Goal: Task Accomplishment & Management: Use online tool/utility

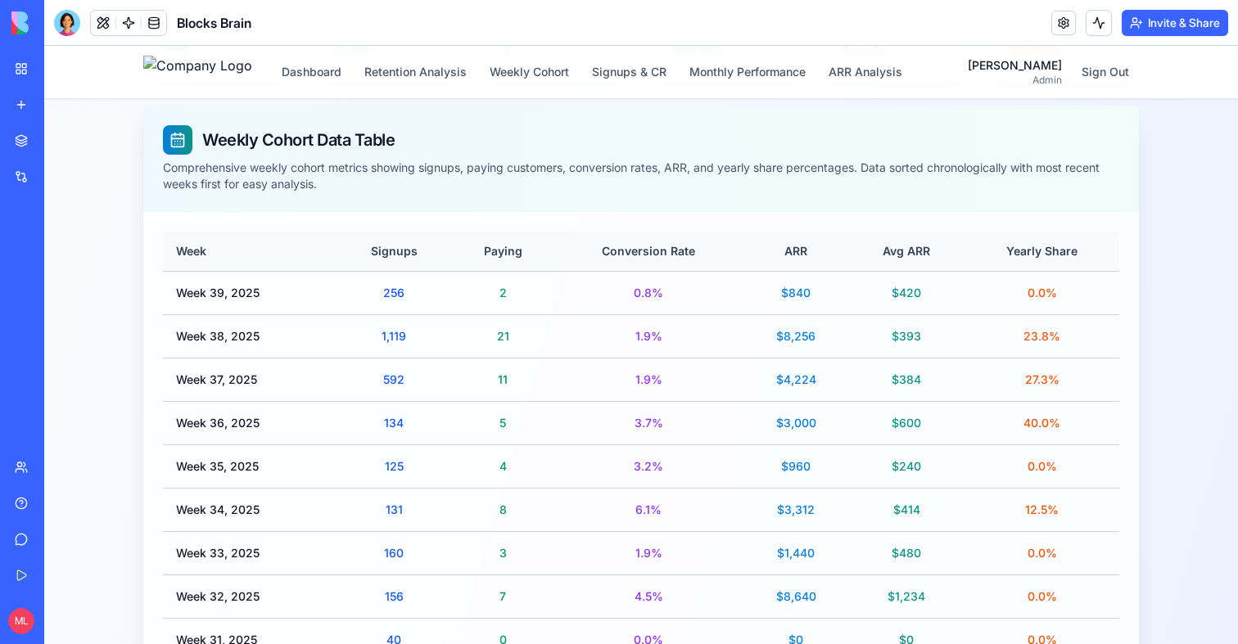
scroll to position [359, 0]
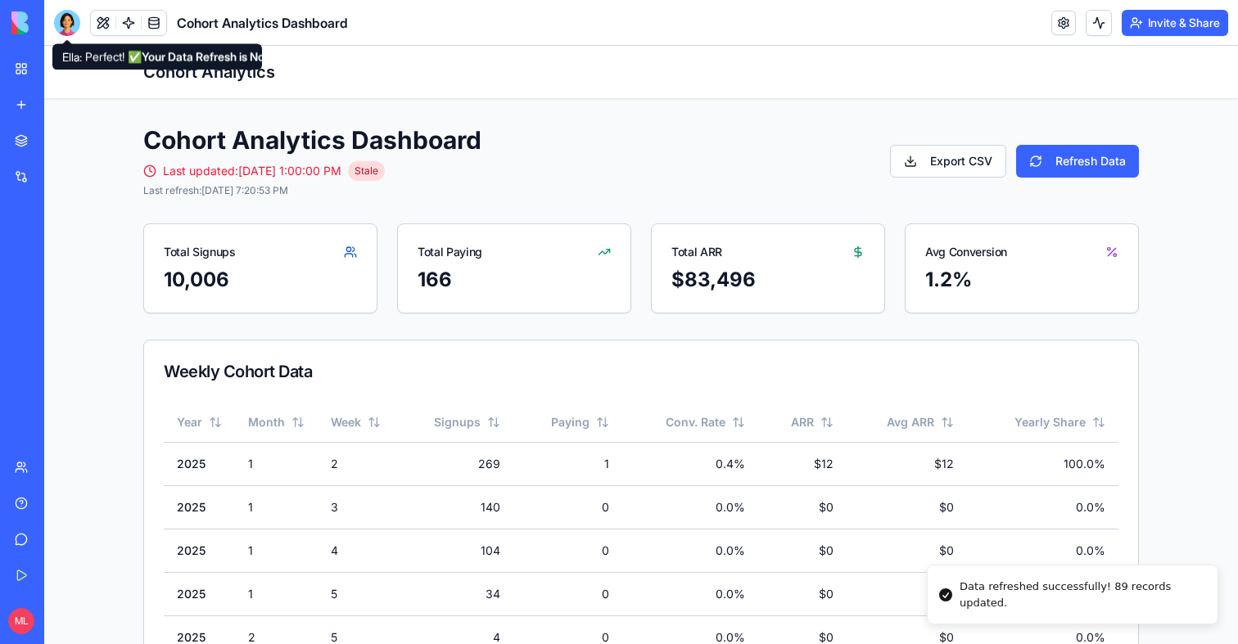
click at [69, 30] on div at bounding box center [67, 23] width 26 height 26
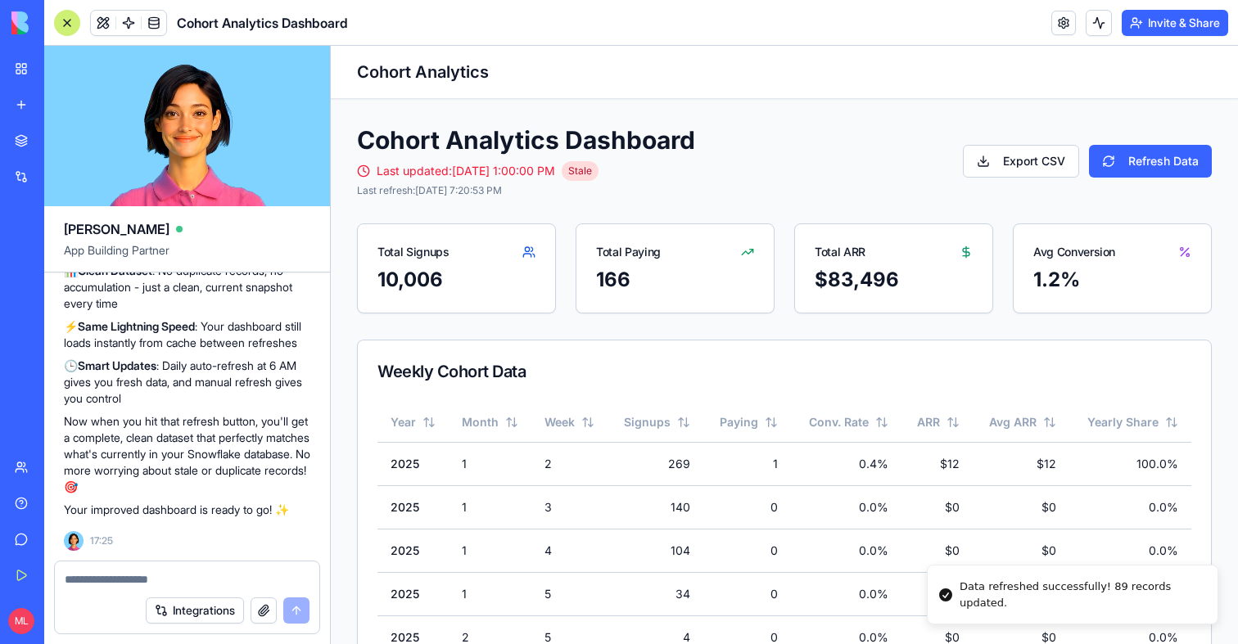
click at [69, 30] on div at bounding box center [67, 23] width 26 height 26
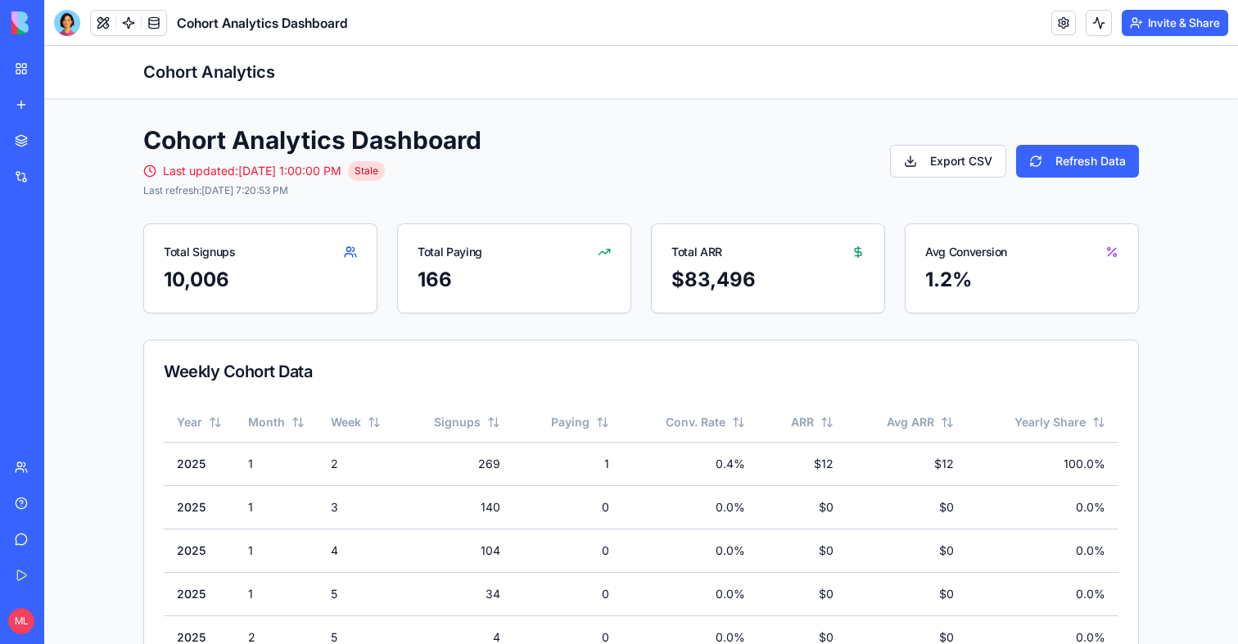
click at [33, 72] on link "My Workspace" at bounding box center [38, 68] width 66 height 33
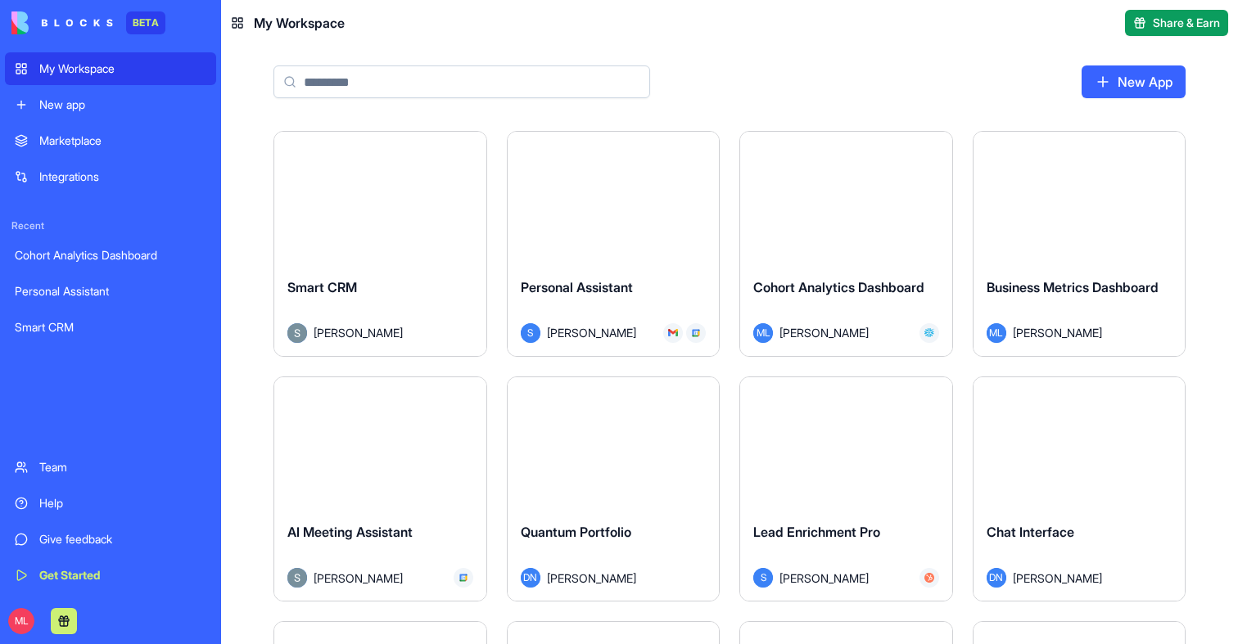
click at [341, 84] on input at bounding box center [461, 82] width 377 height 33
type input "*"
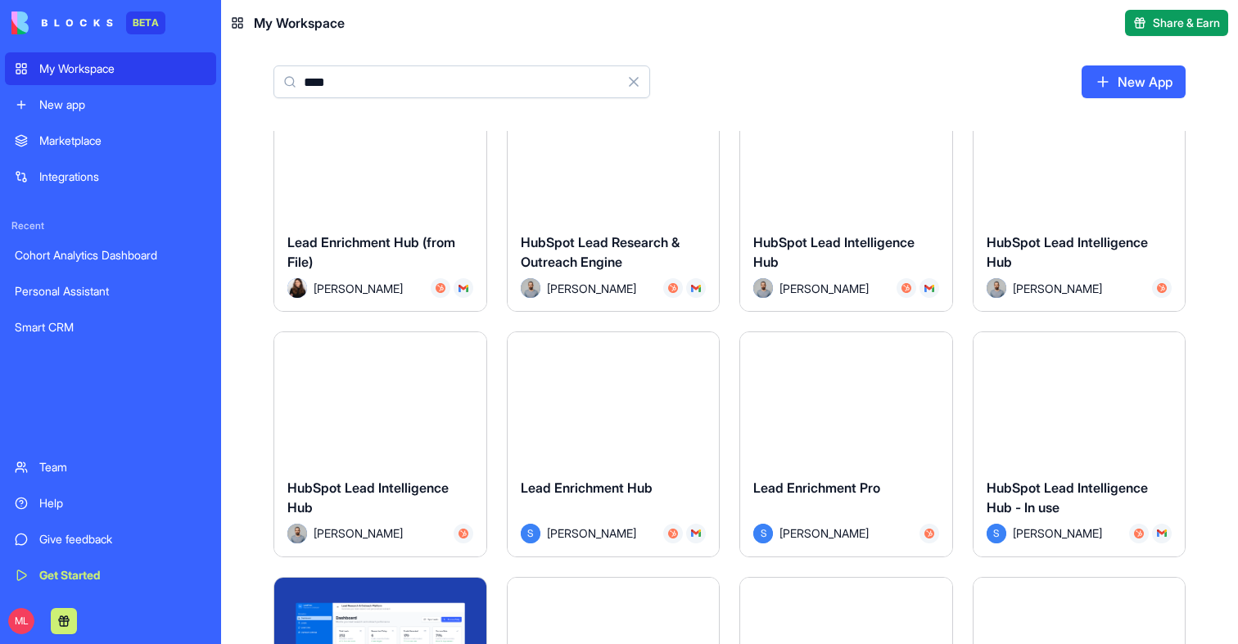
scroll to position [519, 0]
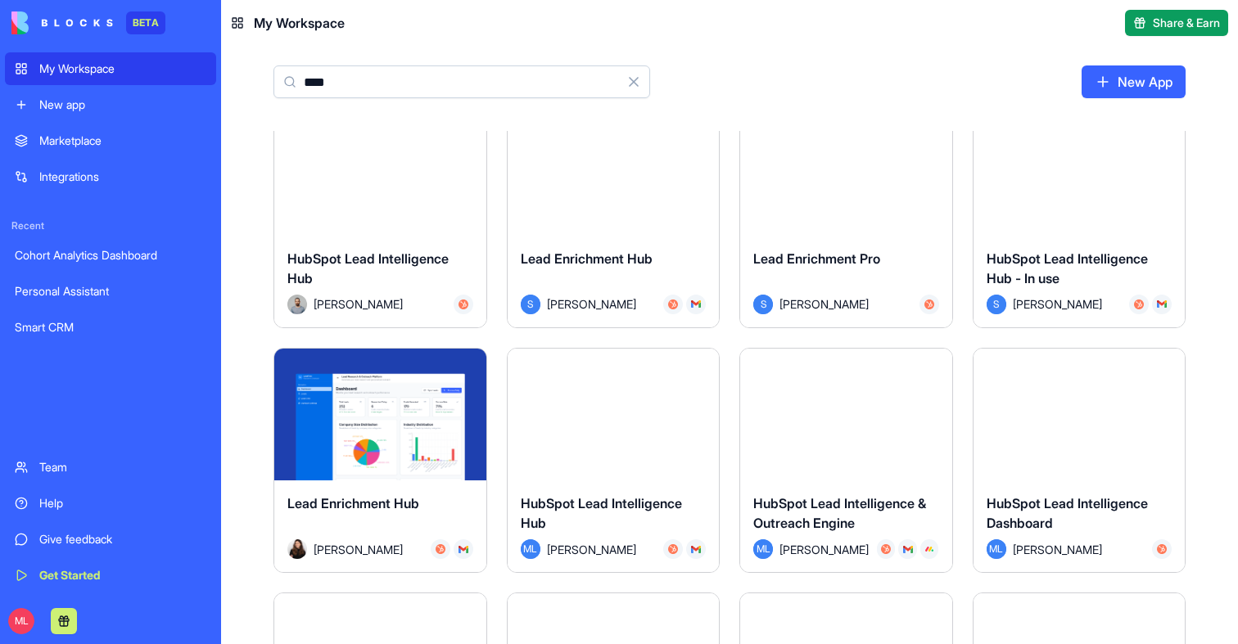
type input "****"
click at [841, 413] on button "Launch" at bounding box center [845, 414] width 123 height 33
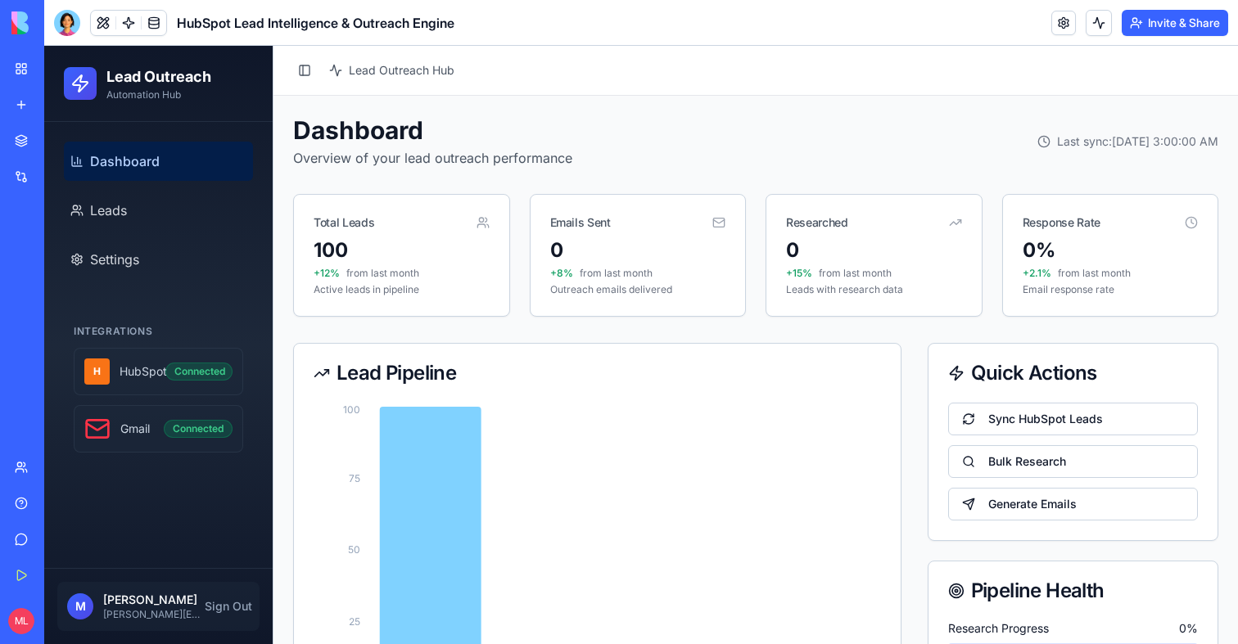
click at [26, 73] on link "My Workspace" at bounding box center [38, 68] width 66 height 33
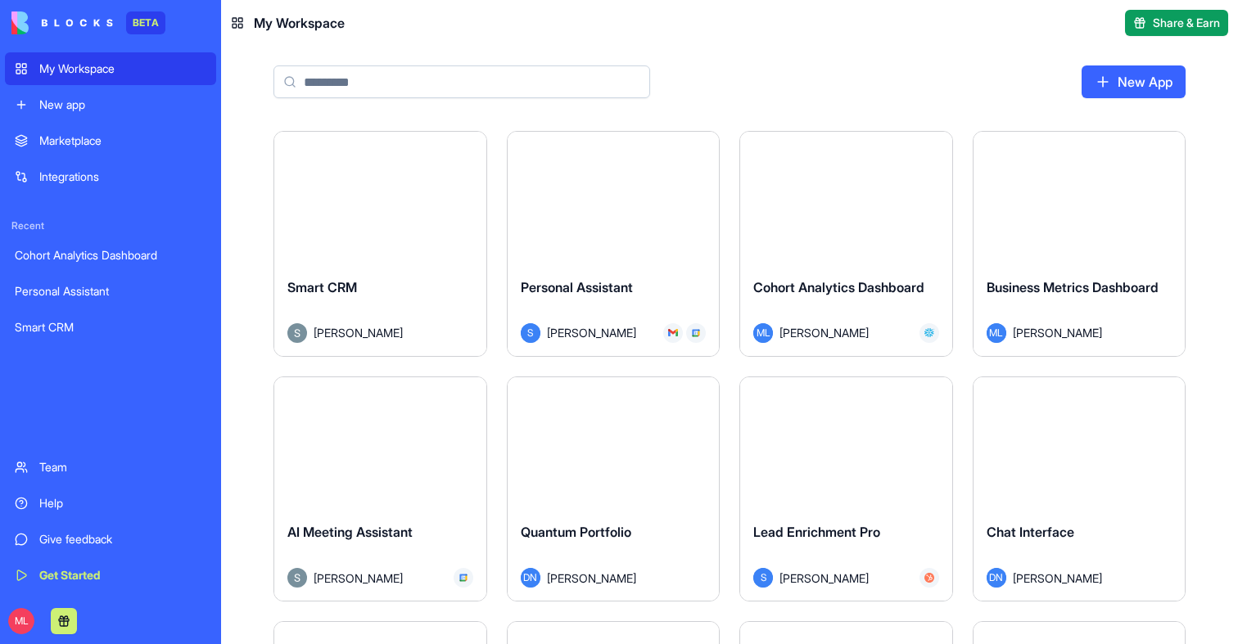
click at [424, 88] on input at bounding box center [461, 82] width 377 height 33
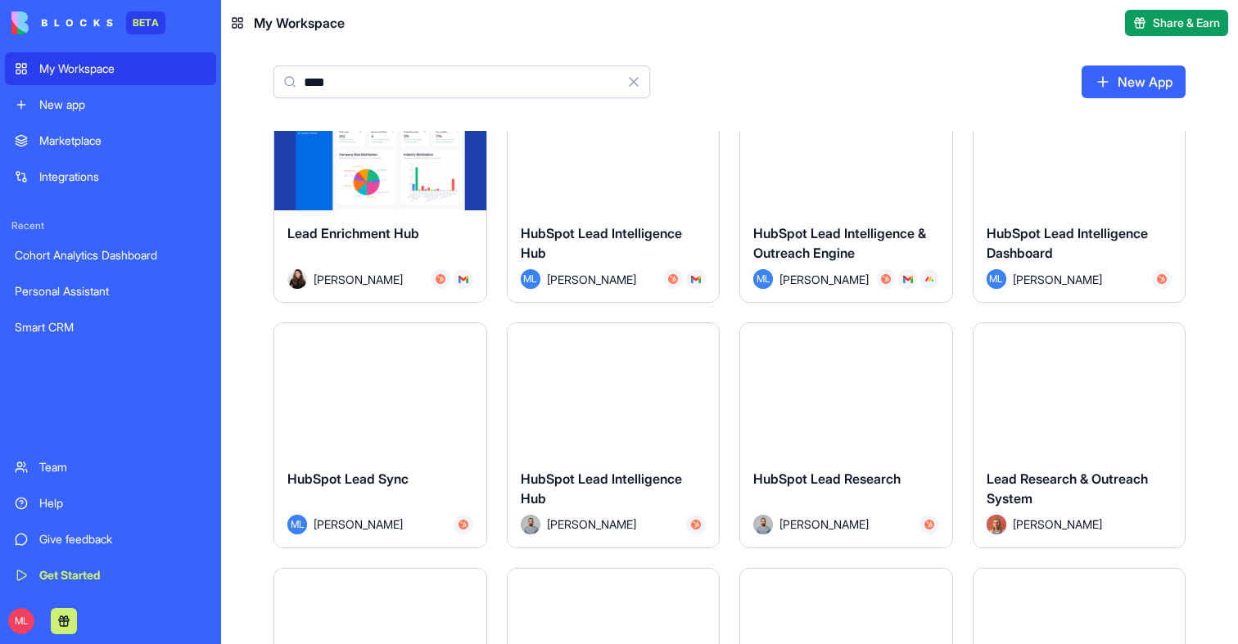
scroll to position [606, 0]
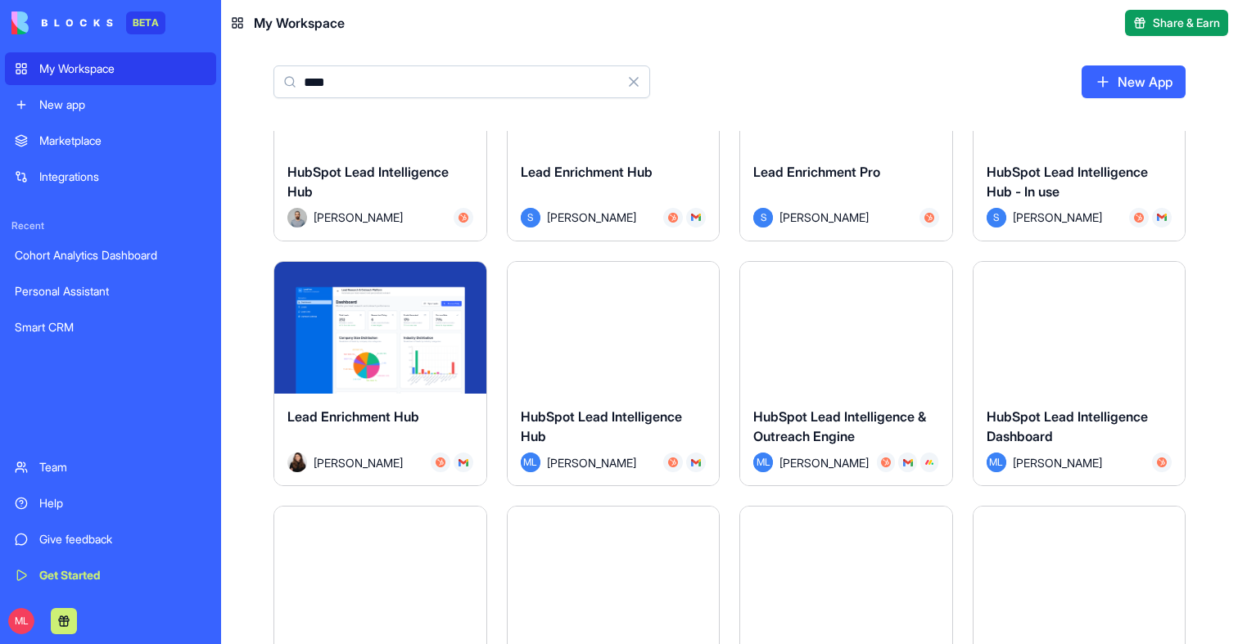
type input "****"
click at [1127, 357] on div "Launch" at bounding box center [1079, 328] width 212 height 133
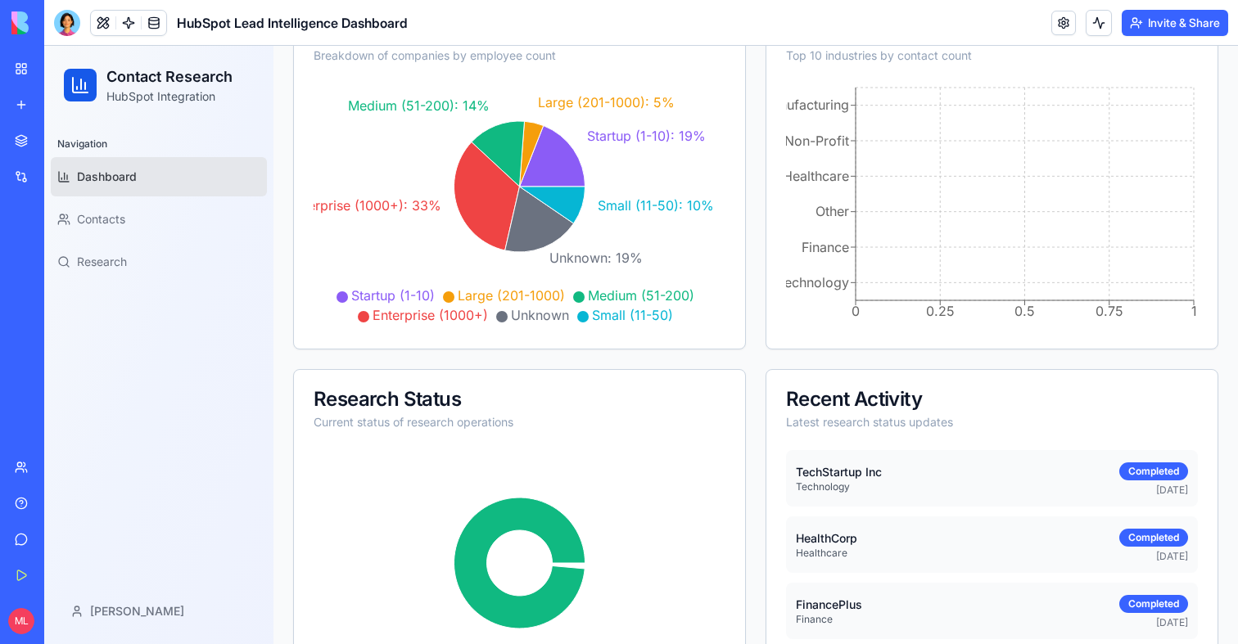
scroll to position [396, 0]
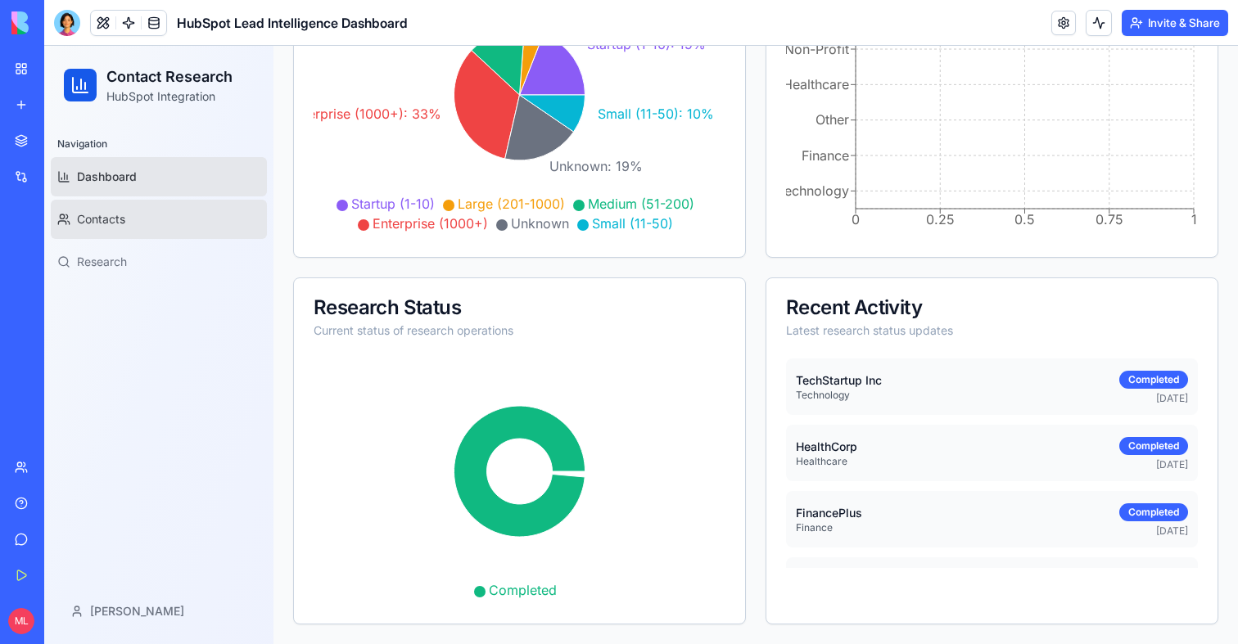
click at [135, 202] on link "Contacts" at bounding box center [159, 219] width 216 height 39
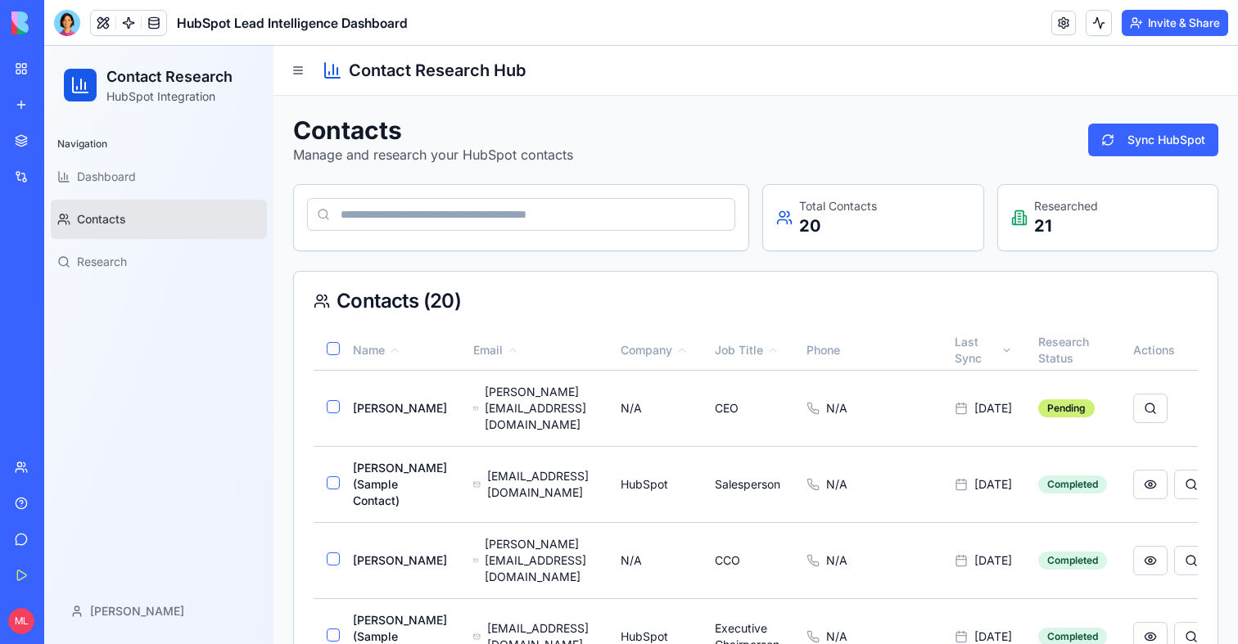
click at [61, 66] on div "My Workspace" at bounding box center [49, 69] width 21 height 16
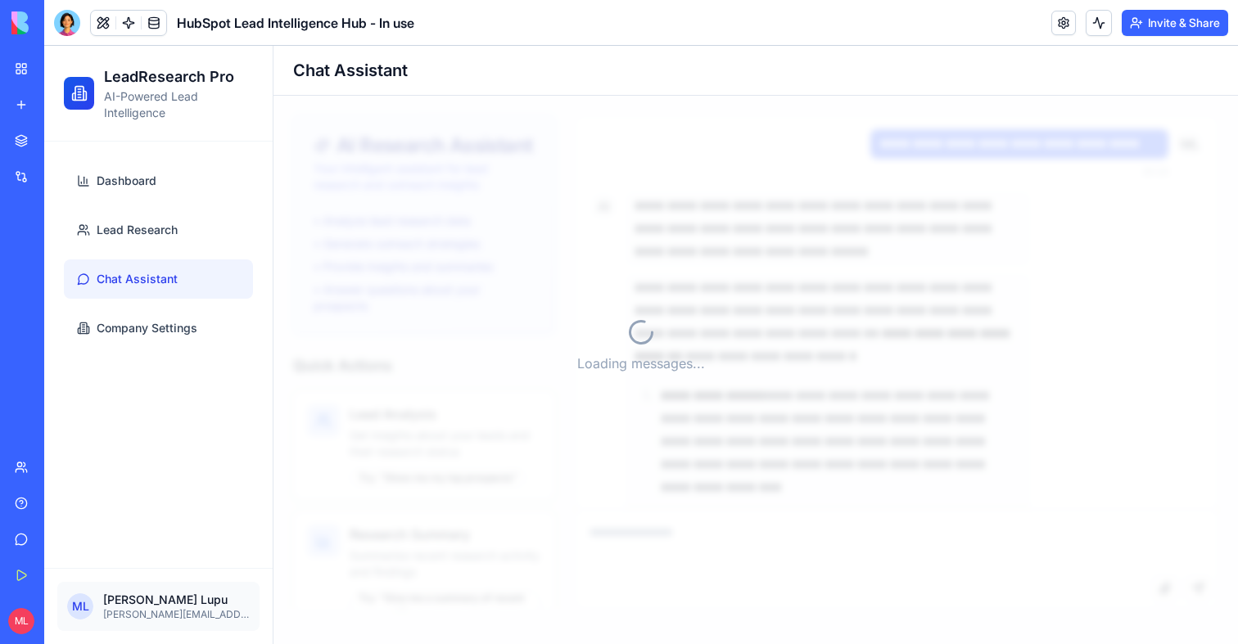
scroll to position [15098, 0]
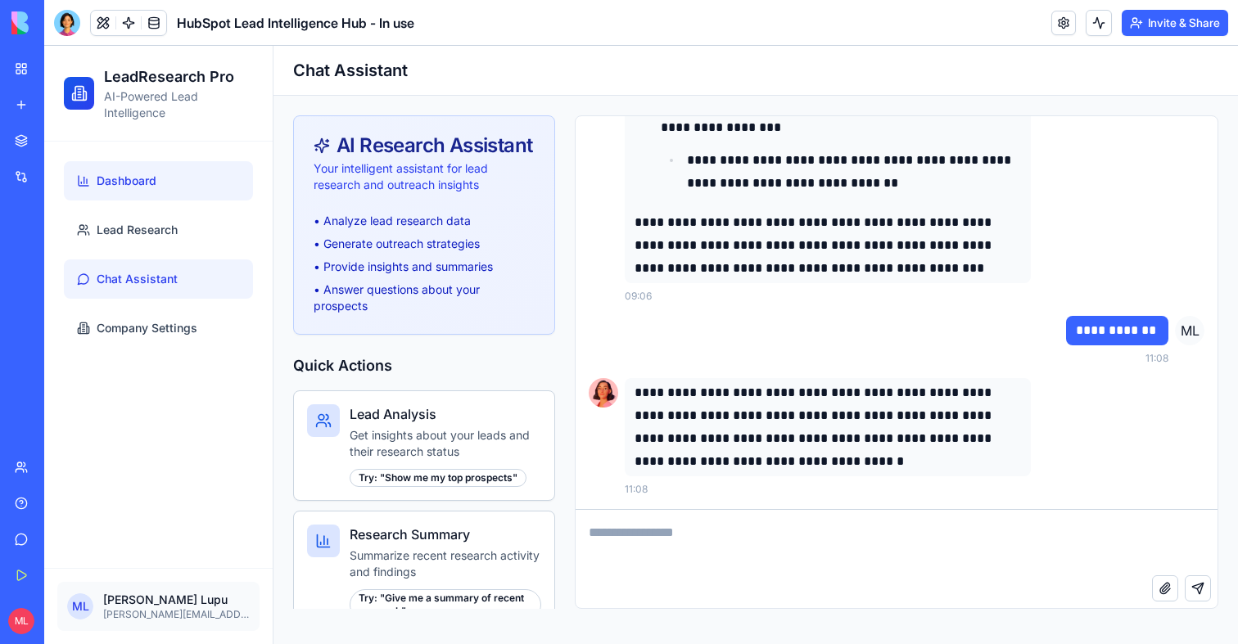
click at [129, 188] on span "Dashboard" at bounding box center [127, 181] width 60 height 16
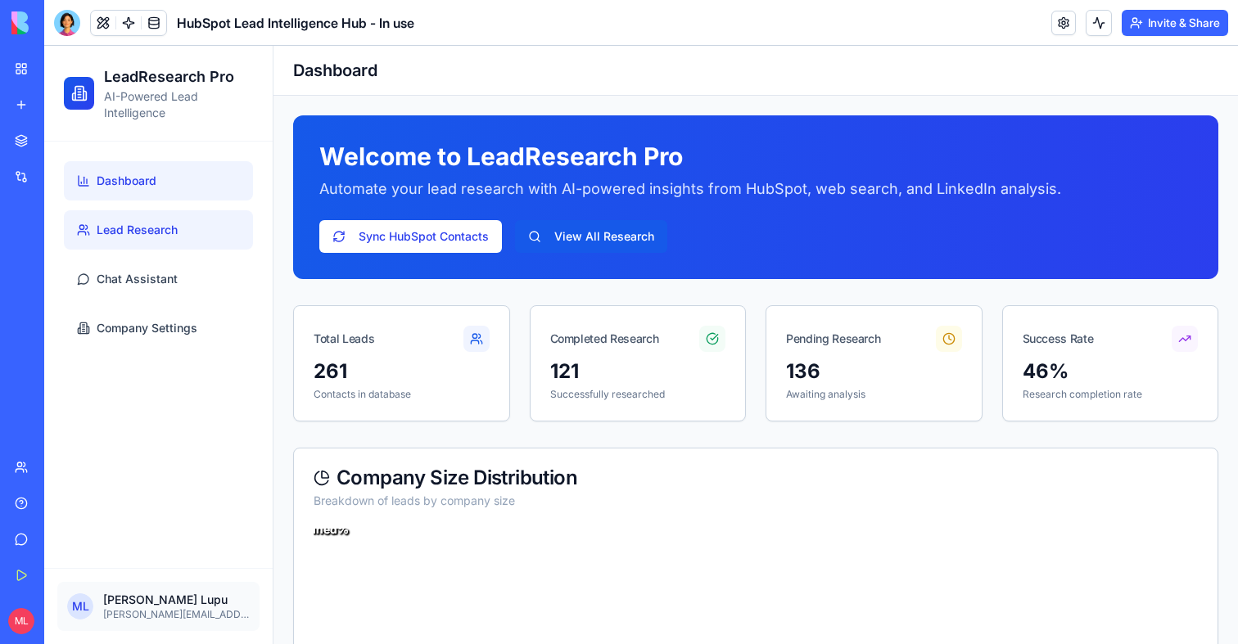
click at [183, 232] on link "Lead Research" at bounding box center [158, 229] width 189 height 39
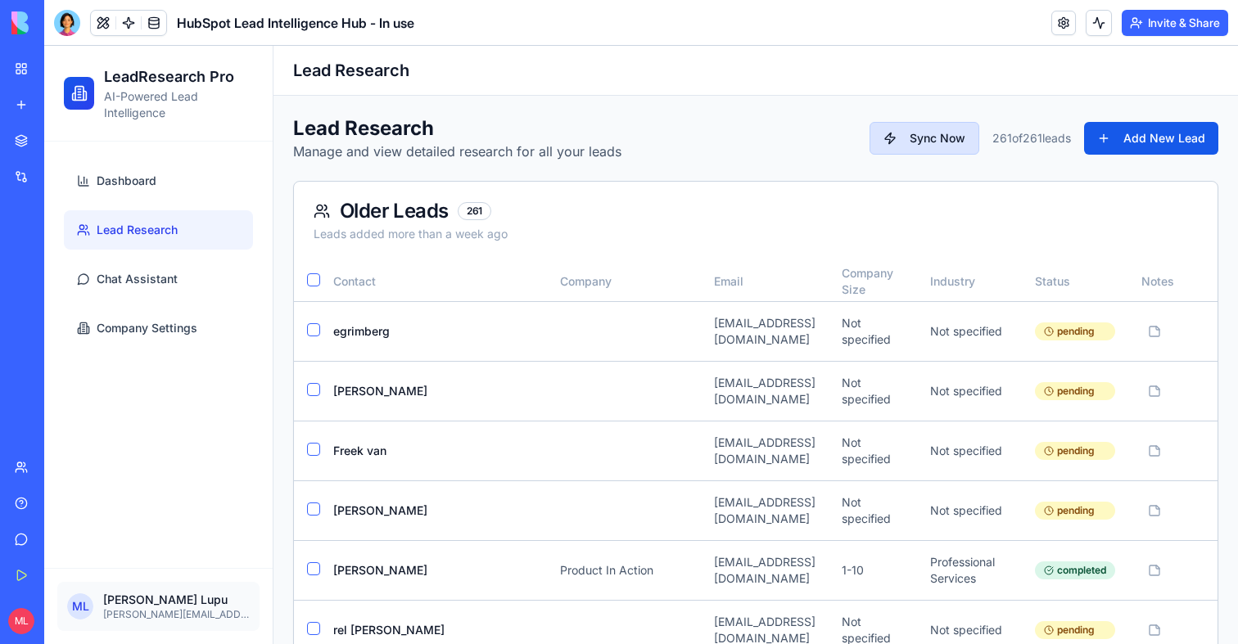
click at [934, 138] on button "Sync Now" at bounding box center [925, 138] width 110 height 33
click at [927, 139] on button "Sync Now" at bounding box center [925, 138] width 110 height 33
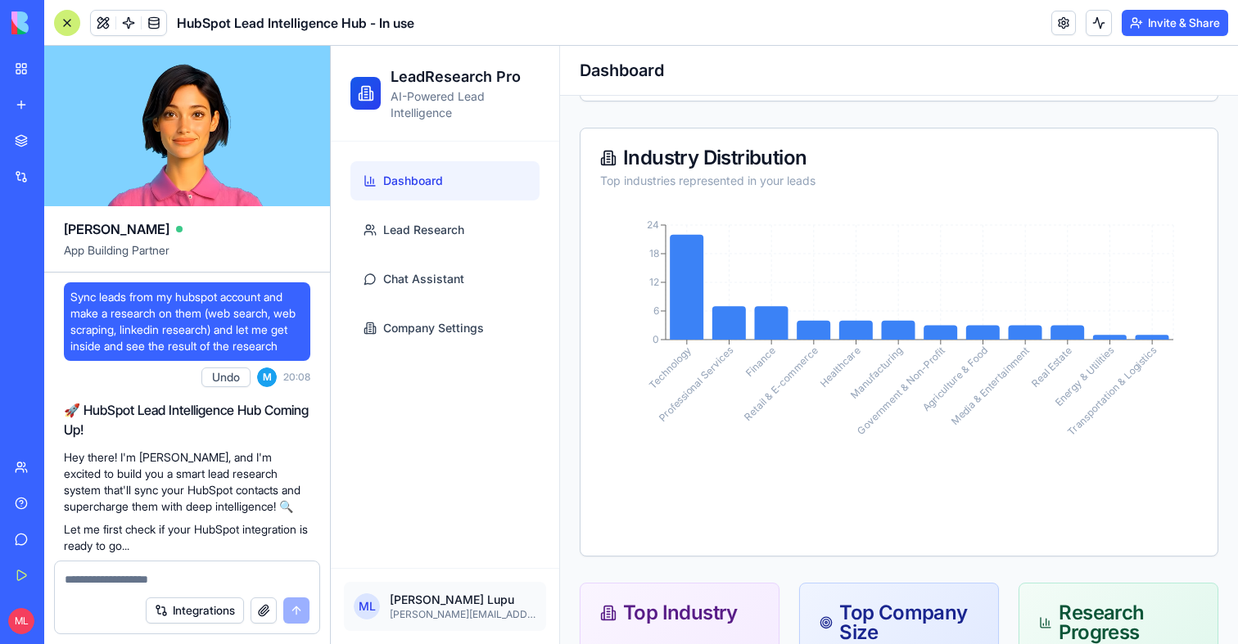
scroll to position [87315, 0]
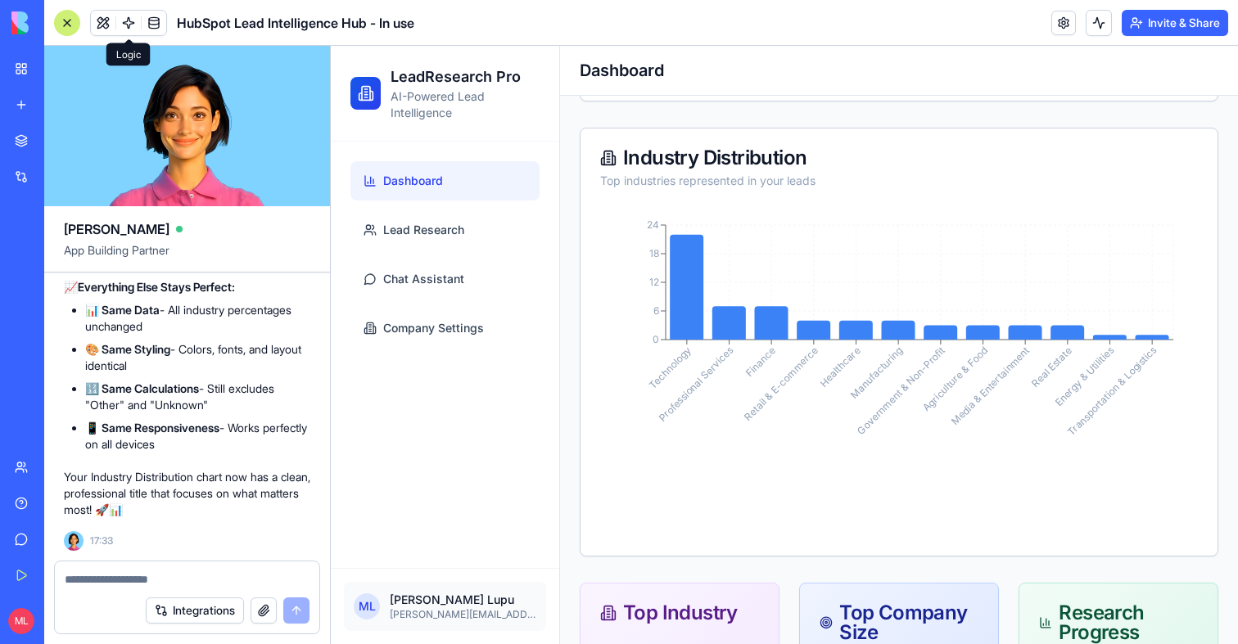
click at [126, 25] on span at bounding box center [129, 23] width 46 height 46
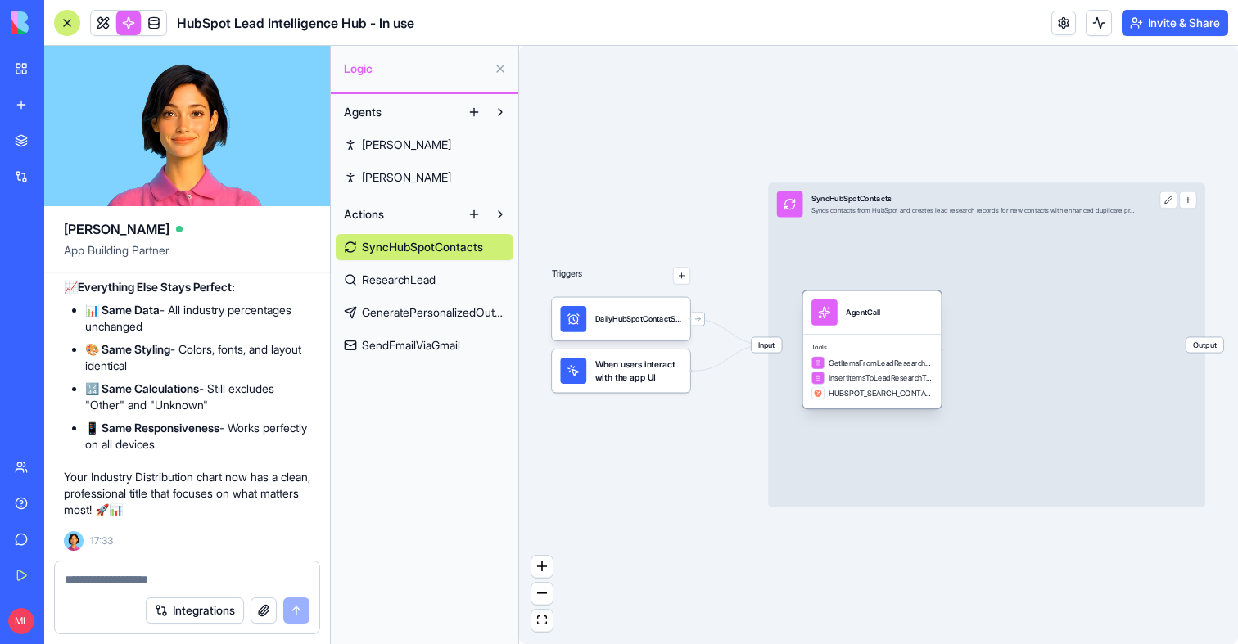
click at [906, 333] on div "AgentCall" at bounding box center [871, 312] width 138 height 43
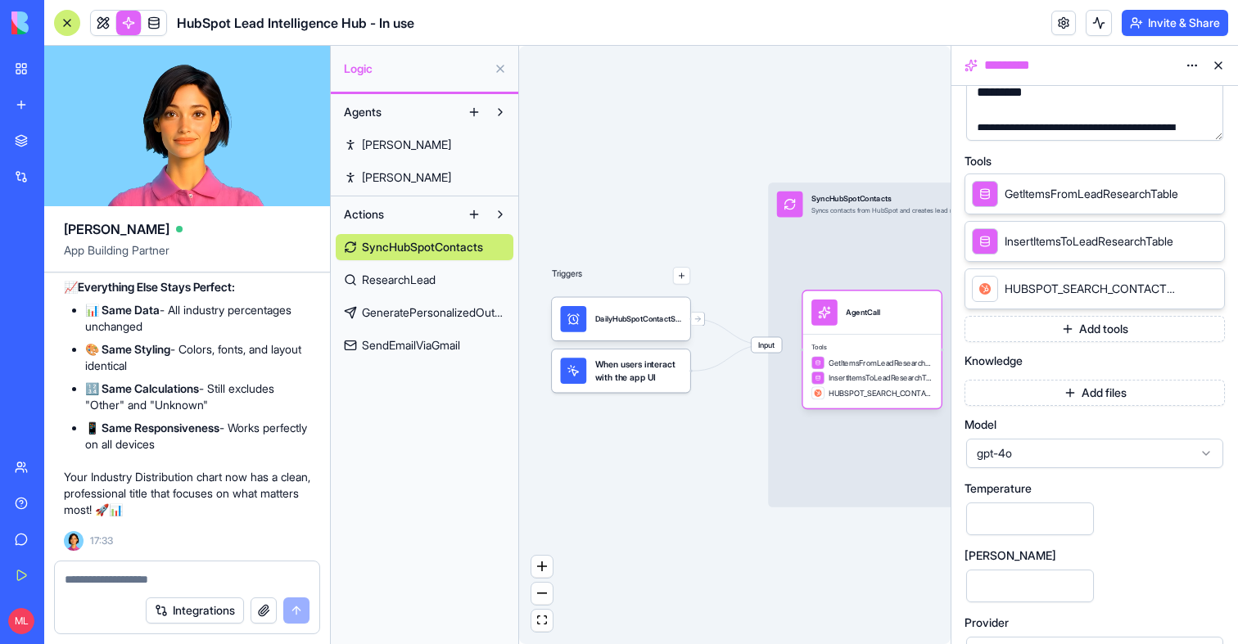
scroll to position [326, 0]
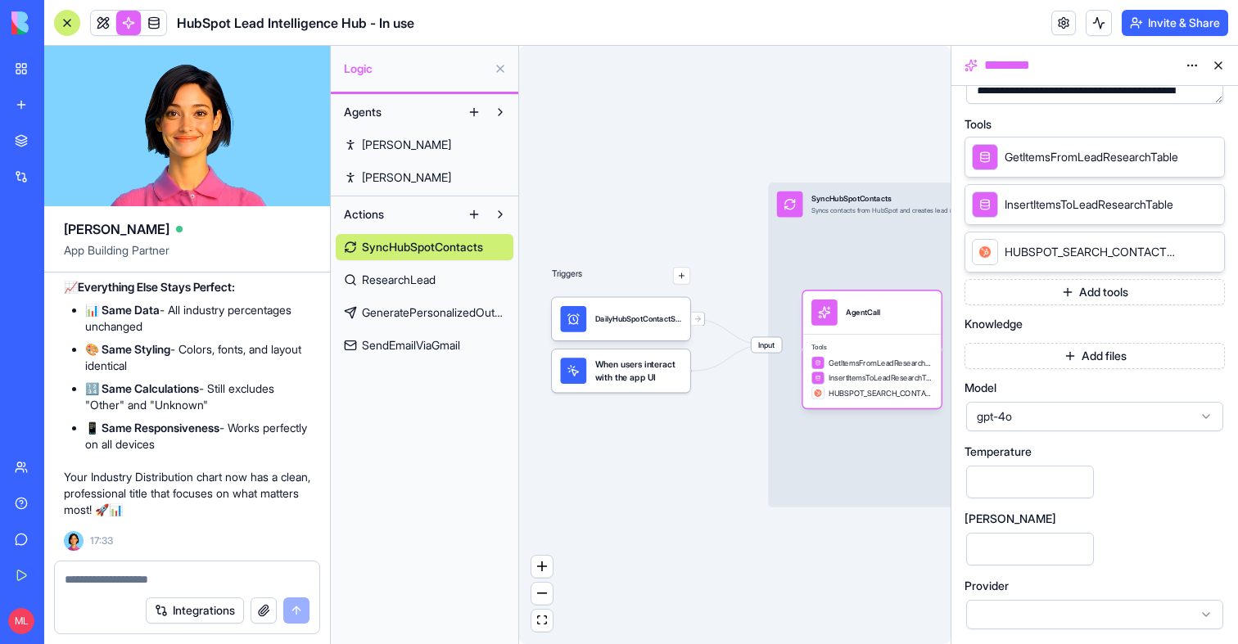
click at [1034, 413] on span "gpt-4o" at bounding box center [1085, 417] width 216 height 16
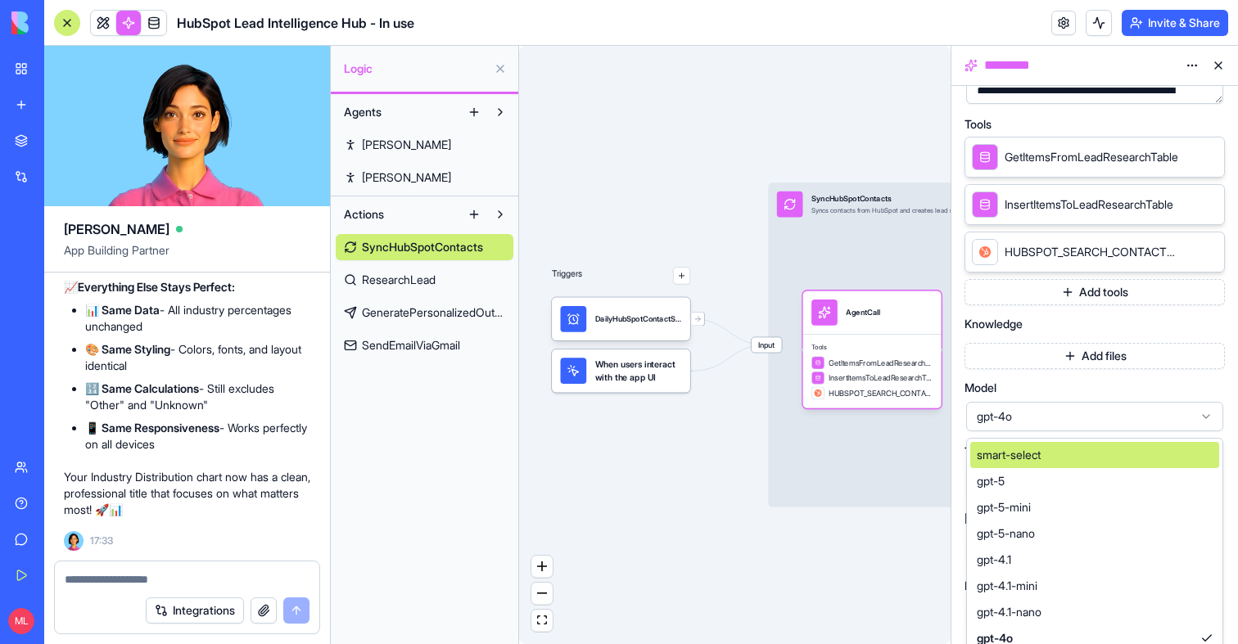
scroll to position [366, 0]
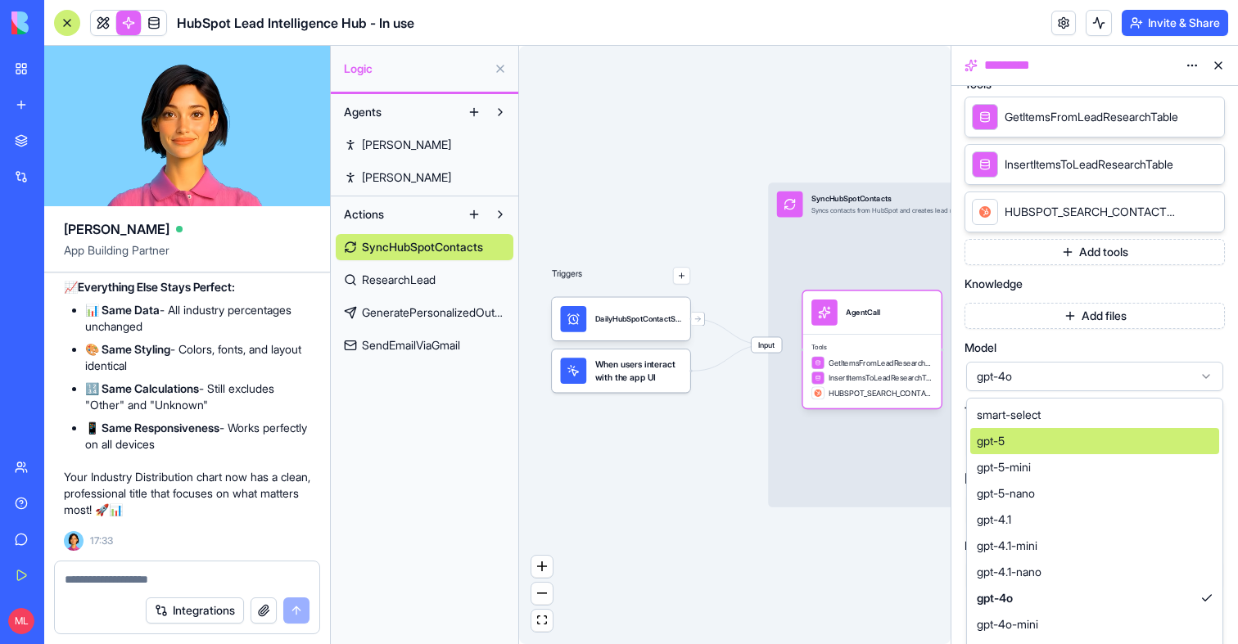
click at [1023, 446] on div "gpt-5" at bounding box center [1094, 441] width 249 height 26
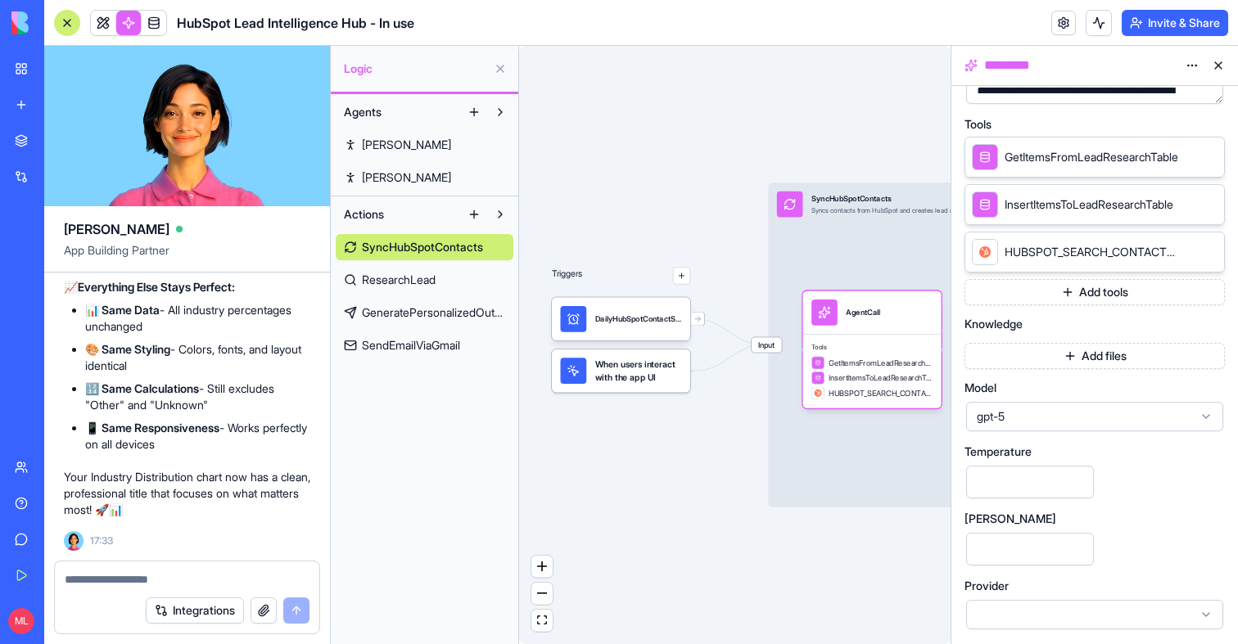
scroll to position [326, 0]
click at [716, 539] on div "Triggers DailyHubSpotContactSyncTrigger When users interact with the app UI Inp…" at bounding box center [734, 345] width 431 height 599
click at [1217, 67] on button at bounding box center [1218, 65] width 26 height 26
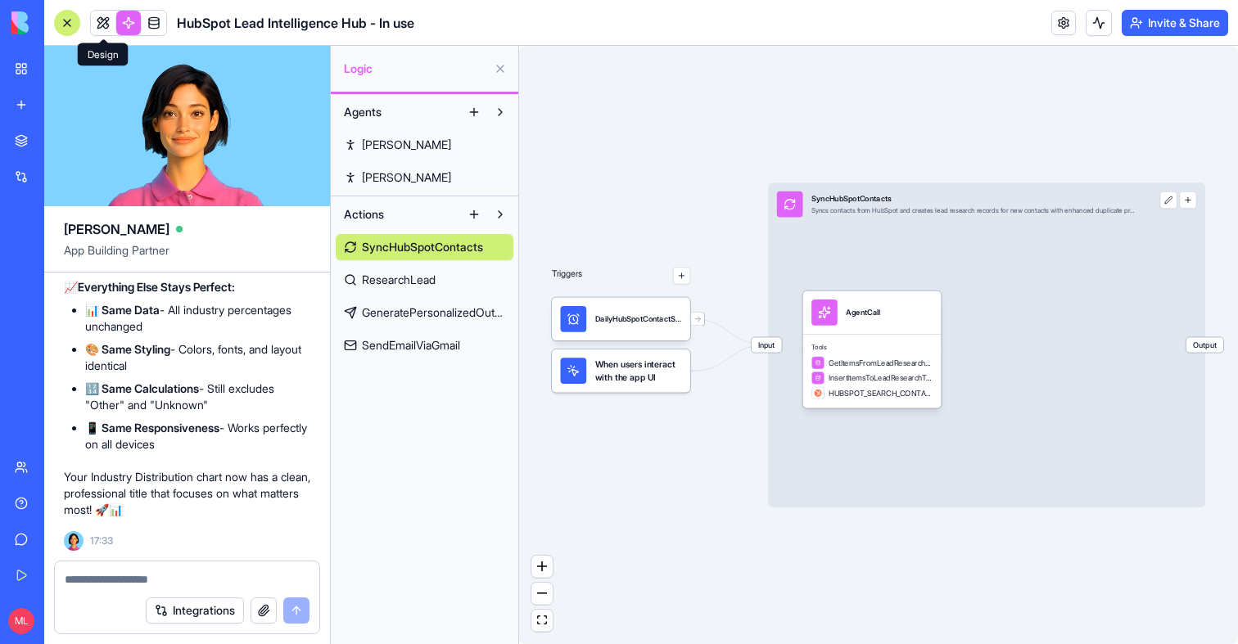
click at [106, 22] on link at bounding box center [103, 23] width 25 height 25
click at [106, 22] on button at bounding box center [103, 23] width 25 height 25
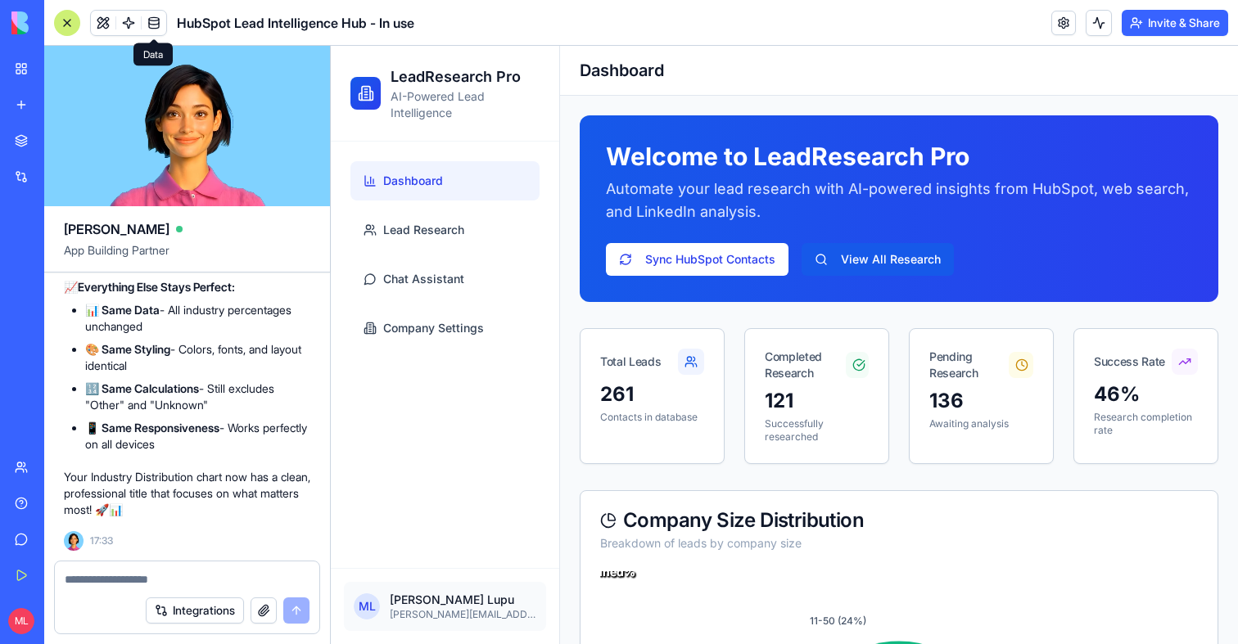
click at [449, 187] on link "Dashboard" at bounding box center [444, 180] width 189 height 39
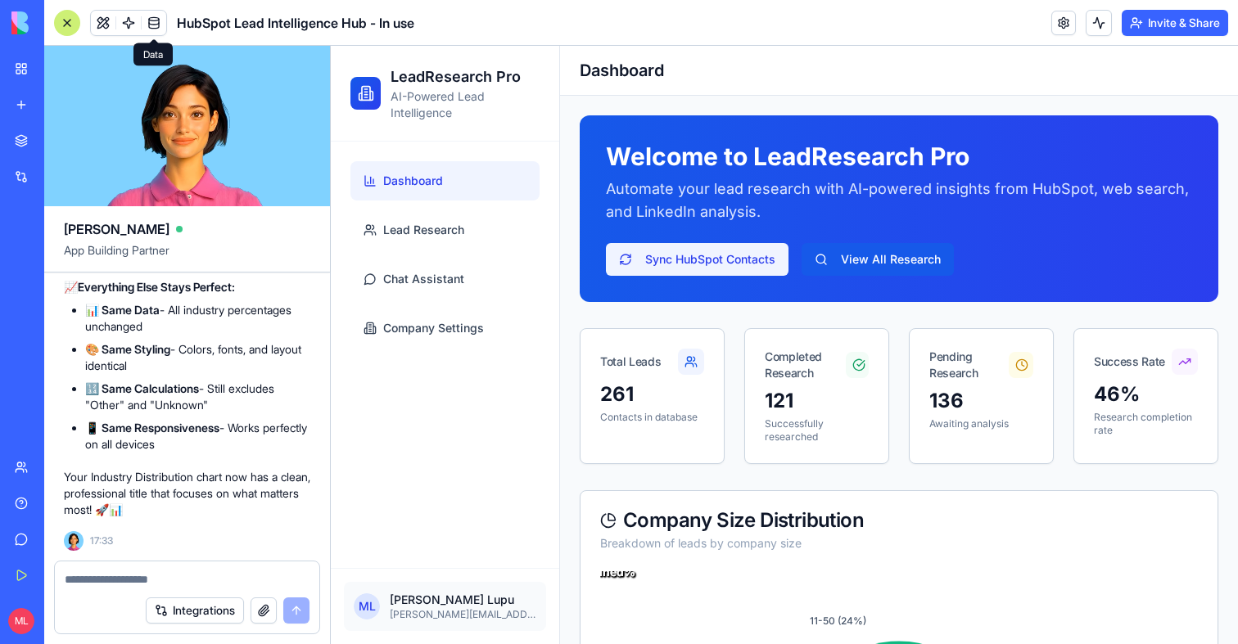
click at [704, 261] on button "Sync HubSpot Contacts" at bounding box center [697, 259] width 183 height 33
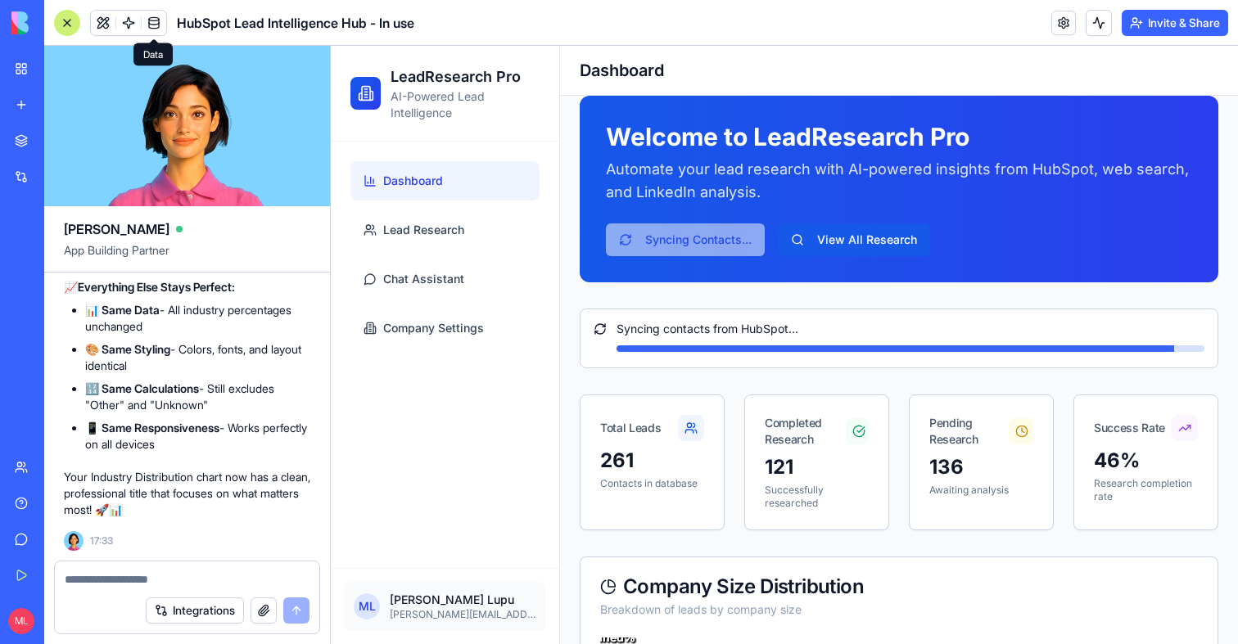
scroll to position [21, 0]
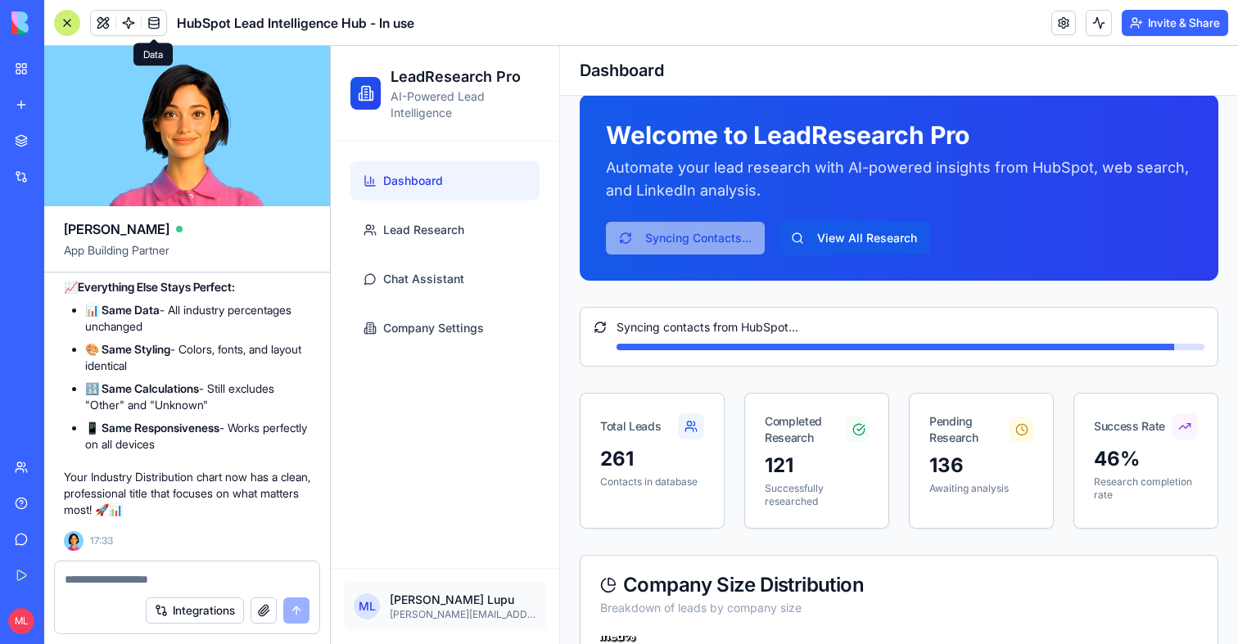
click at [67, 28] on div at bounding box center [67, 23] width 26 height 26
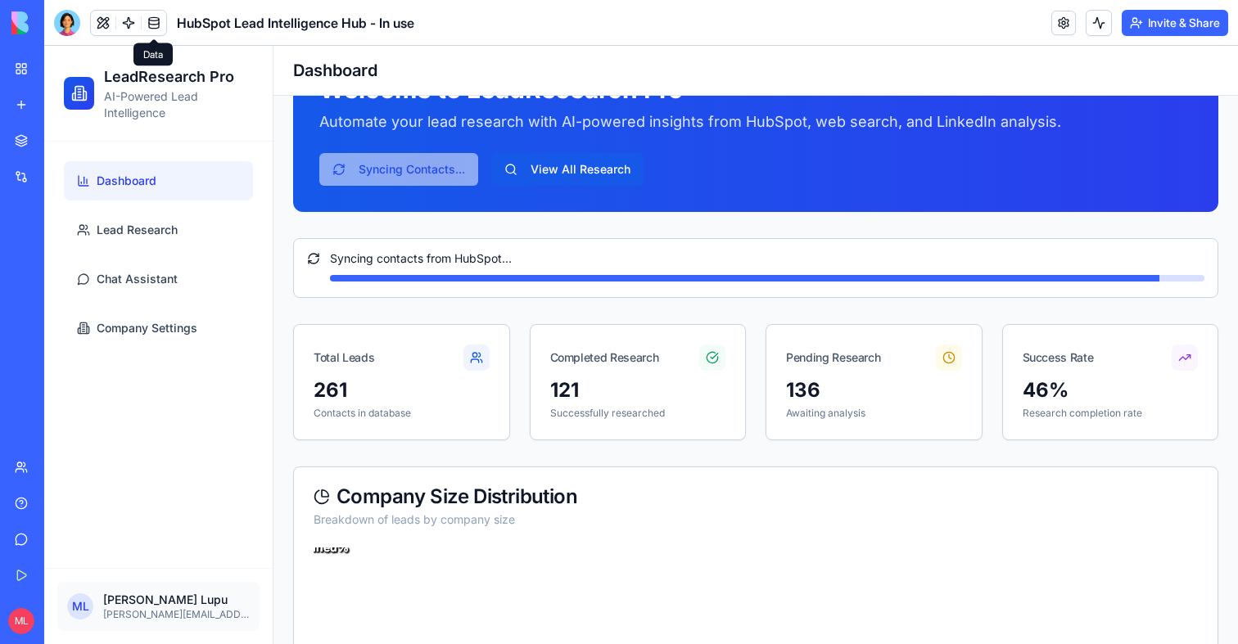
scroll to position [0, 0]
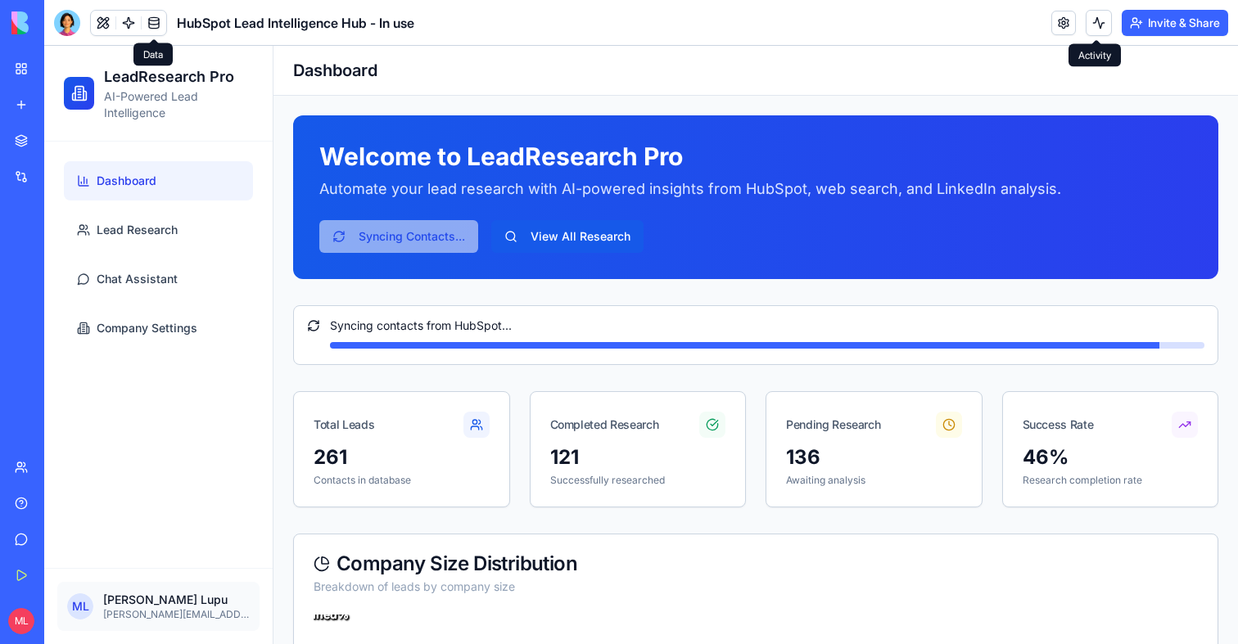
click at [1098, 26] on button at bounding box center [1099, 23] width 26 height 26
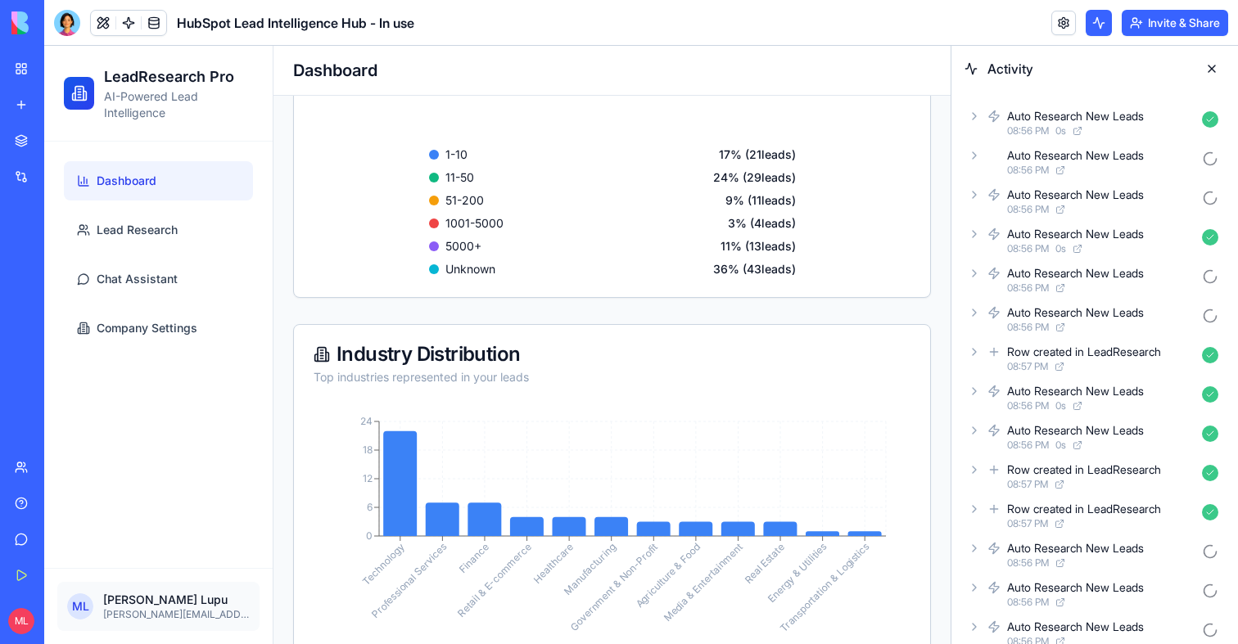
scroll to position [1248, 0]
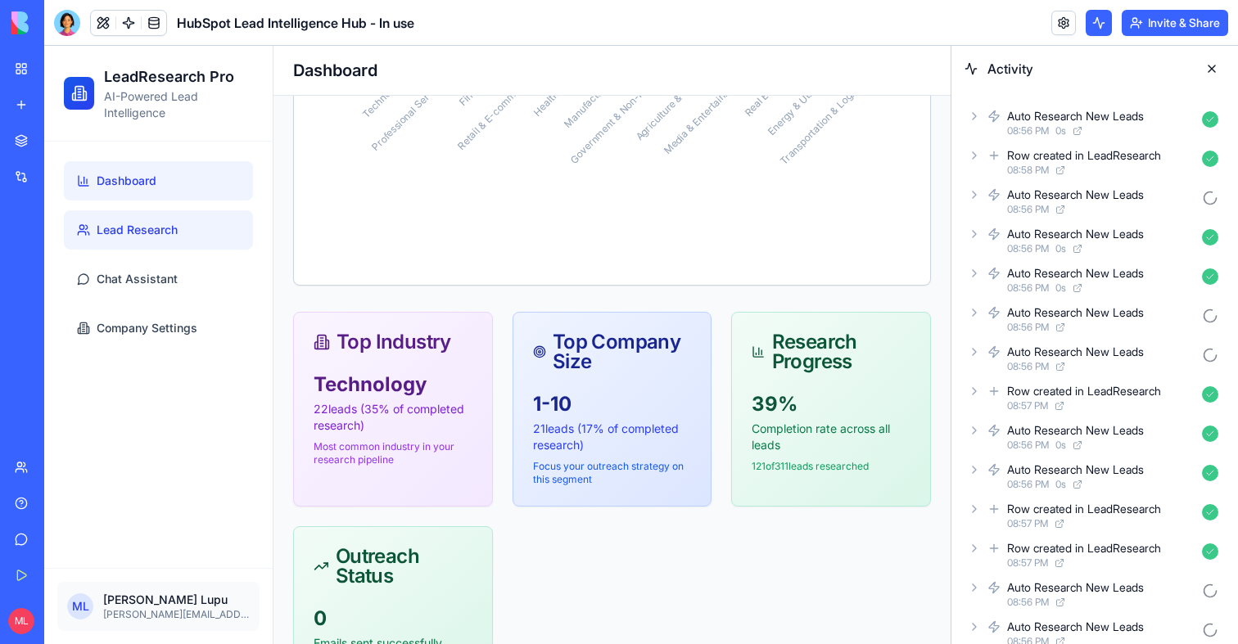
click at [129, 236] on span "Lead Research" at bounding box center [137, 230] width 81 height 16
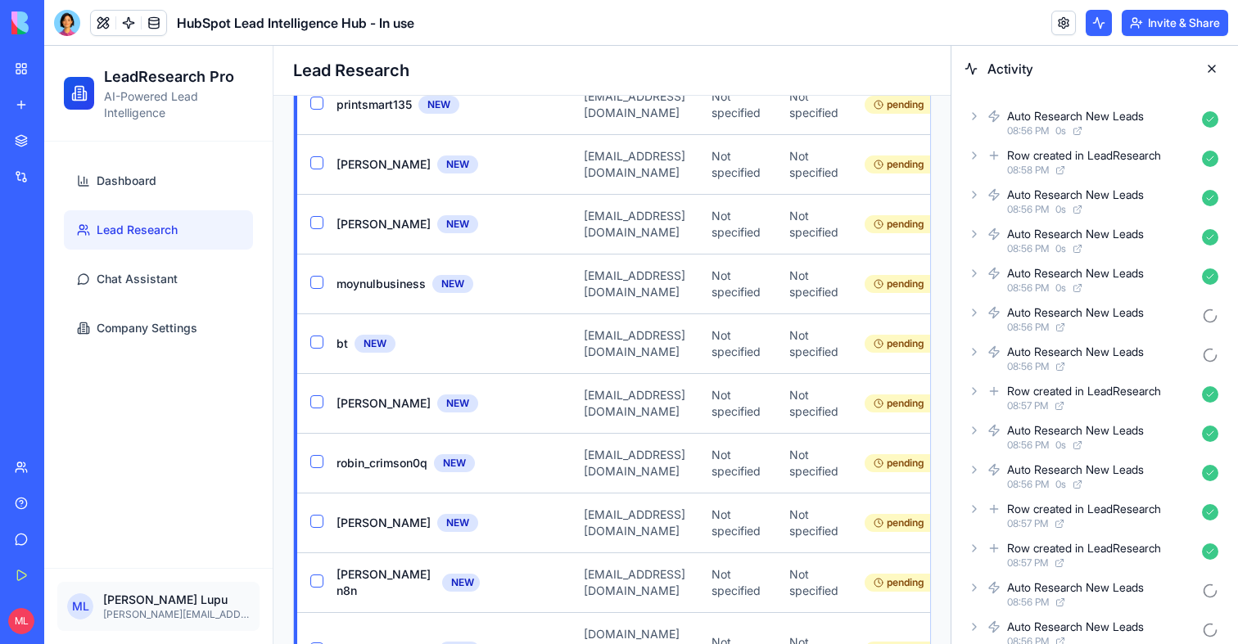
click at [106, 233] on span "Lead Research" at bounding box center [137, 230] width 81 height 16
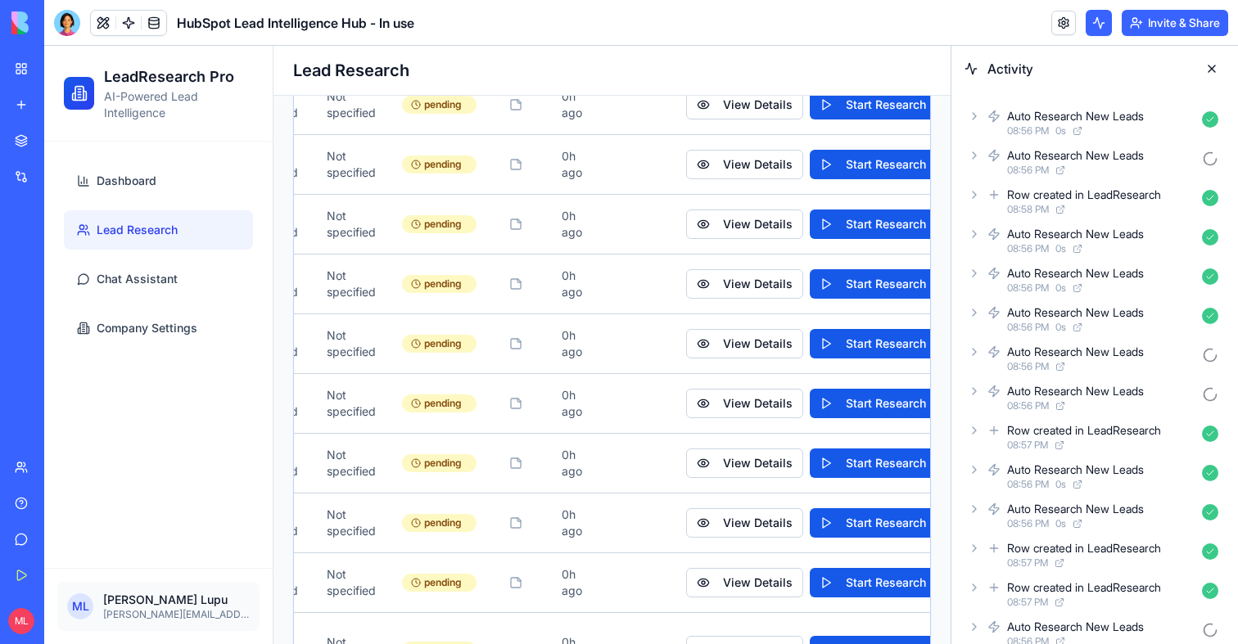
scroll to position [0, 587]
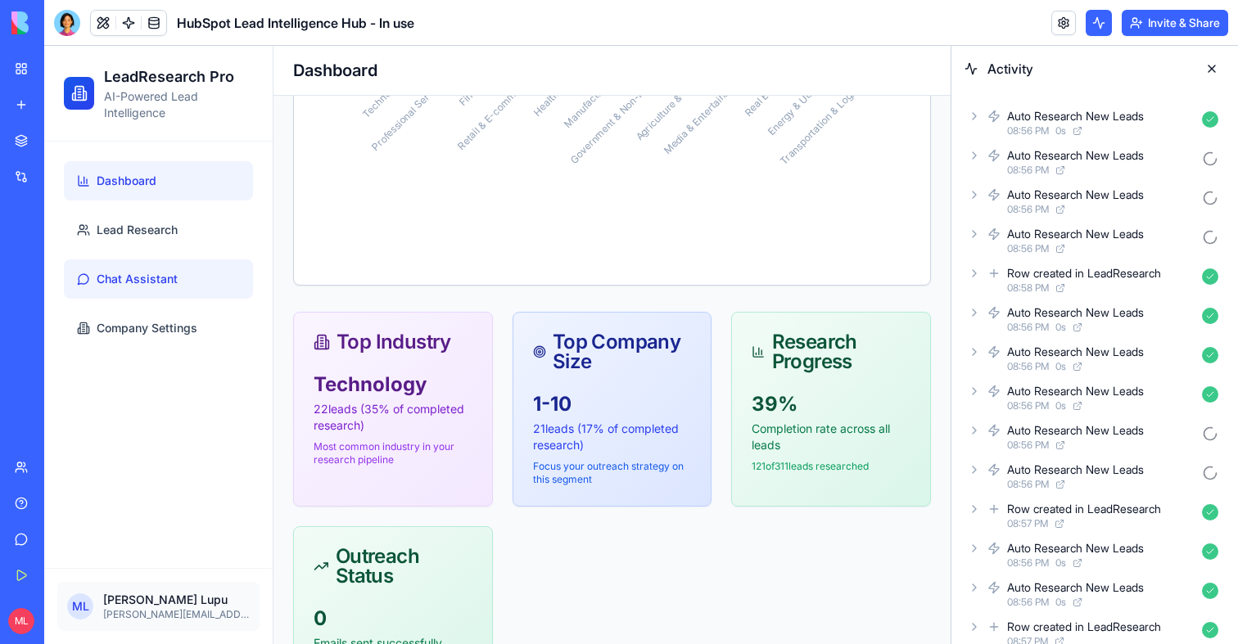
drag, startPoint x: 165, startPoint y: 292, endPoint x: 136, endPoint y: 221, distance: 77.1
click at [136, 222] on span "Lead Research" at bounding box center [137, 230] width 81 height 16
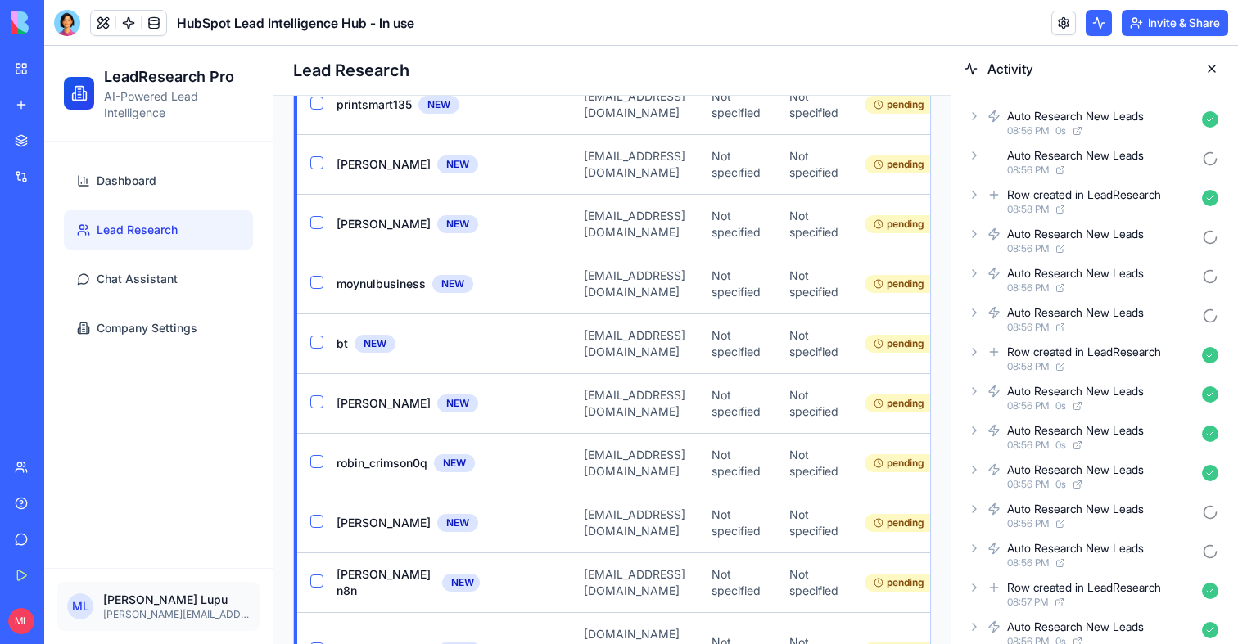
click at [1212, 67] on button at bounding box center [1212, 69] width 26 height 26
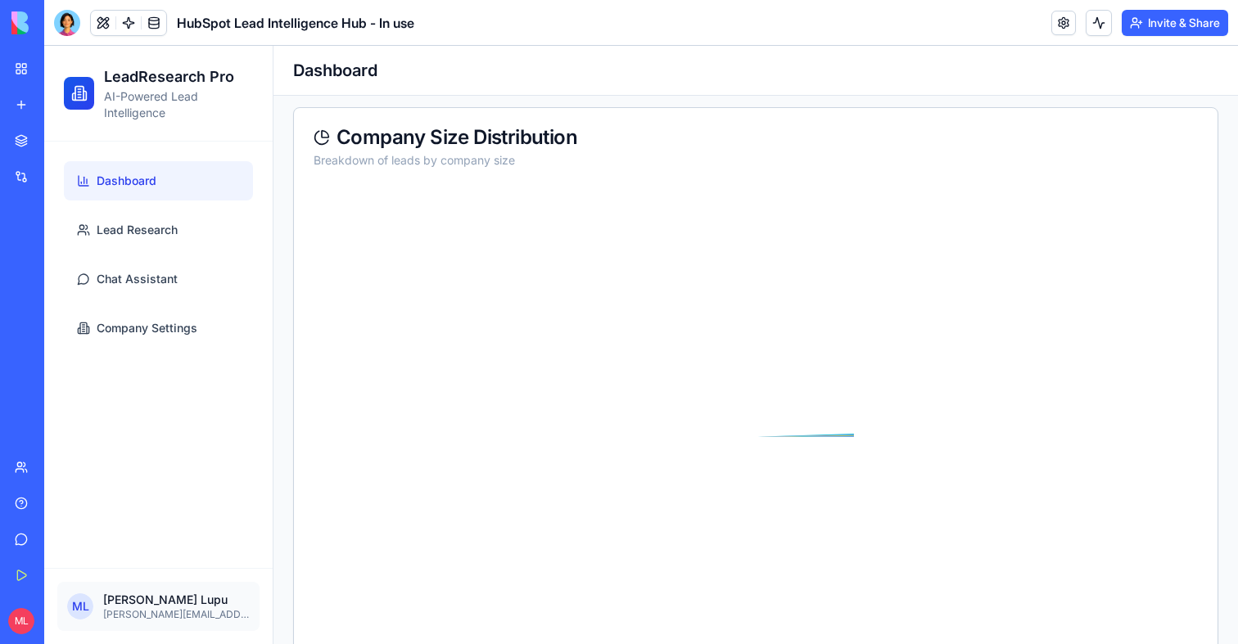
scroll to position [413, 0]
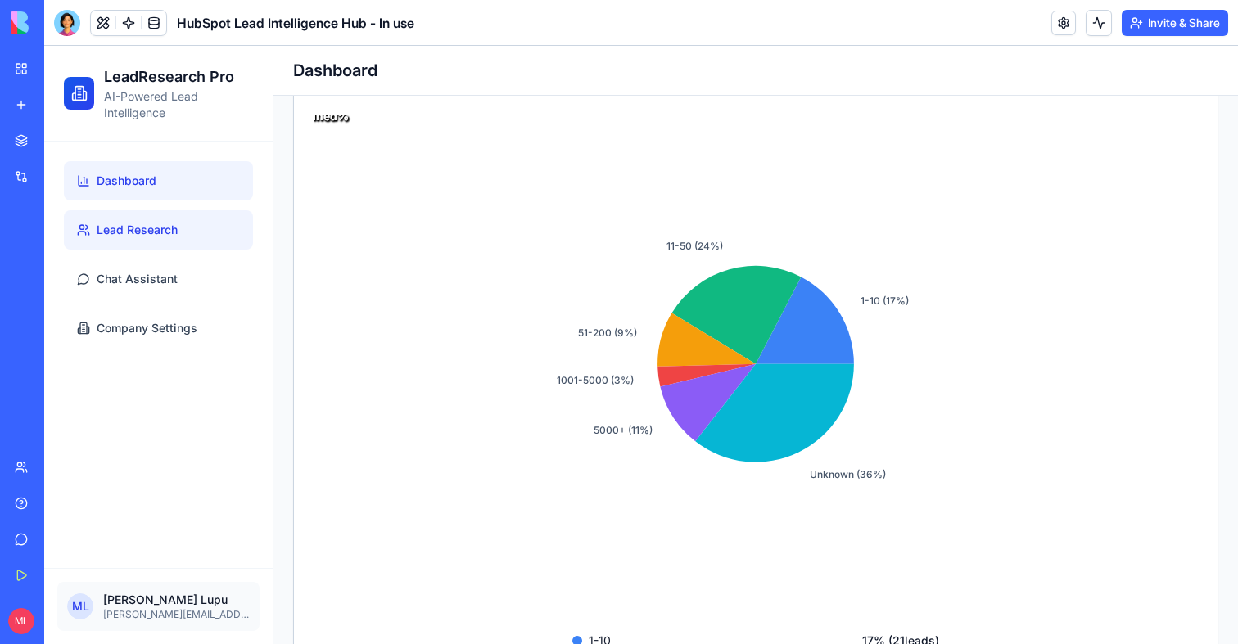
click at [145, 213] on link "Lead Research" at bounding box center [158, 229] width 189 height 39
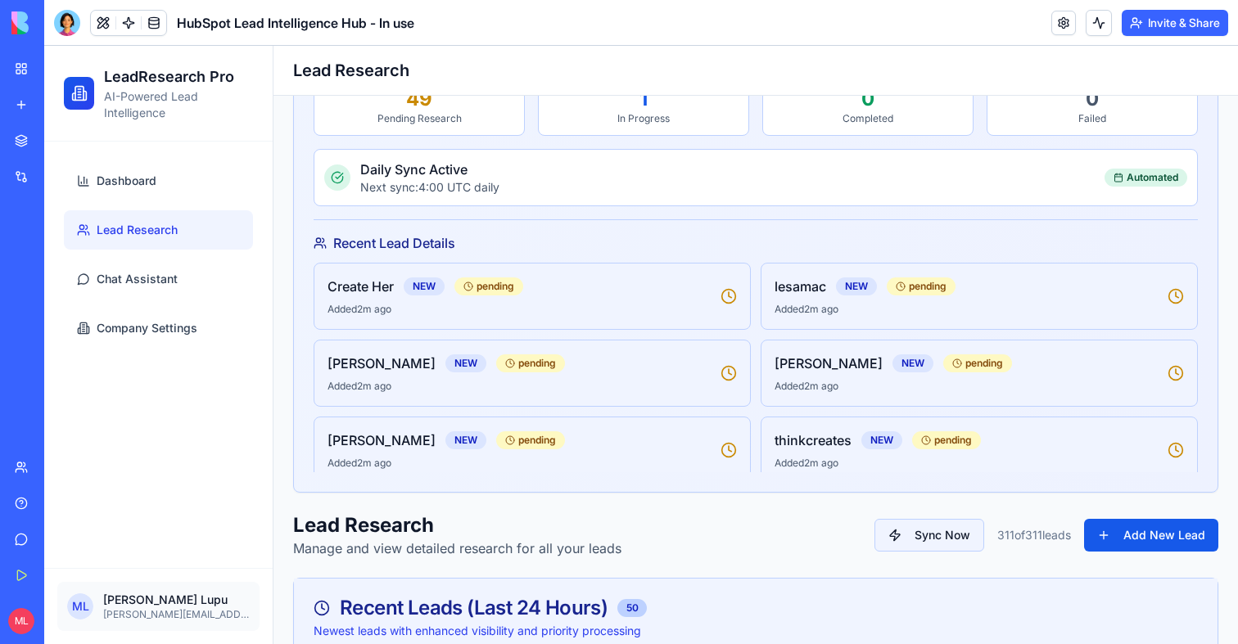
scroll to position [86, 0]
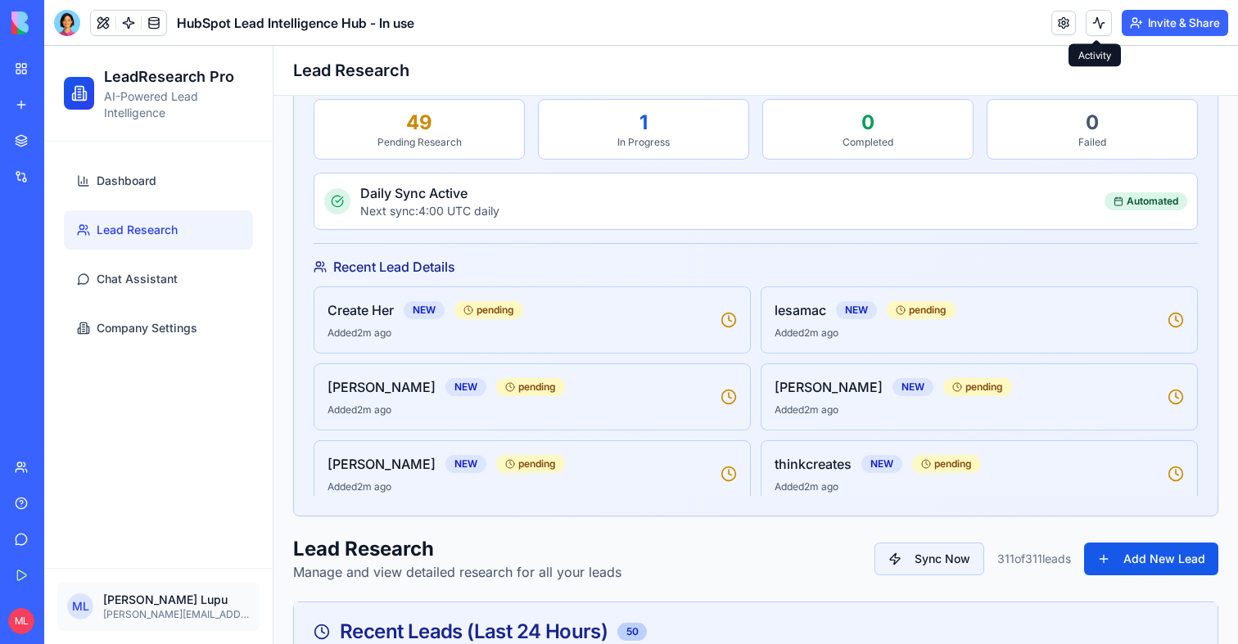
click at [1100, 18] on button at bounding box center [1099, 23] width 26 height 26
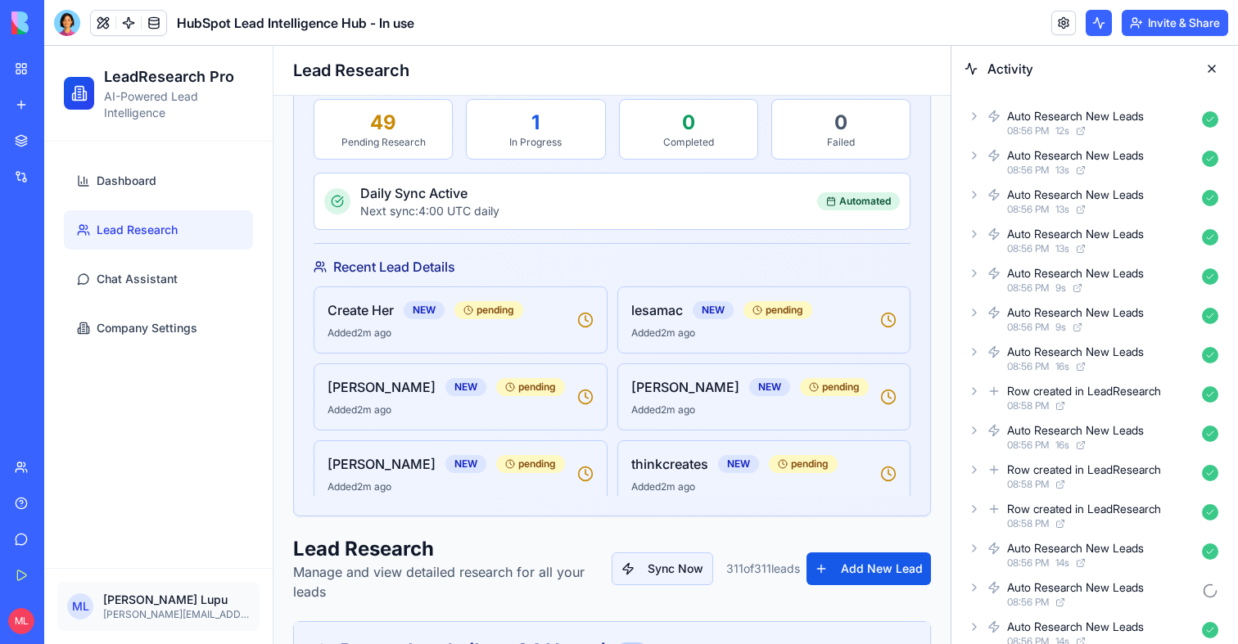
click at [981, 124] on div "Auto Research New Leads 08:56 PM 12 s" at bounding box center [1094, 123] width 260 height 36
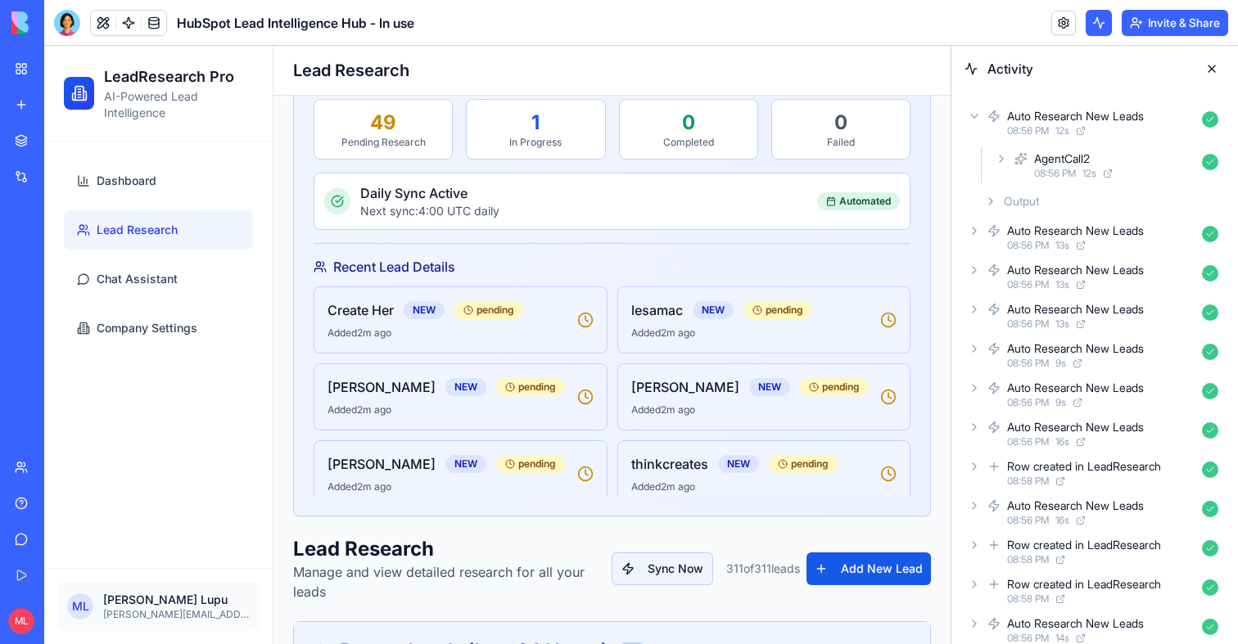
click at [1032, 171] on div "AgentCall2 08:56 PM 12 s" at bounding box center [1108, 165] width 233 height 36
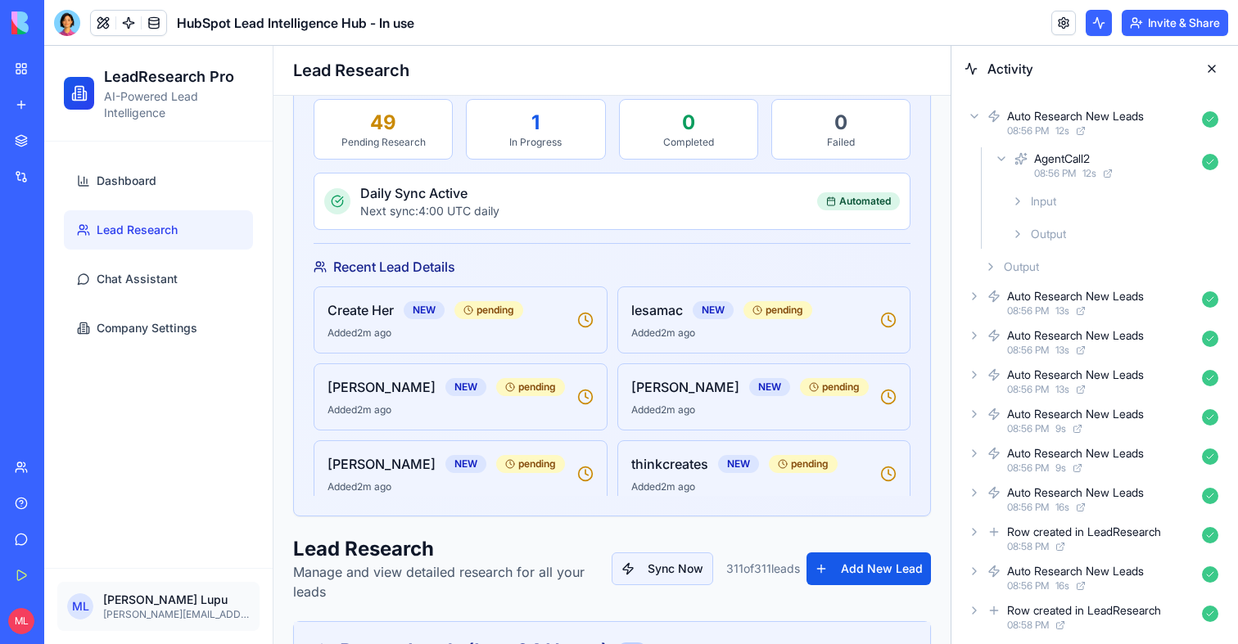
click at [1038, 218] on div "Input Output" at bounding box center [1115, 218] width 220 height 62
click at [1040, 204] on span "Input" at bounding box center [1043, 201] width 25 height 16
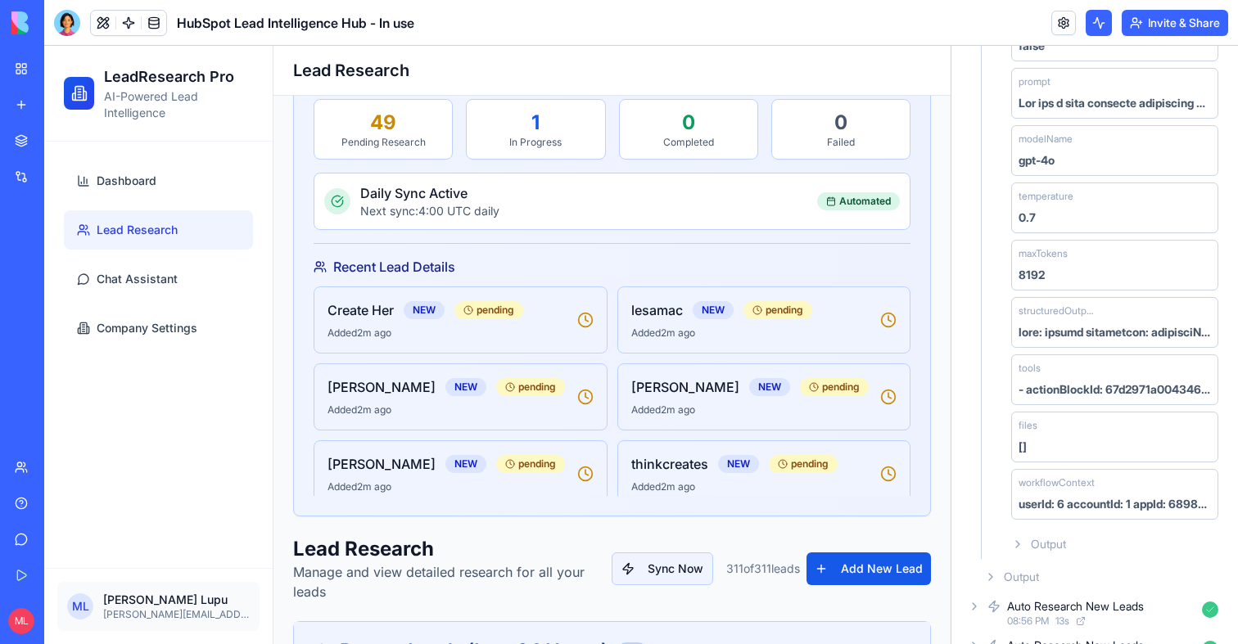
scroll to position [298, 0]
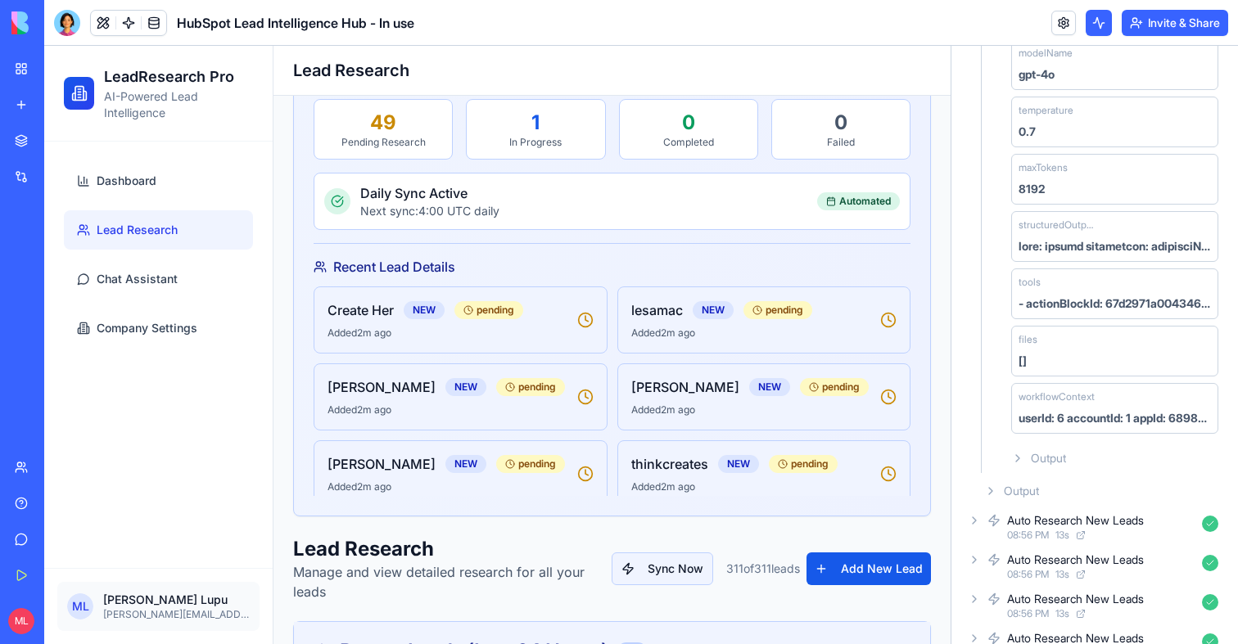
click at [1046, 459] on span "Output" at bounding box center [1048, 458] width 35 height 16
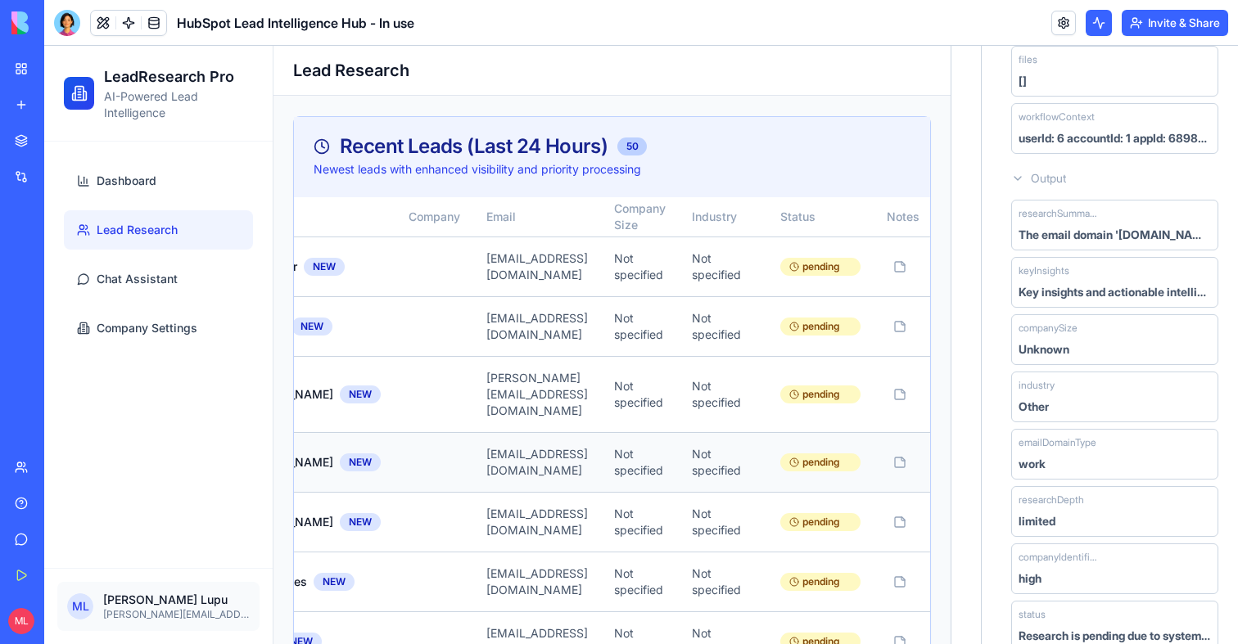
scroll to position [0, 0]
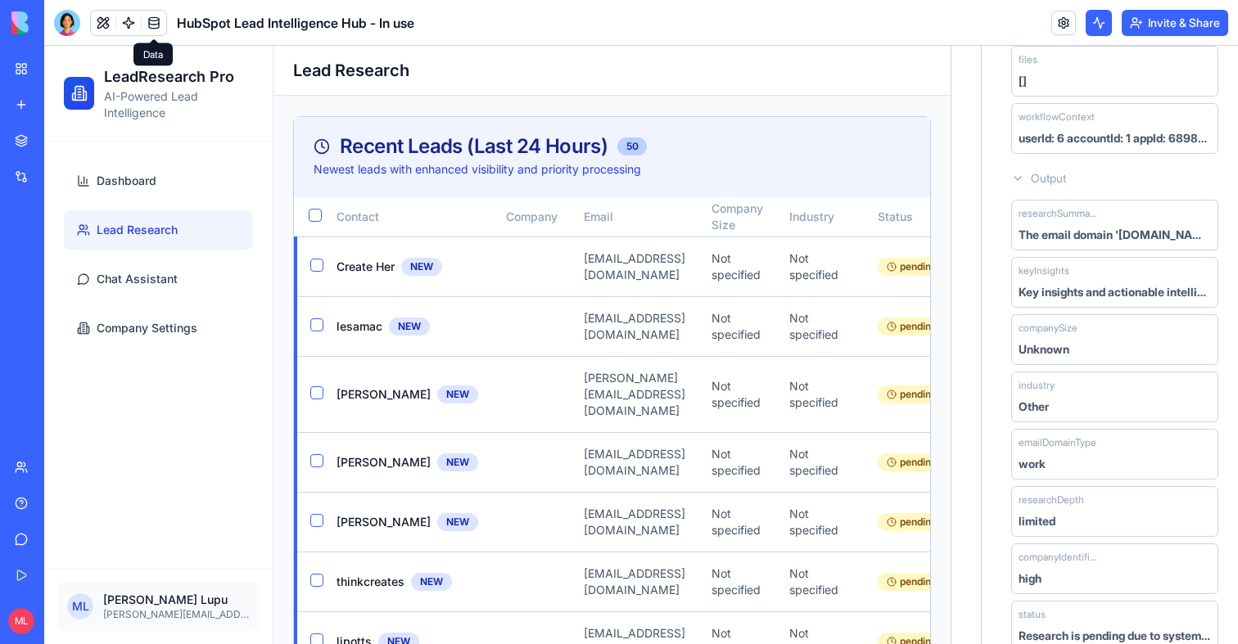
click at [148, 25] on span at bounding box center [154, 23] width 46 height 46
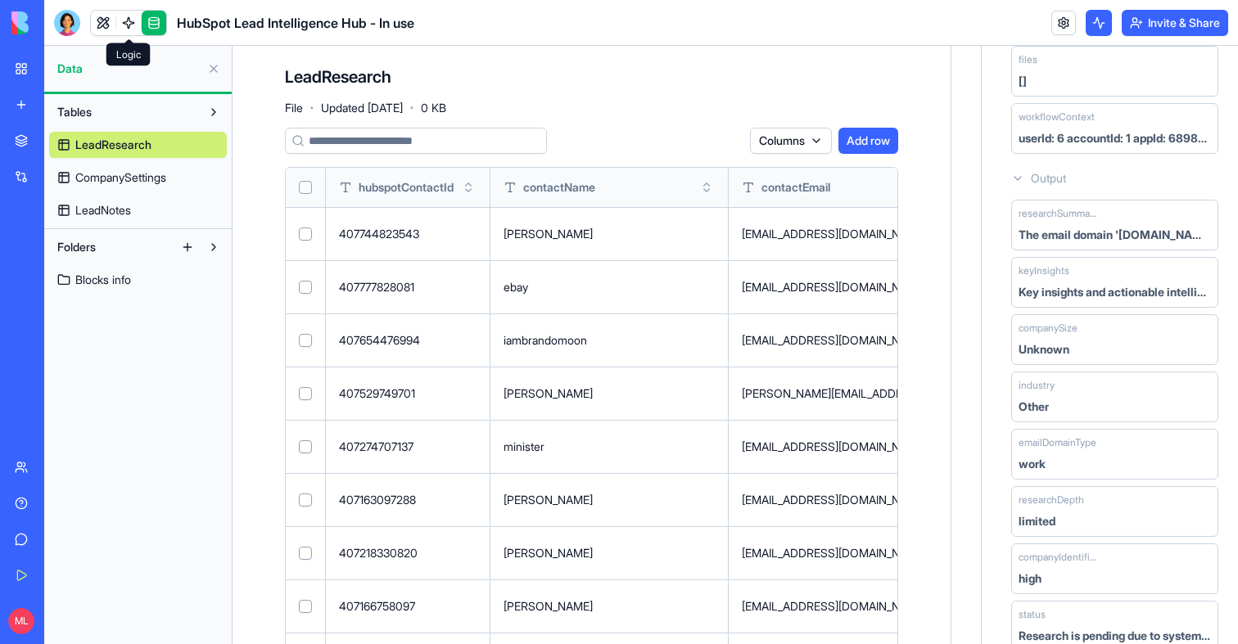
click at [132, 22] on link at bounding box center [128, 23] width 25 height 25
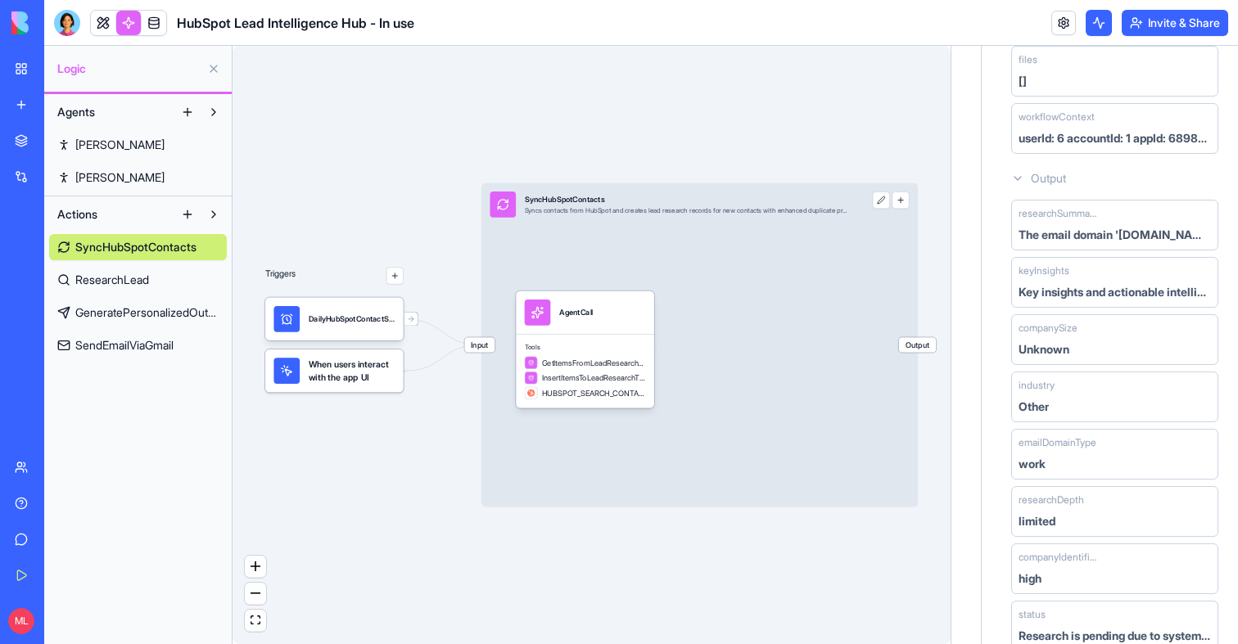
click at [113, 283] on span "ResearchLead" at bounding box center [112, 280] width 74 height 16
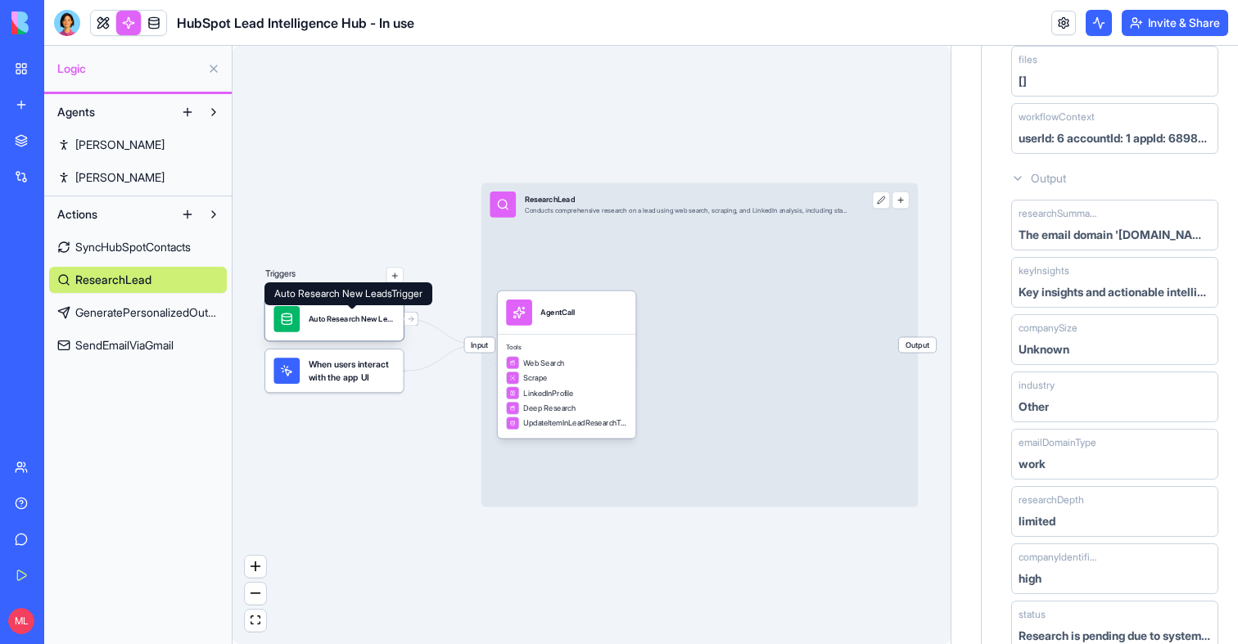
click at [344, 332] on div "Auto Research New LeadsTrigger" at bounding box center [334, 318] width 138 height 43
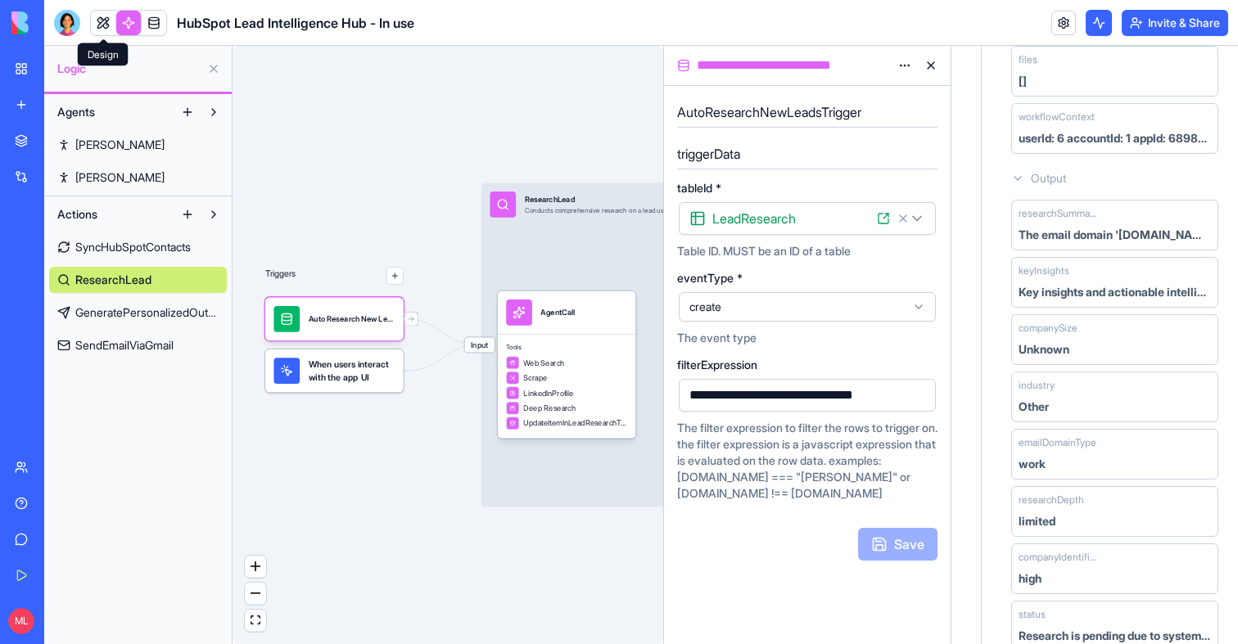
click at [102, 20] on link at bounding box center [103, 23] width 25 height 25
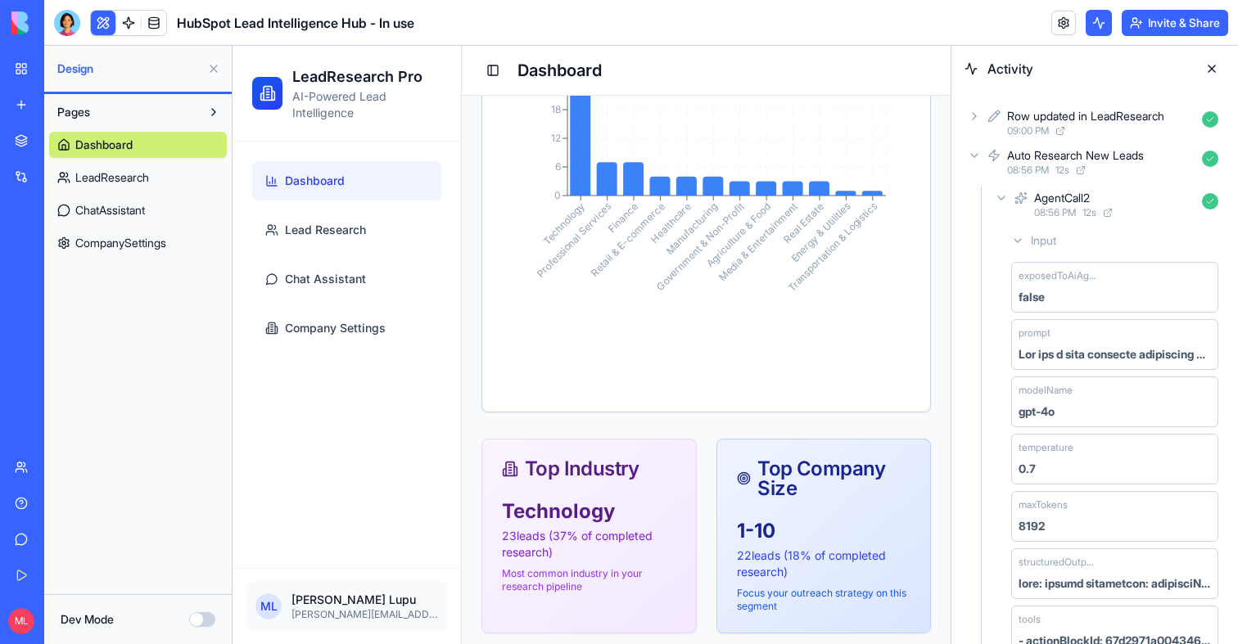
click at [972, 158] on icon at bounding box center [974, 155] width 13 height 13
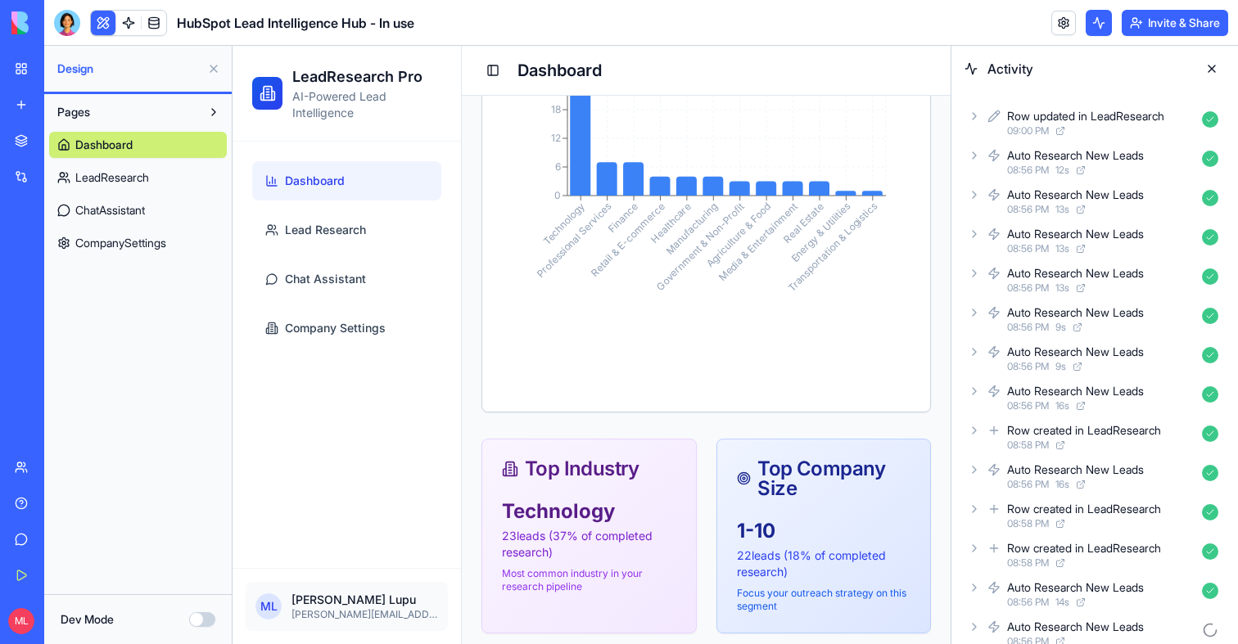
click at [973, 158] on icon at bounding box center [974, 155] width 3 height 7
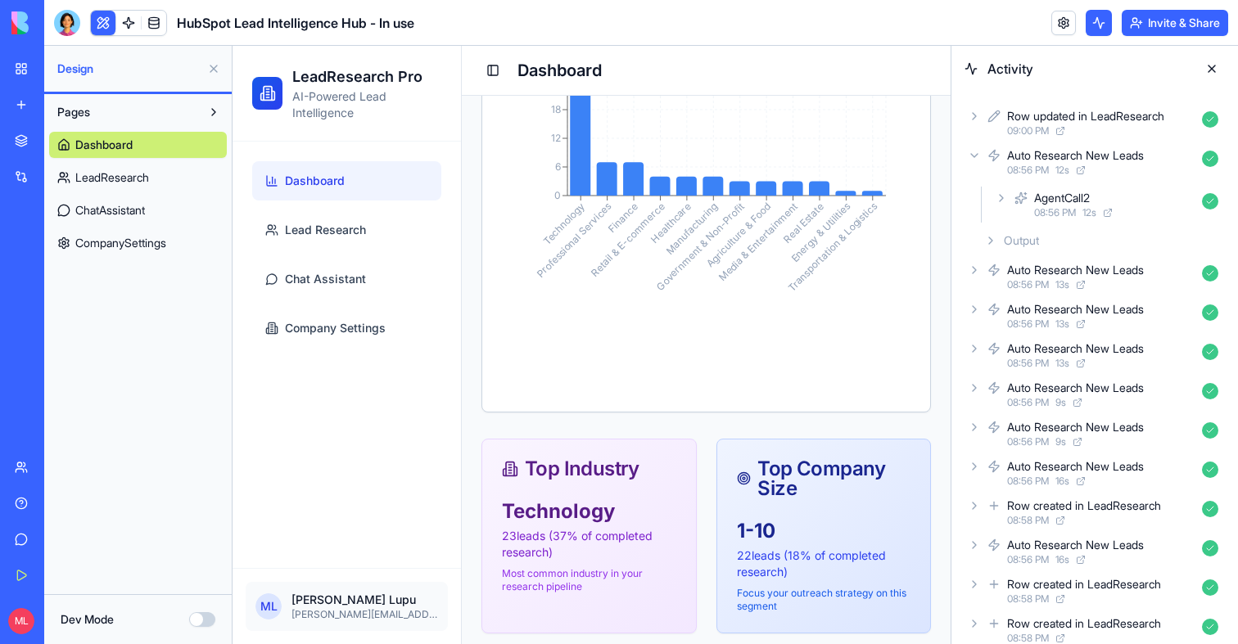
click at [1023, 197] on icon at bounding box center [1020, 198] width 13 height 20
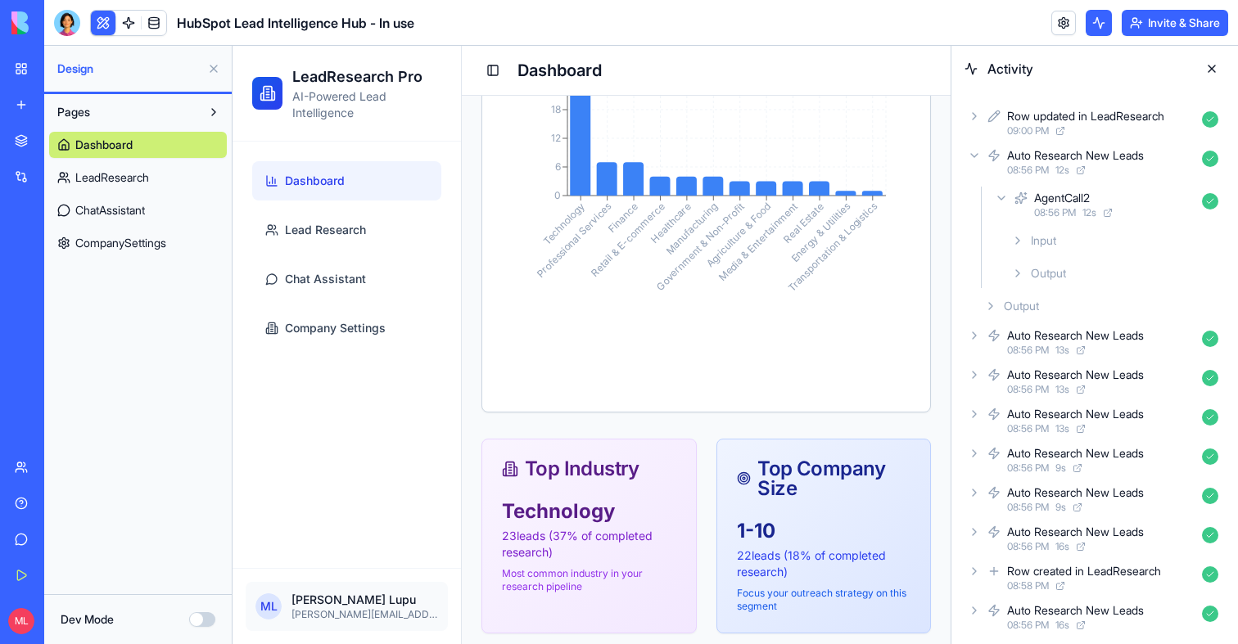
click at [1032, 237] on span "Input" at bounding box center [1043, 241] width 25 height 16
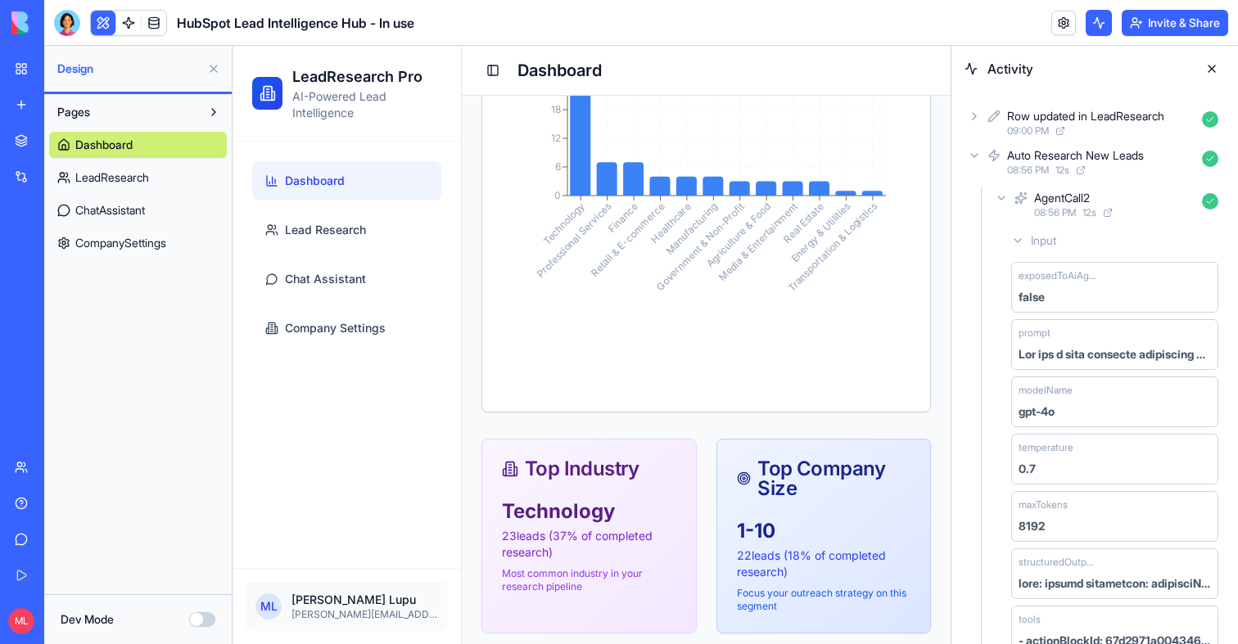
click at [1032, 234] on span "Input" at bounding box center [1043, 241] width 25 height 16
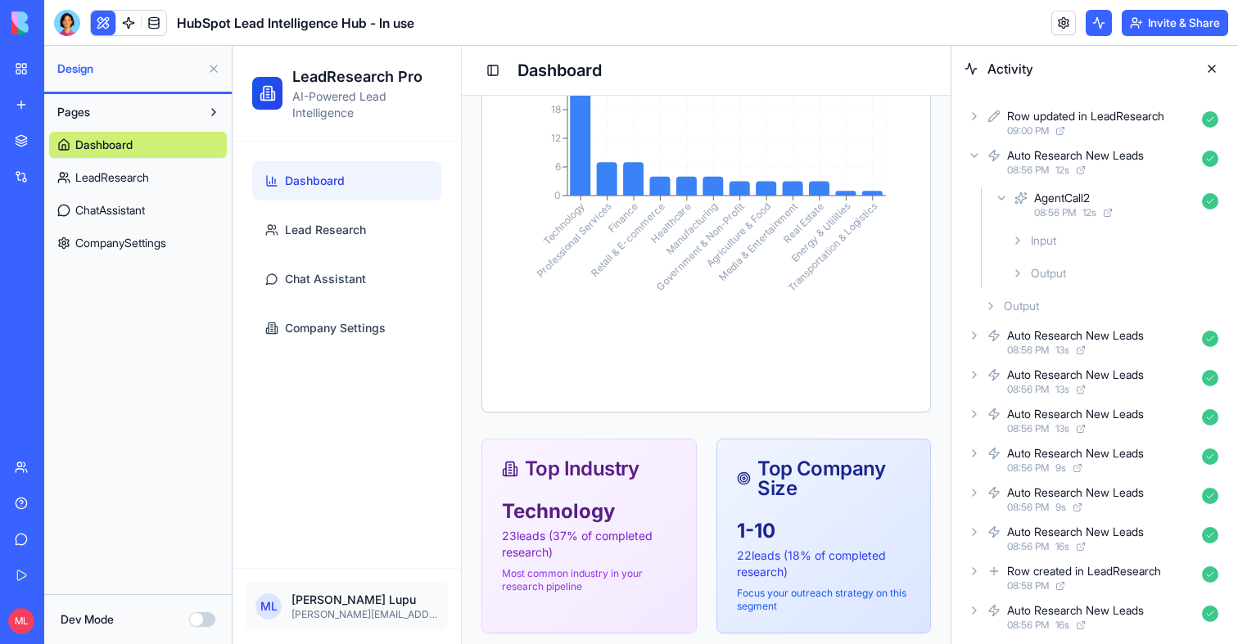
click at [1032, 234] on span "Input" at bounding box center [1043, 241] width 25 height 16
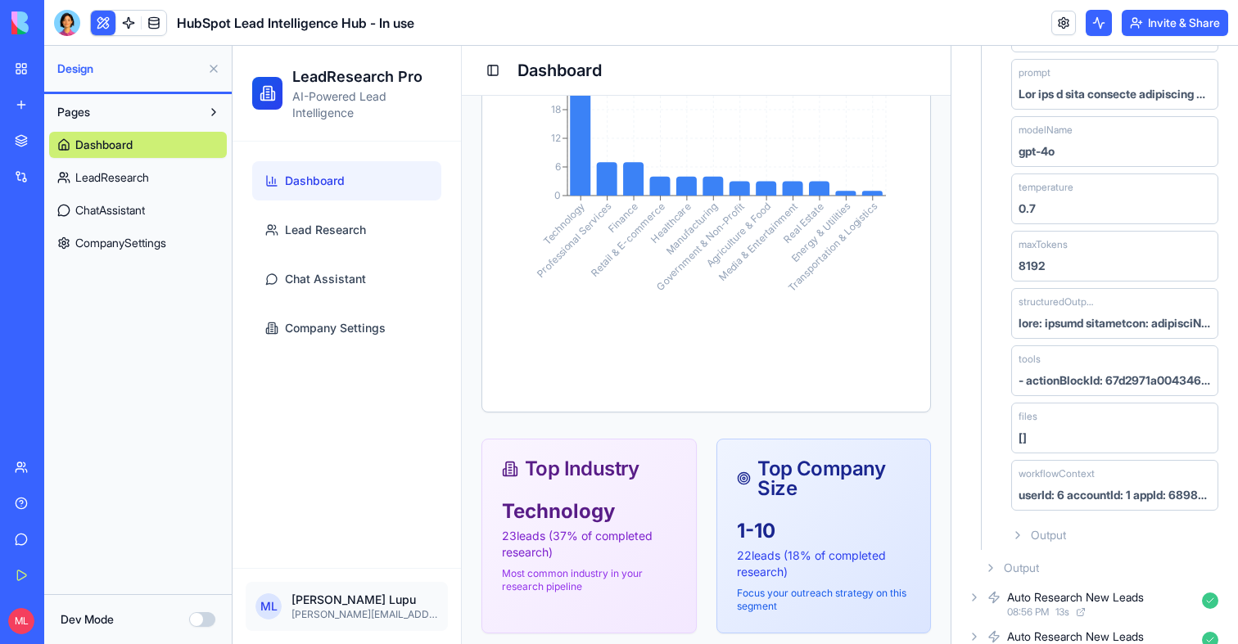
scroll to position [262, 0]
click at [1046, 531] on span "Output" at bounding box center [1048, 534] width 35 height 16
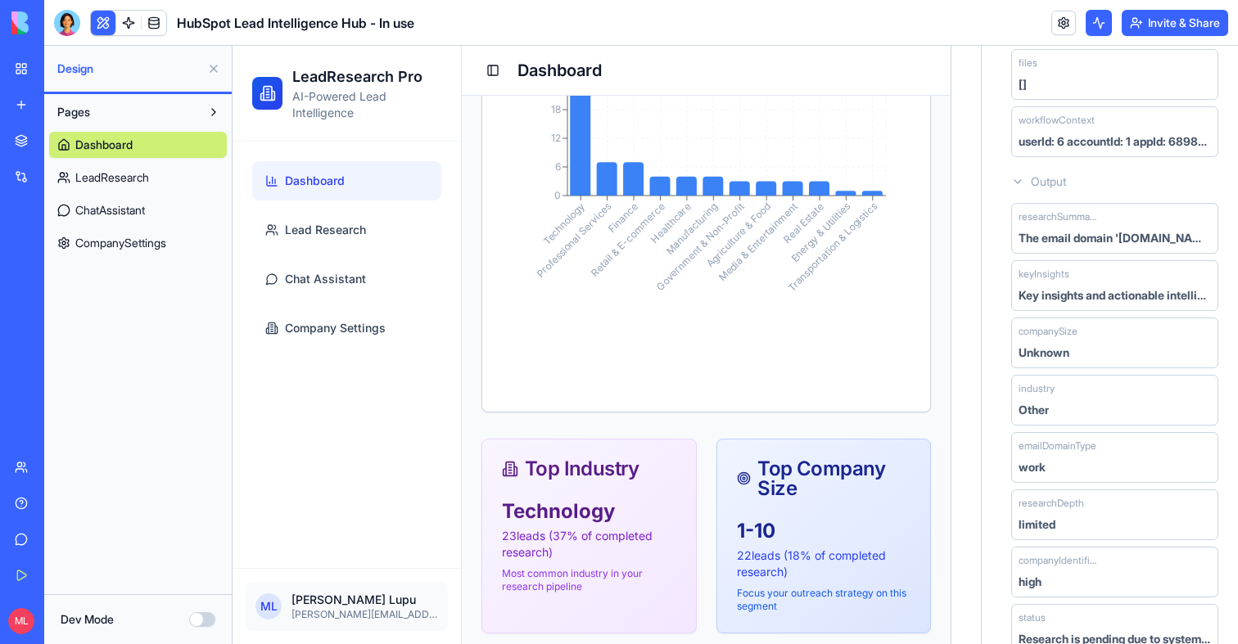
scroll to position [0, 0]
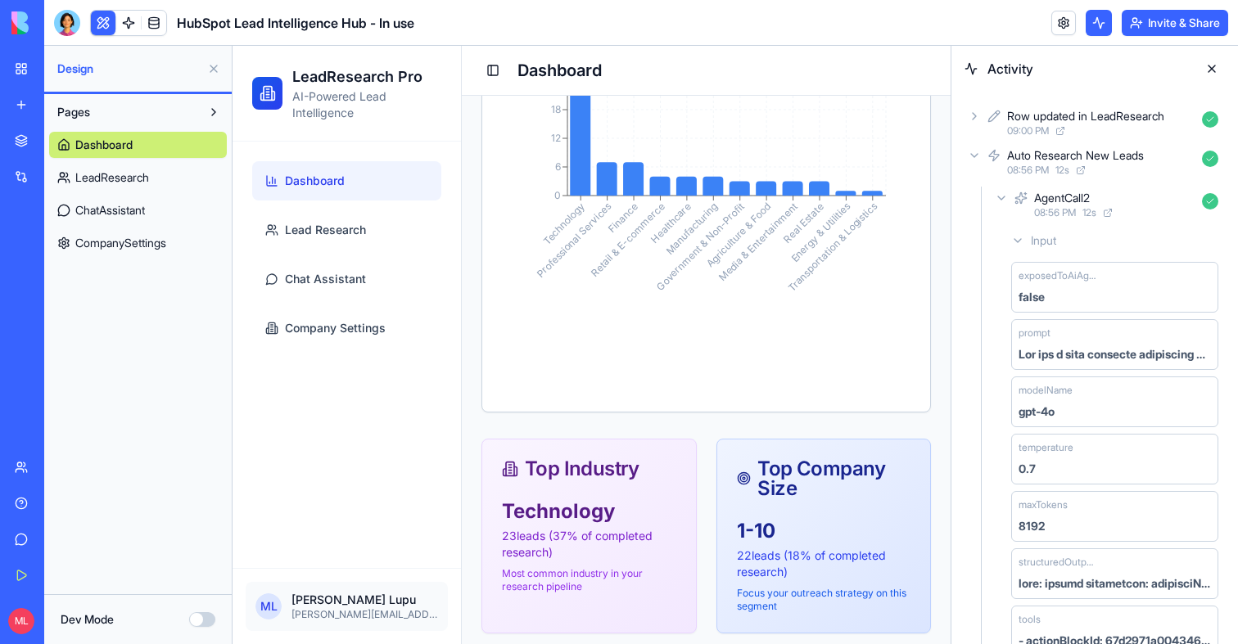
click at [1206, 75] on button at bounding box center [1212, 69] width 26 height 26
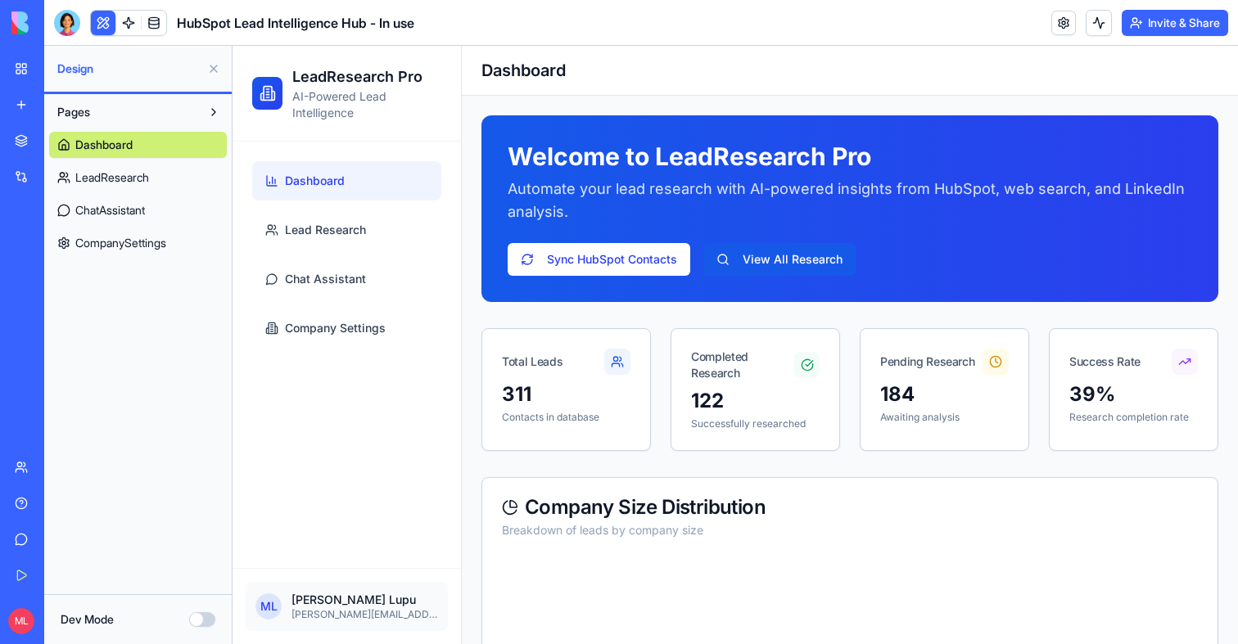
click at [211, 68] on button at bounding box center [214, 69] width 26 height 26
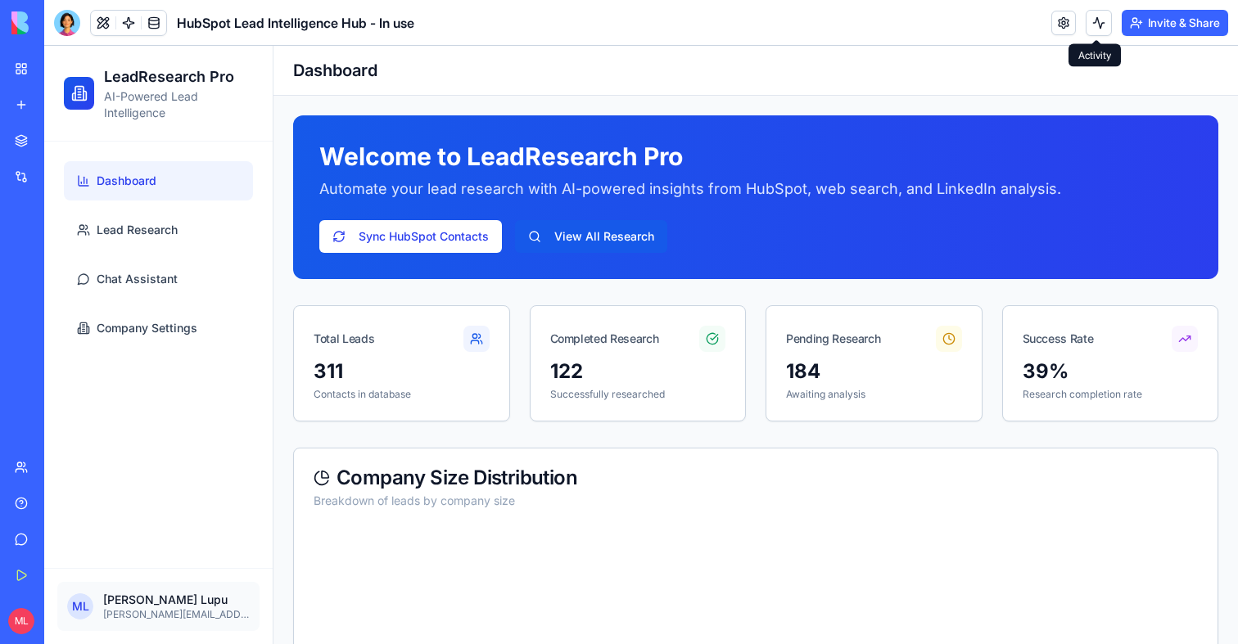
click at [1088, 29] on button at bounding box center [1099, 23] width 26 height 26
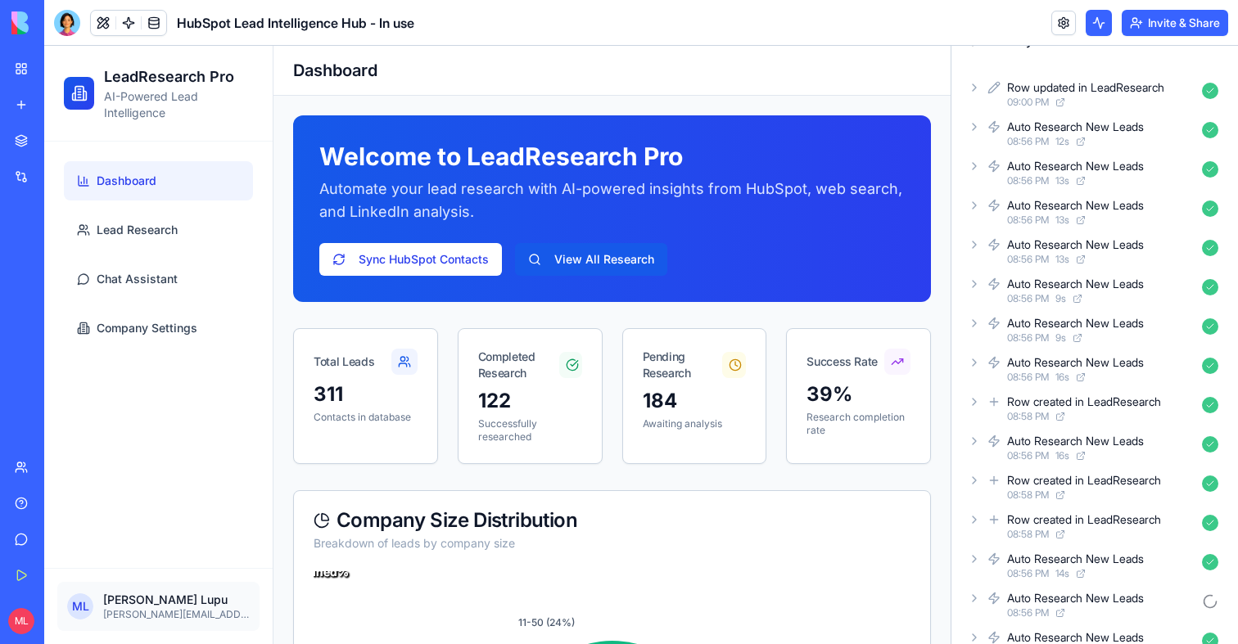
scroll to position [13, 0]
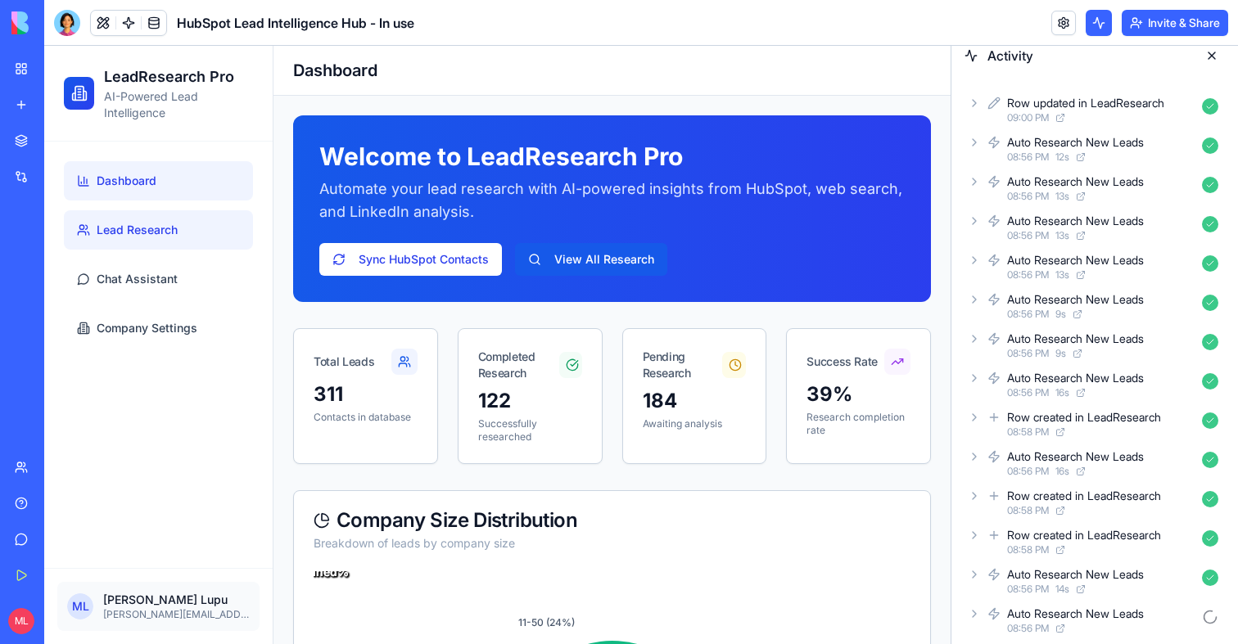
click at [126, 227] on span "Lead Research" at bounding box center [137, 230] width 81 height 16
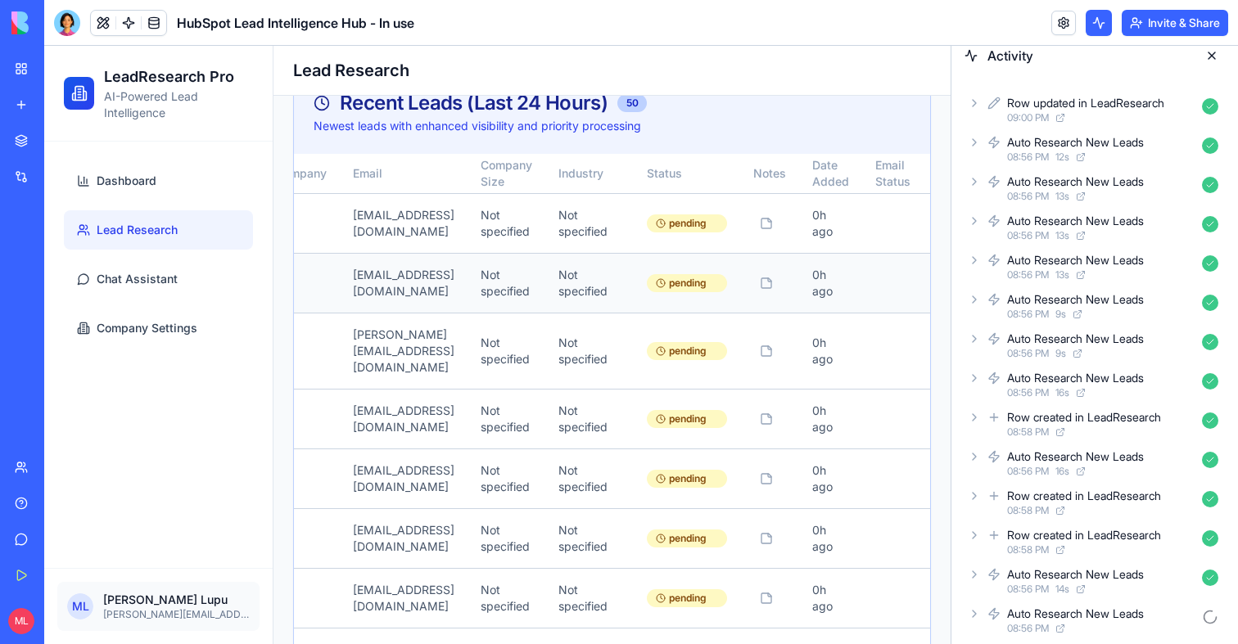
scroll to position [0, 228]
click at [130, 20] on link at bounding box center [128, 23] width 25 height 25
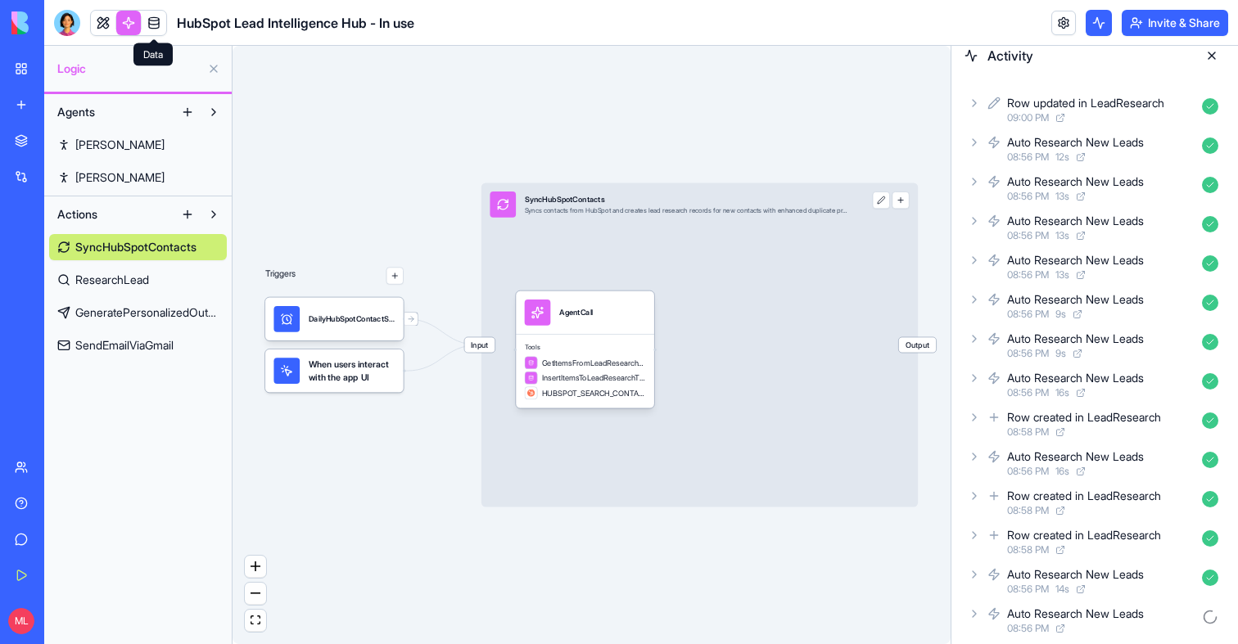
click at [147, 282] on span "ResearchLead" at bounding box center [112, 280] width 74 height 16
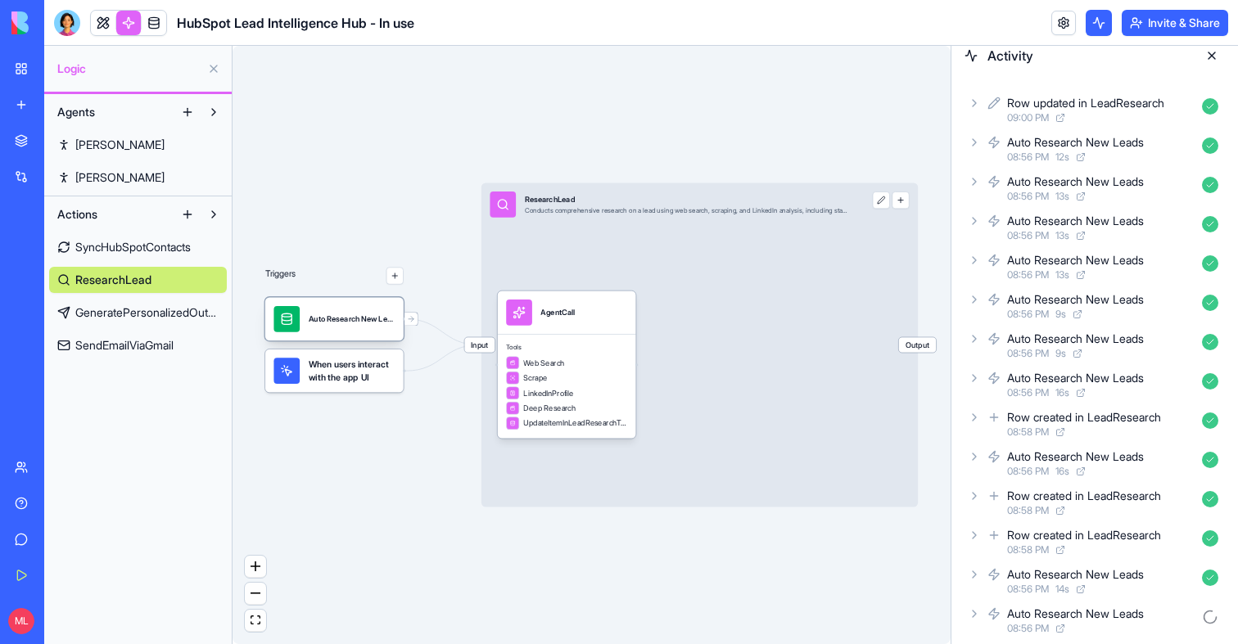
click at [374, 337] on div "Auto Research New LeadsTrigger" at bounding box center [334, 318] width 138 height 43
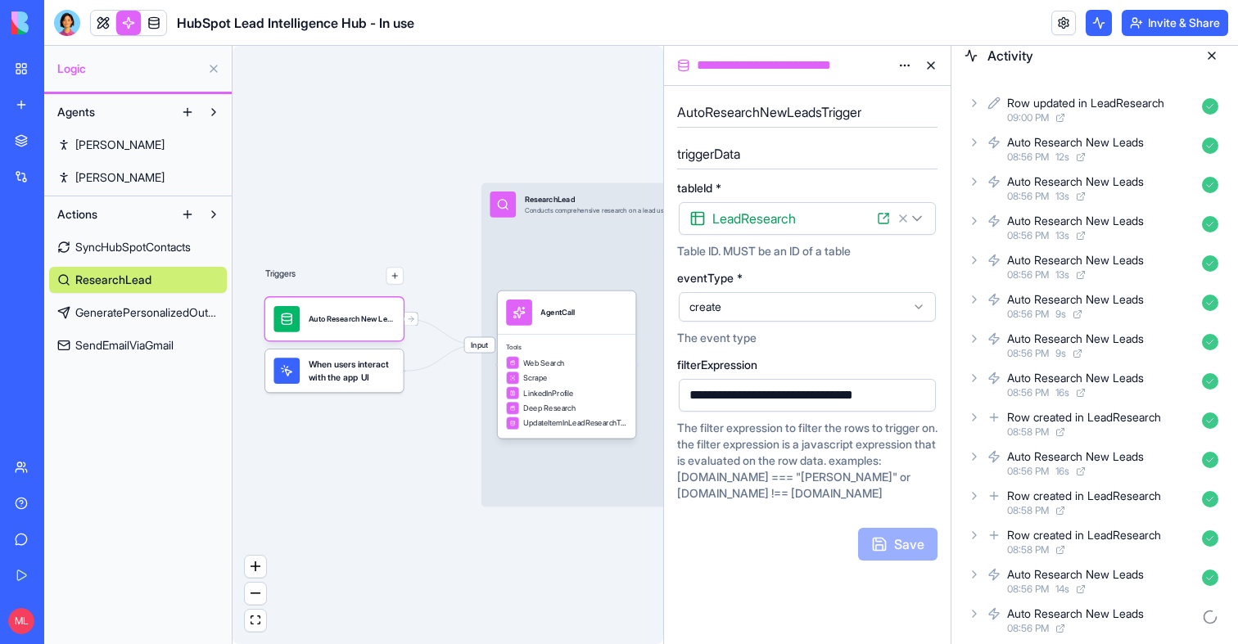
click at [975, 178] on icon at bounding box center [974, 181] width 13 height 13
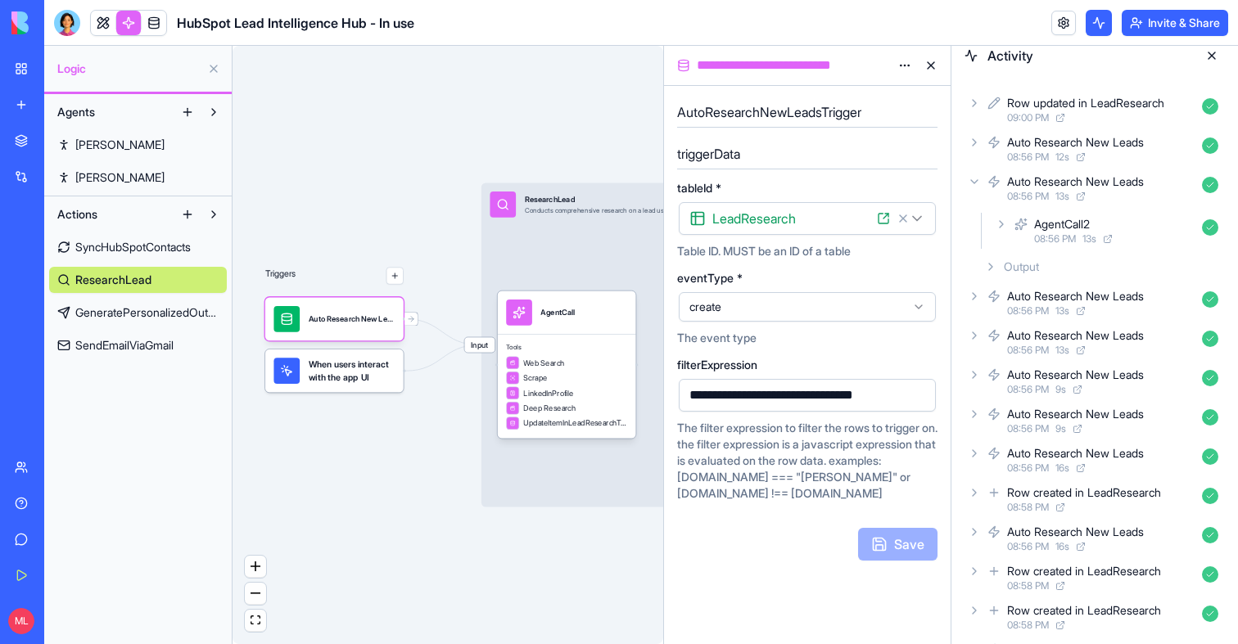
click at [996, 268] on icon at bounding box center [990, 266] width 13 height 13
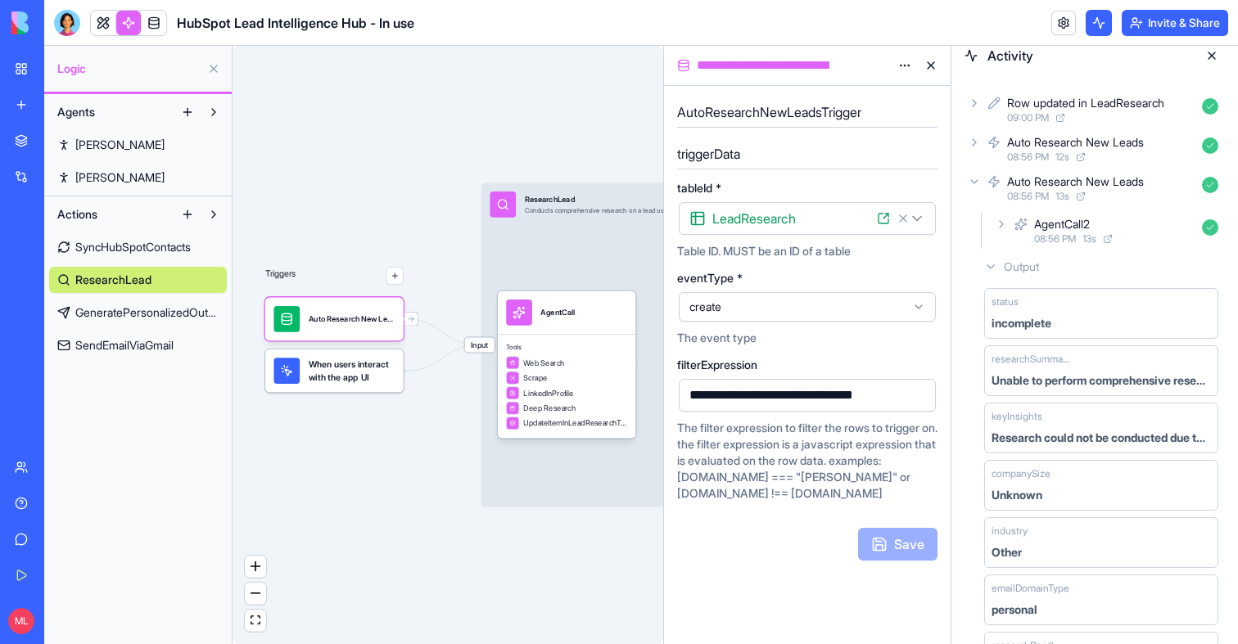
click at [932, 70] on button at bounding box center [931, 65] width 26 height 26
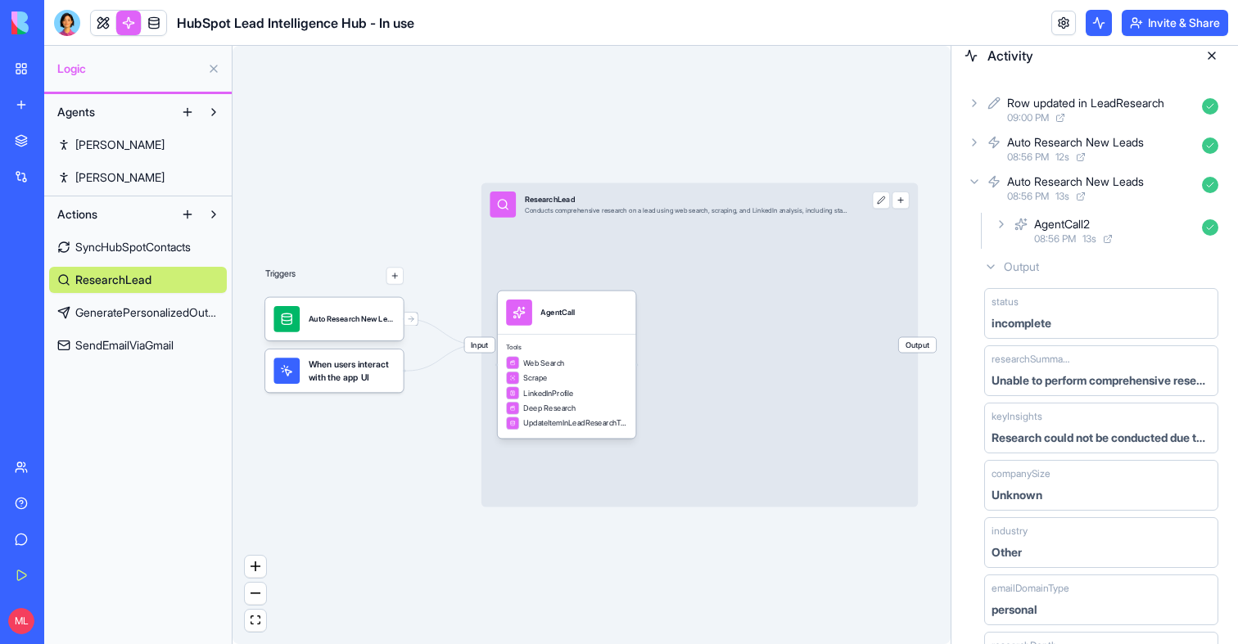
click at [976, 183] on icon at bounding box center [974, 181] width 13 height 13
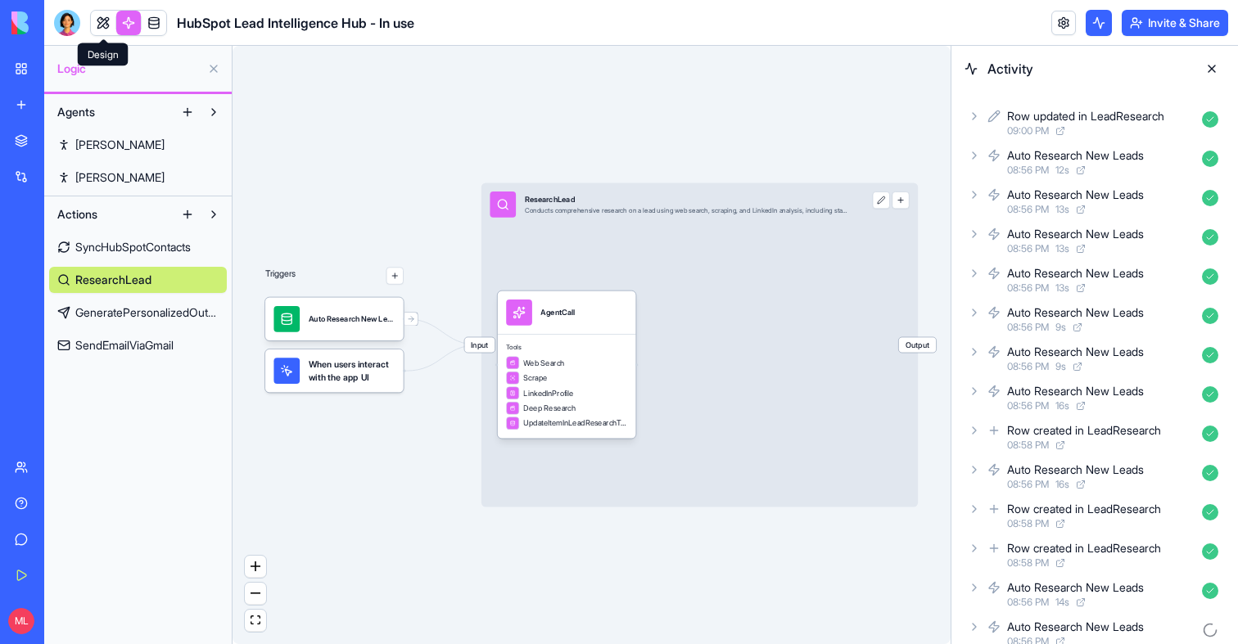
click at [101, 15] on link at bounding box center [103, 23] width 25 height 25
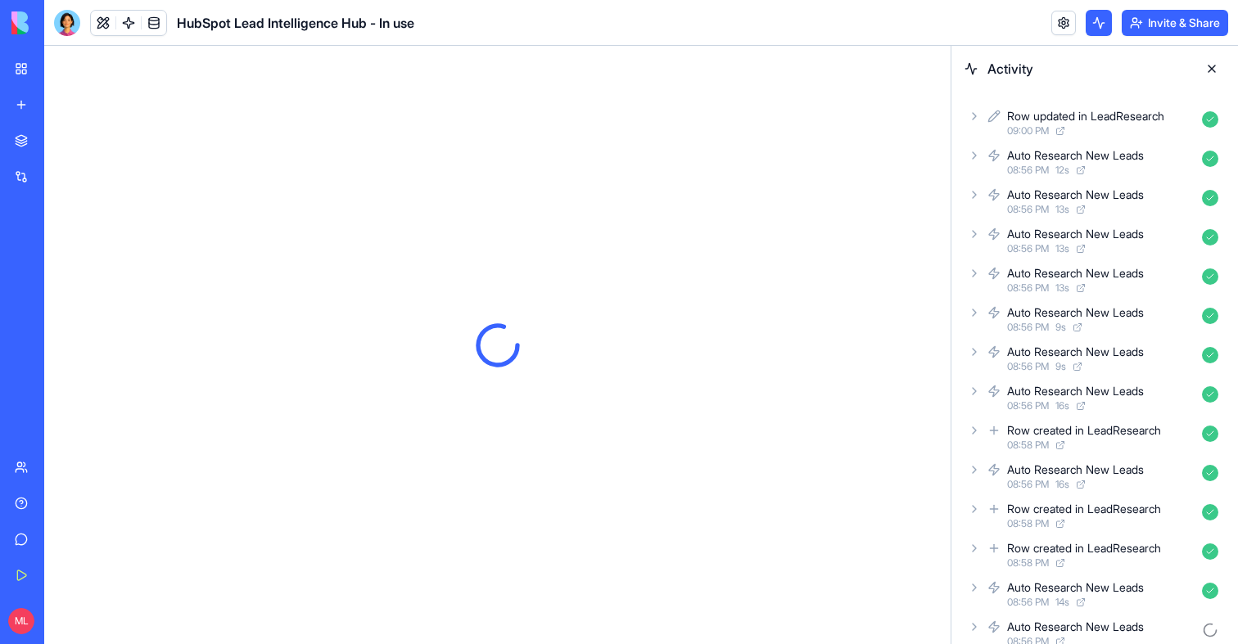
click at [1209, 68] on button at bounding box center [1212, 69] width 26 height 26
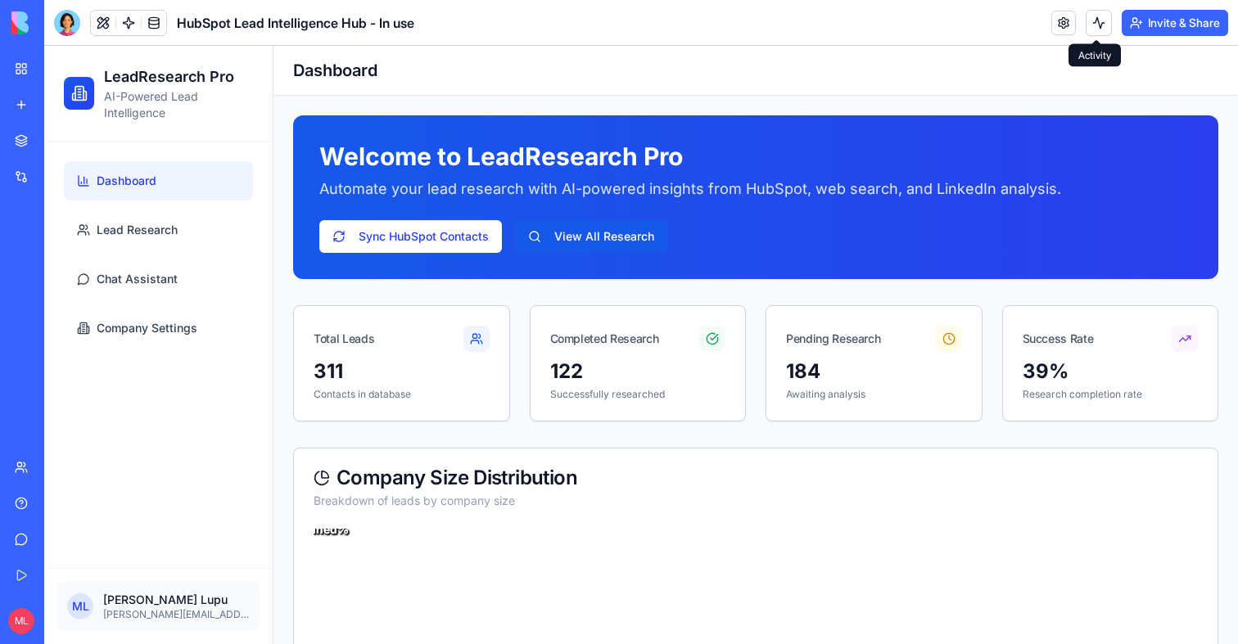
click at [1095, 19] on button at bounding box center [1099, 23] width 26 height 26
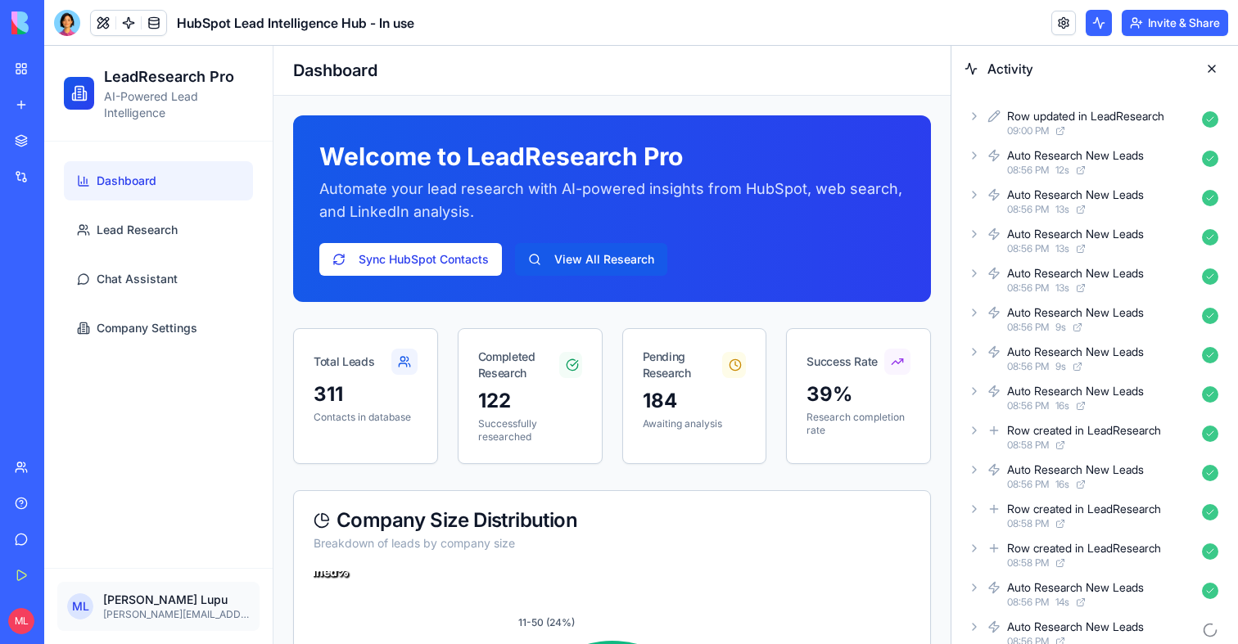
click at [1095, 23] on button at bounding box center [1099, 23] width 26 height 26
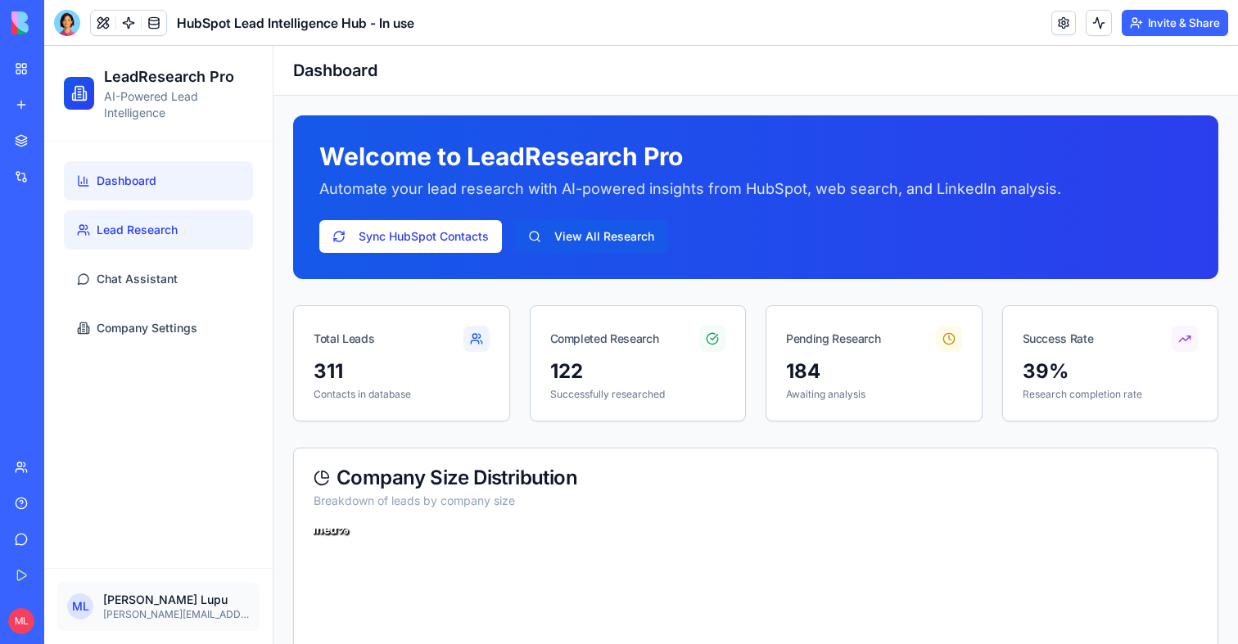
click at [178, 219] on link "Lead Research" at bounding box center [158, 229] width 189 height 39
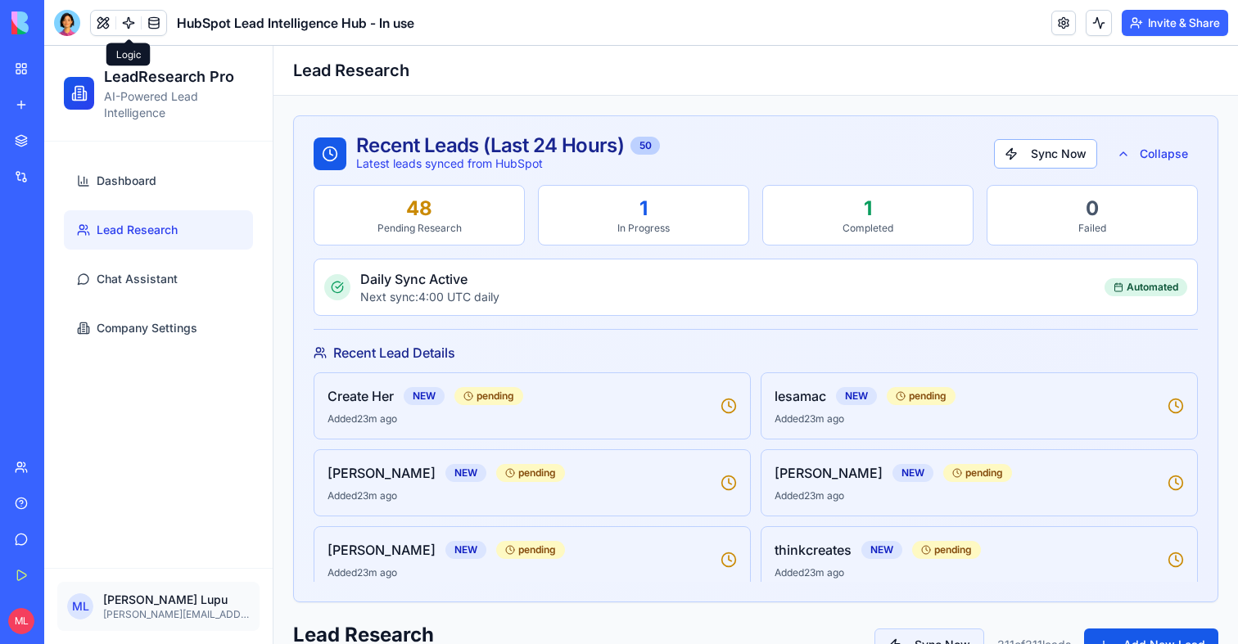
click at [129, 20] on link at bounding box center [128, 23] width 25 height 25
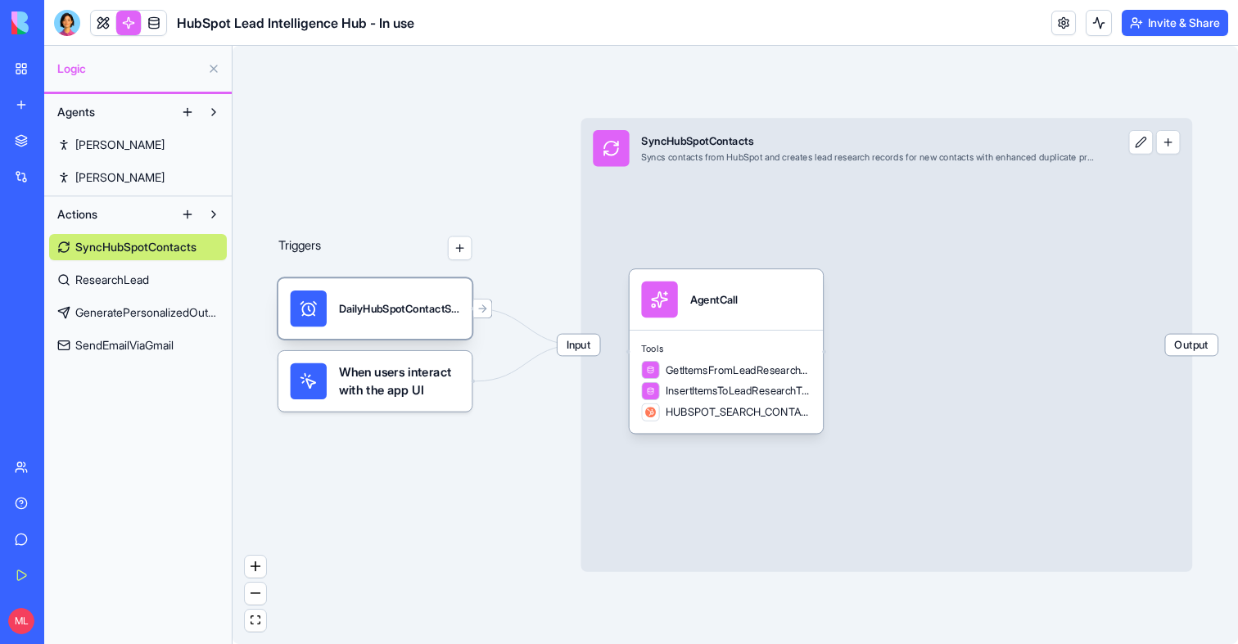
click at [412, 321] on div "DailyHubSpotContactSyncTrigger" at bounding box center [399, 309] width 121 height 36
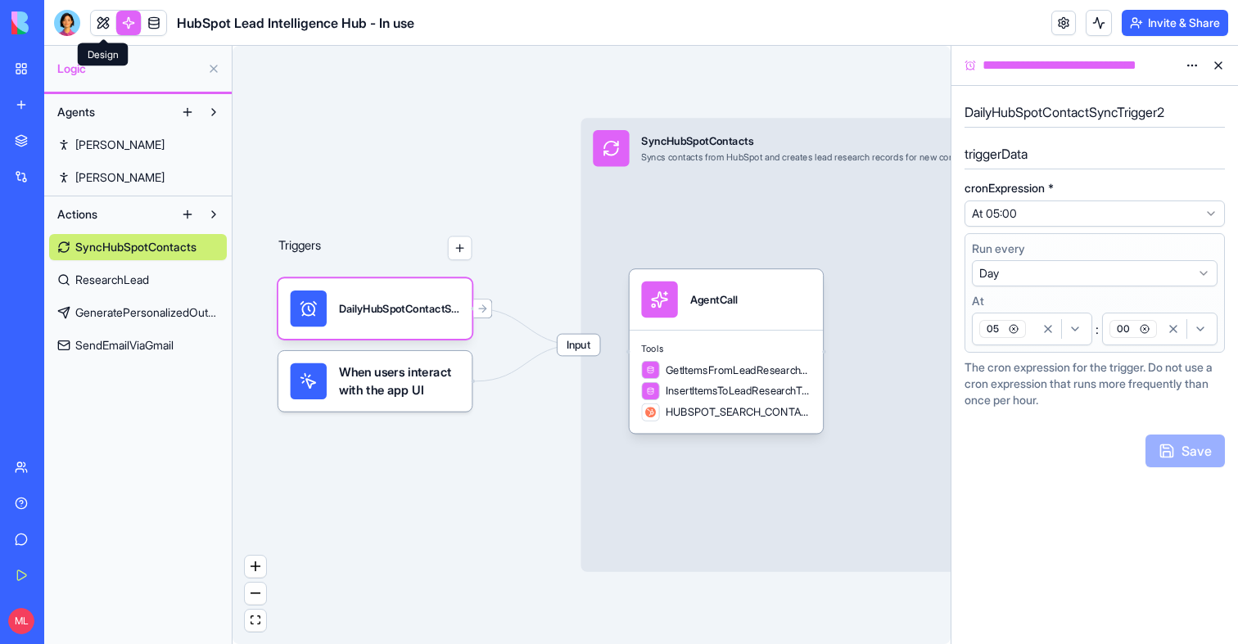
click at [106, 18] on link at bounding box center [103, 23] width 25 height 25
click at [106, 18] on button at bounding box center [103, 23] width 25 height 25
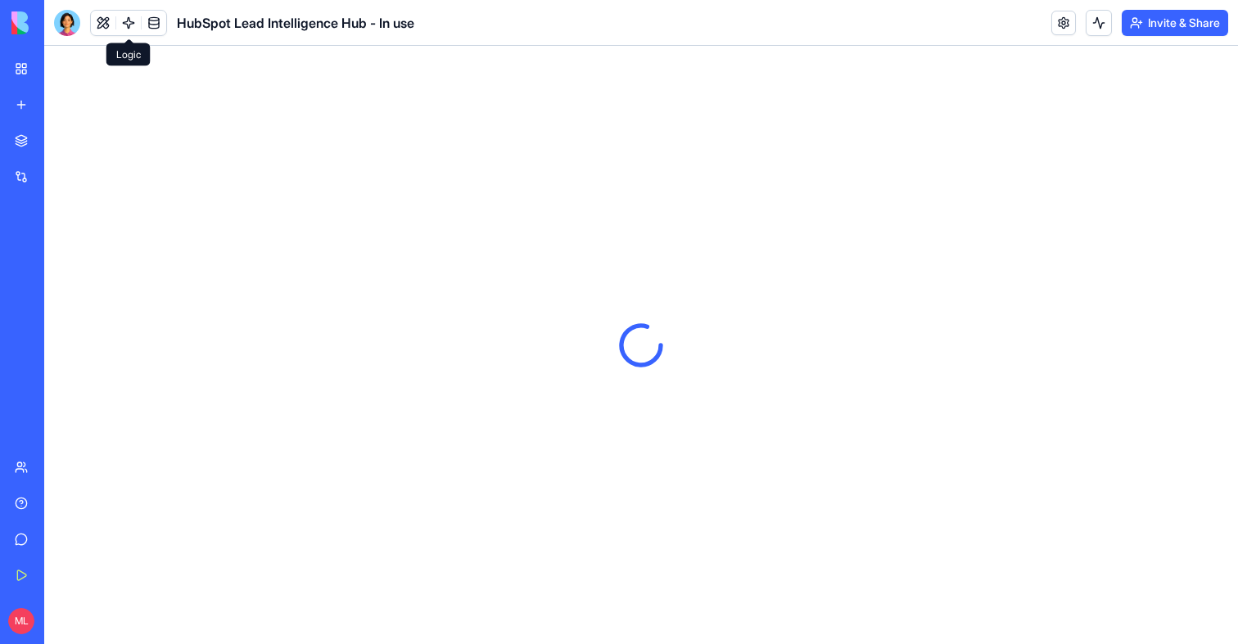
click at [123, 25] on link at bounding box center [128, 23] width 25 height 25
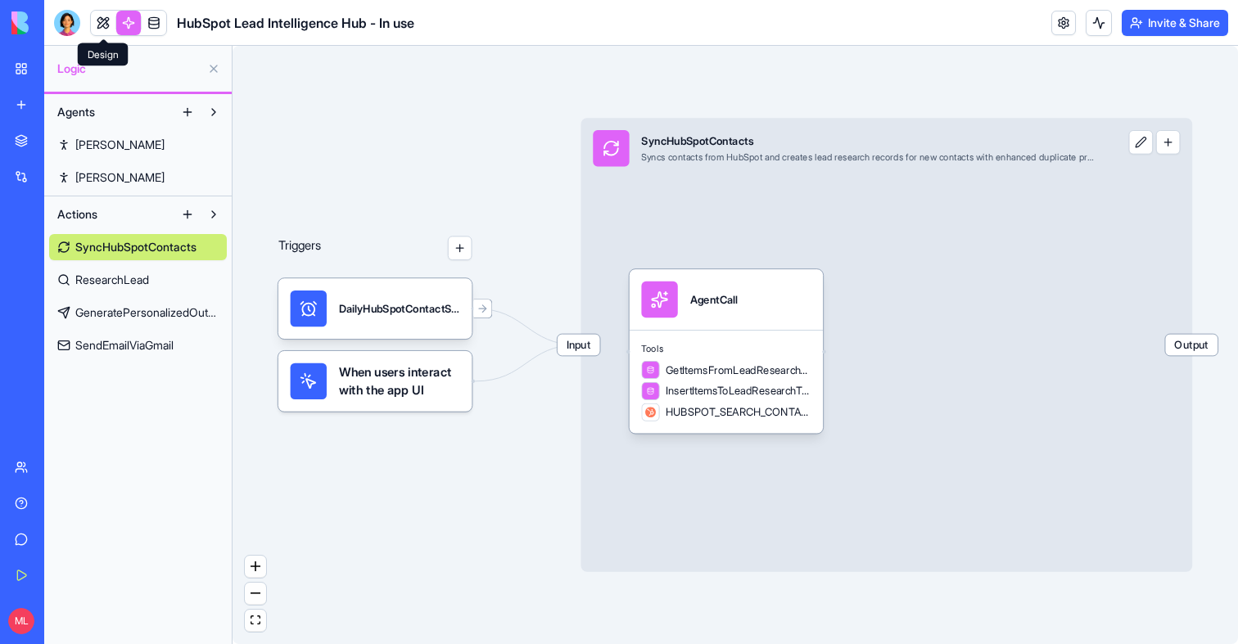
click at [97, 21] on link at bounding box center [103, 23] width 25 height 25
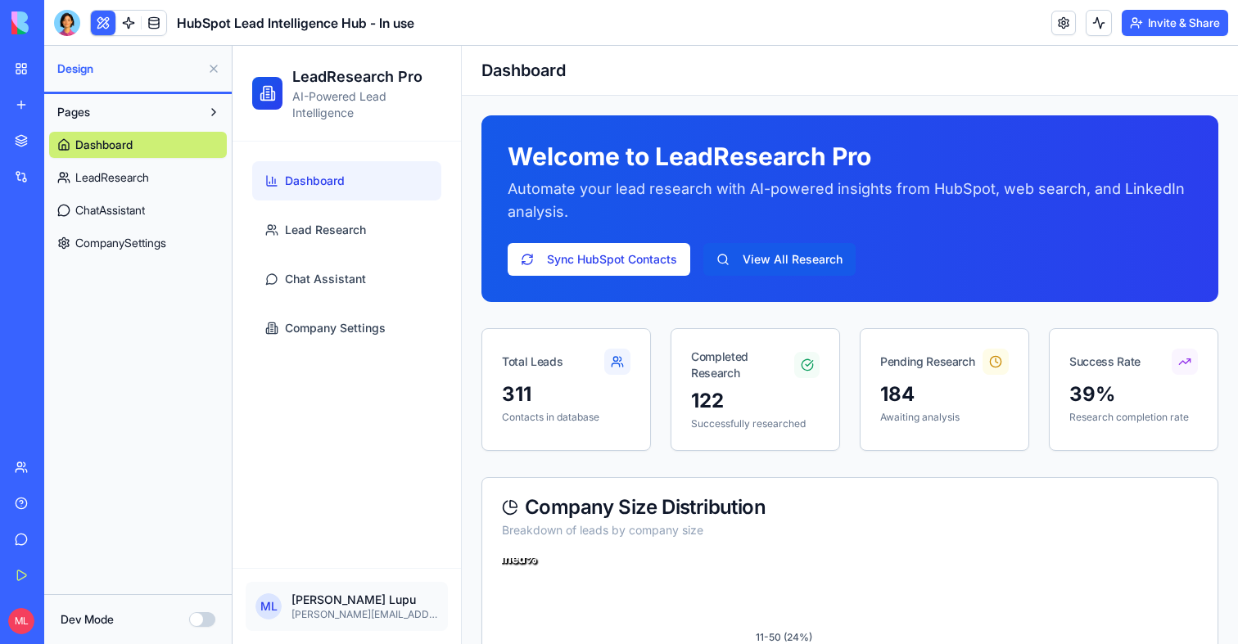
click at [219, 73] on button at bounding box center [214, 69] width 26 height 26
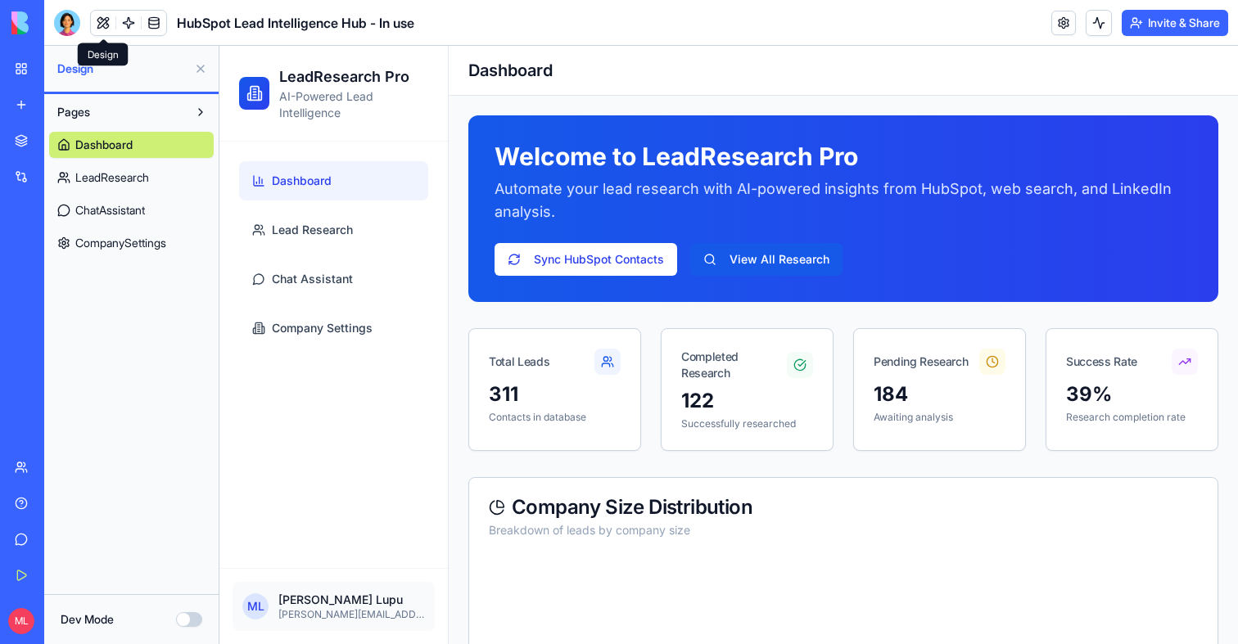
click at [219, 73] on div "Design Pages Dashboard LeadResearch ChatAssistant CompanySettings Dev Mode" at bounding box center [641, 345] width 1194 height 599
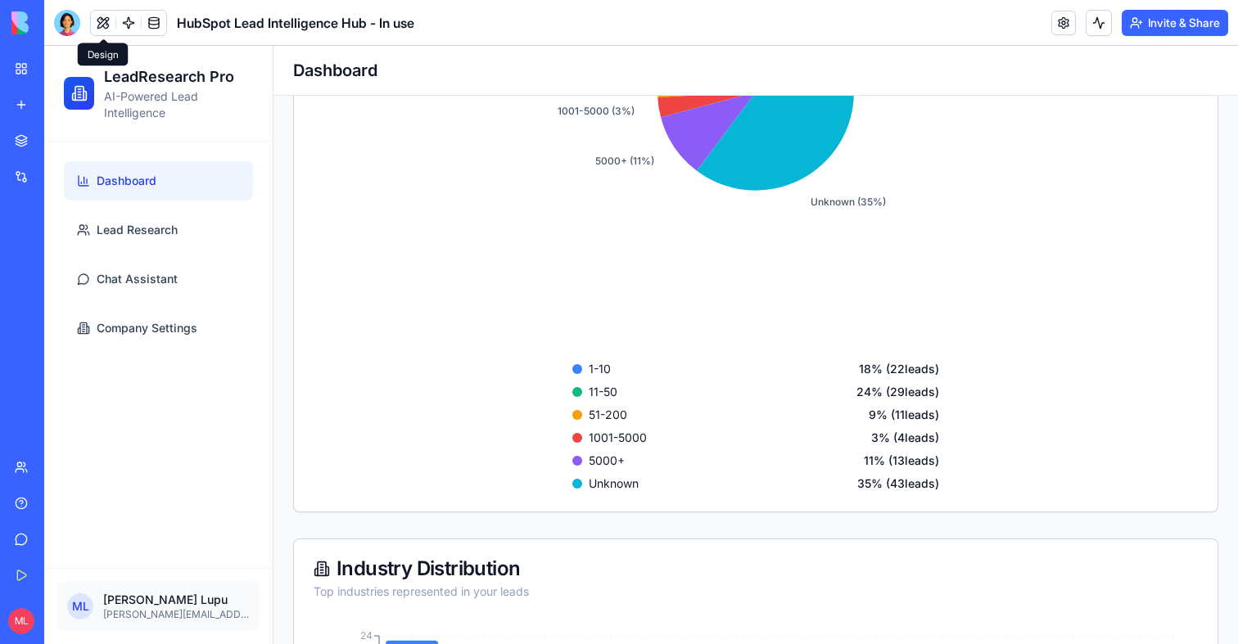
scroll to position [697, 0]
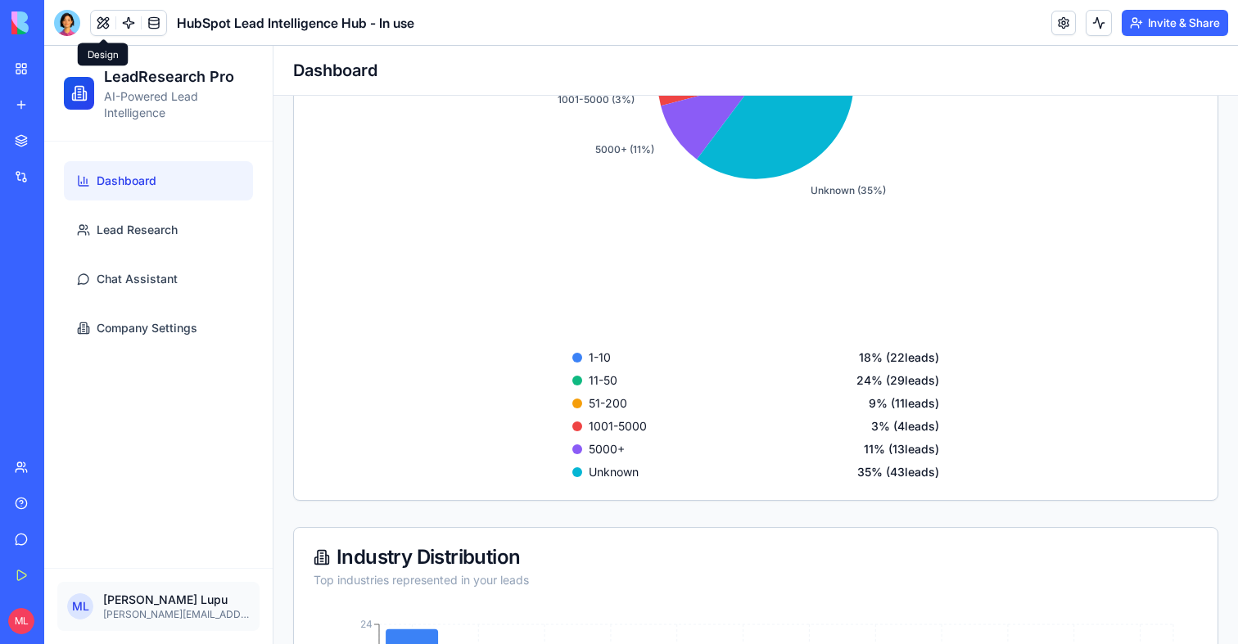
click at [174, 257] on ul "Dashboard Lead Research Chat Assistant Company Settings" at bounding box center [158, 254] width 189 height 187
click at [169, 239] on link "Lead Research" at bounding box center [158, 229] width 189 height 39
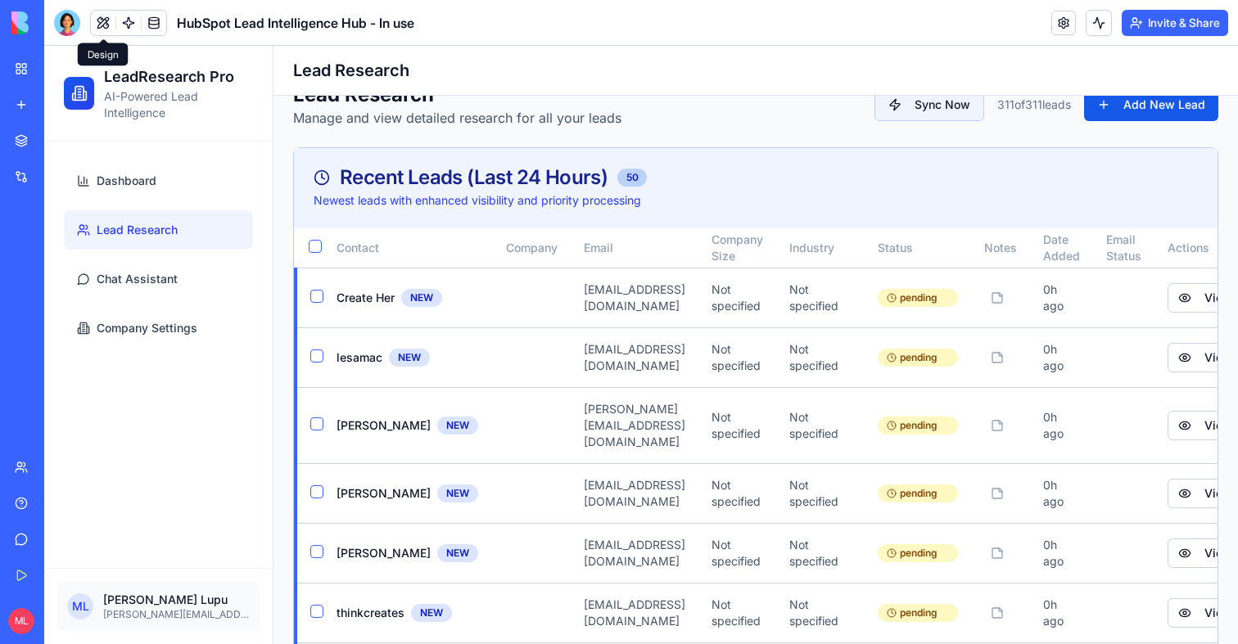
scroll to position [535, 0]
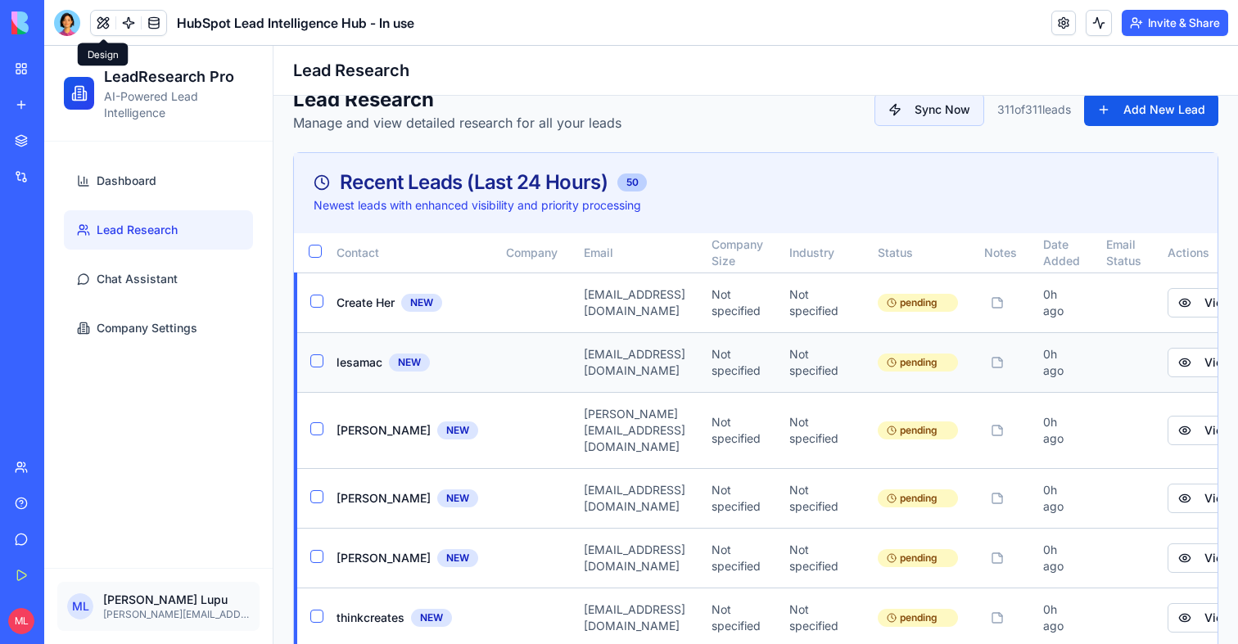
click at [318, 361] on button "Select lesamac" at bounding box center [316, 361] width 13 height 13
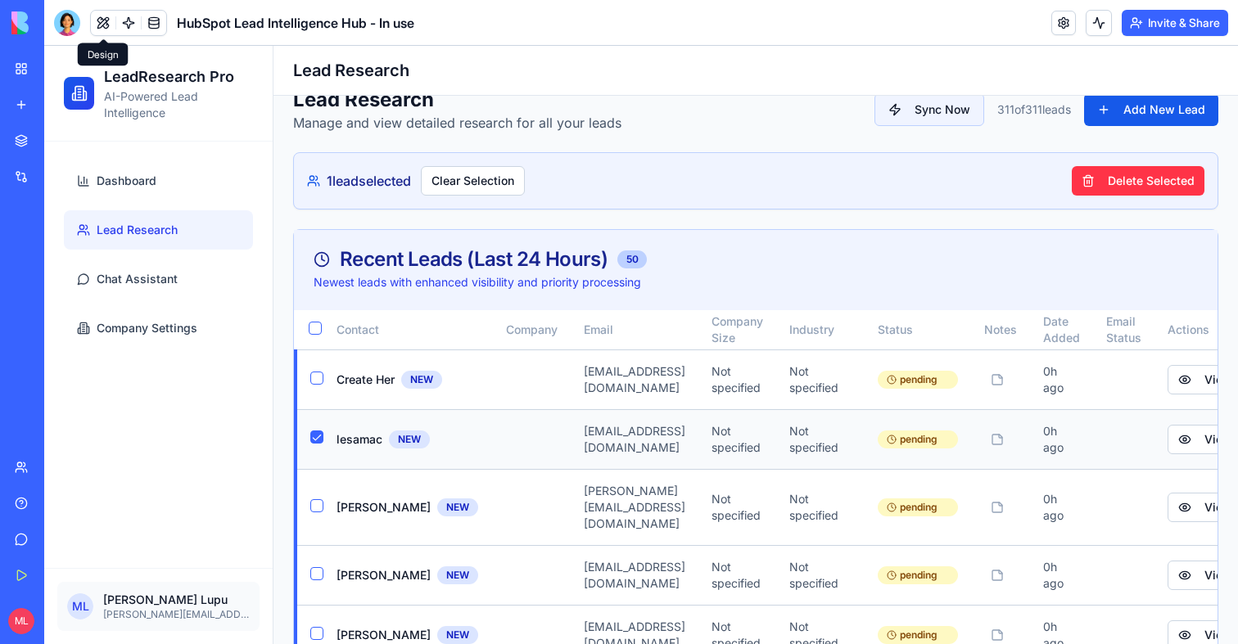
click at [322, 440] on button "Select lesamac" at bounding box center [316, 437] width 13 height 13
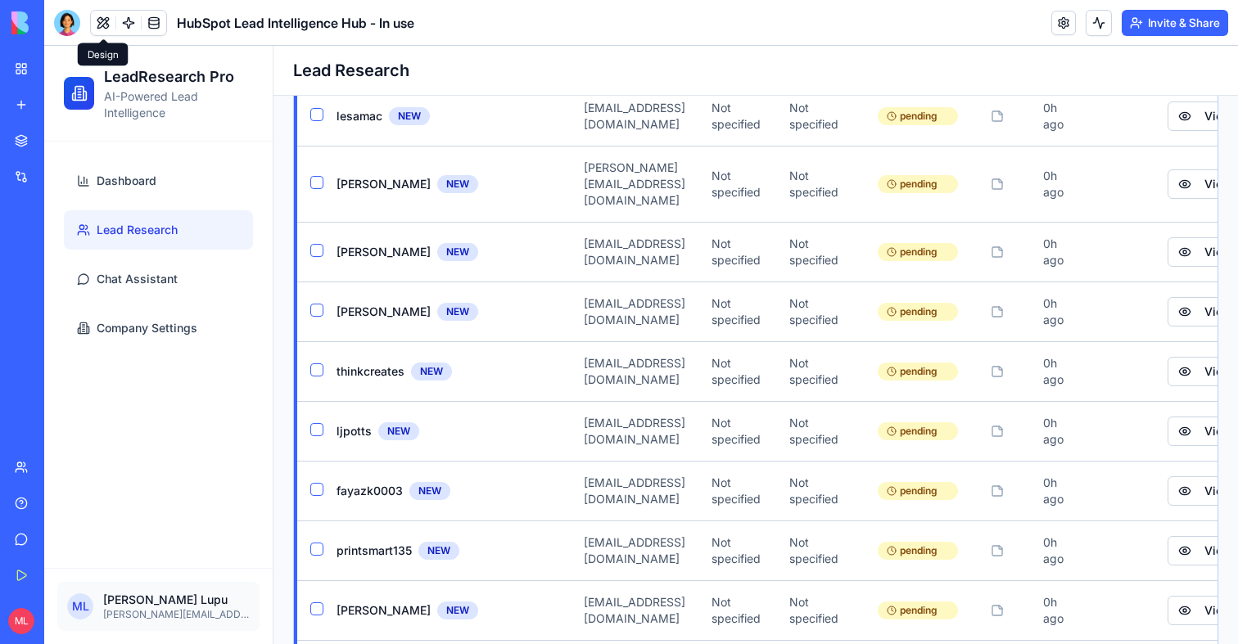
scroll to position [0, 0]
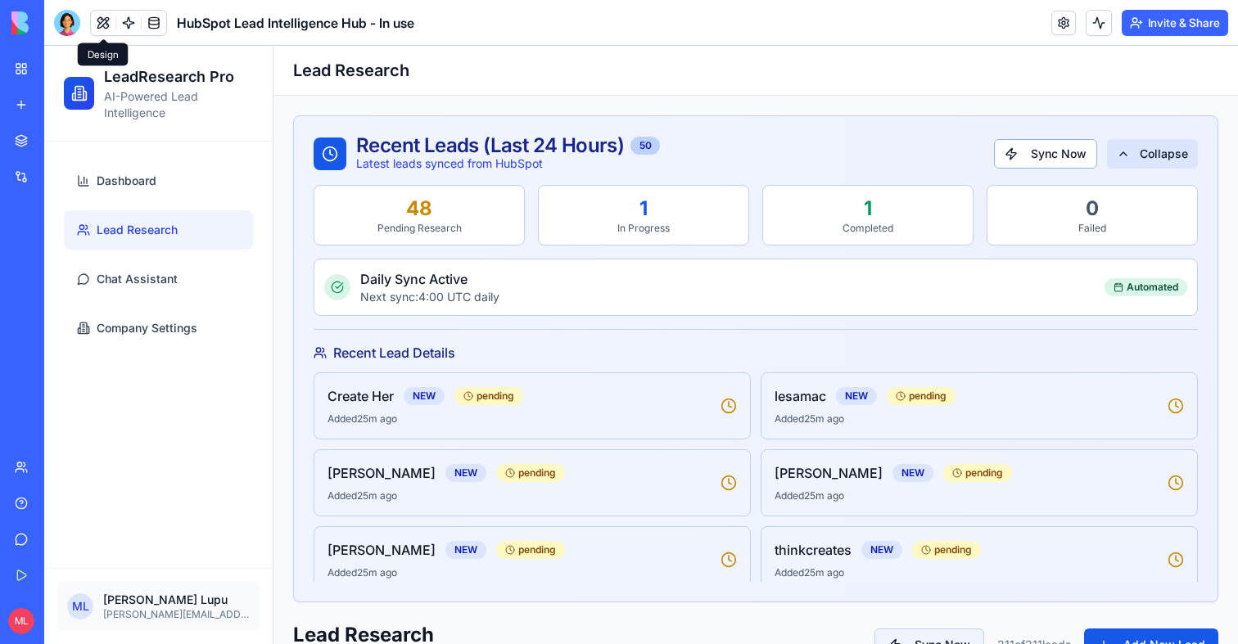
click at [1155, 149] on button "Collapse" at bounding box center [1152, 153] width 91 height 29
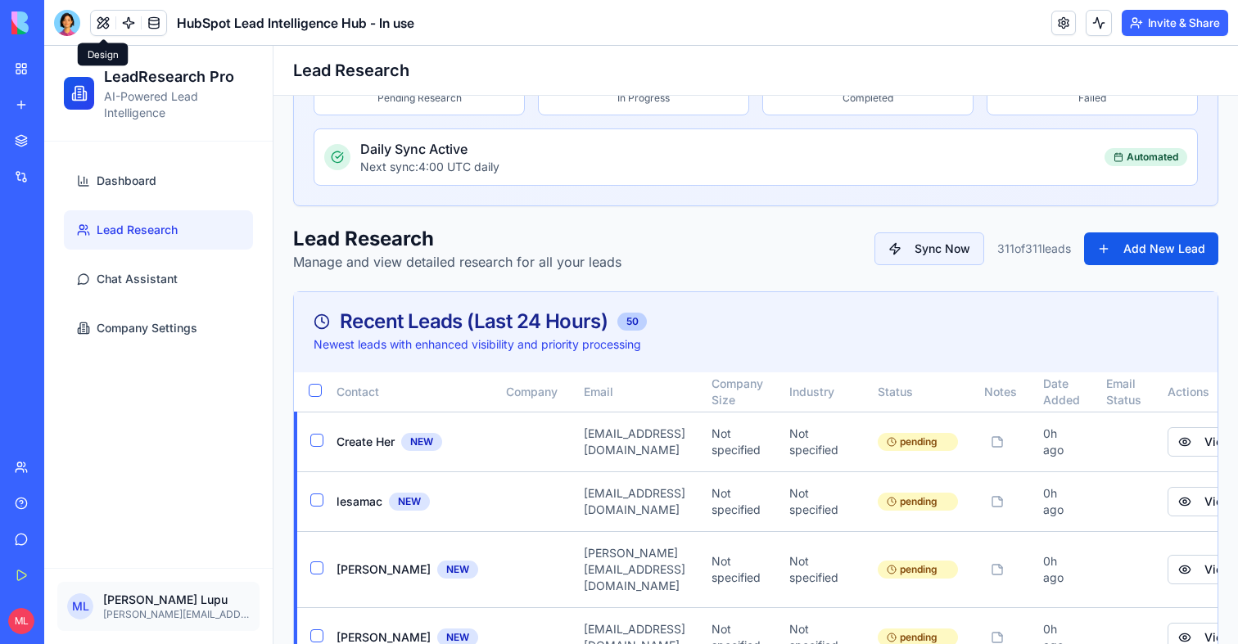
scroll to position [132, 0]
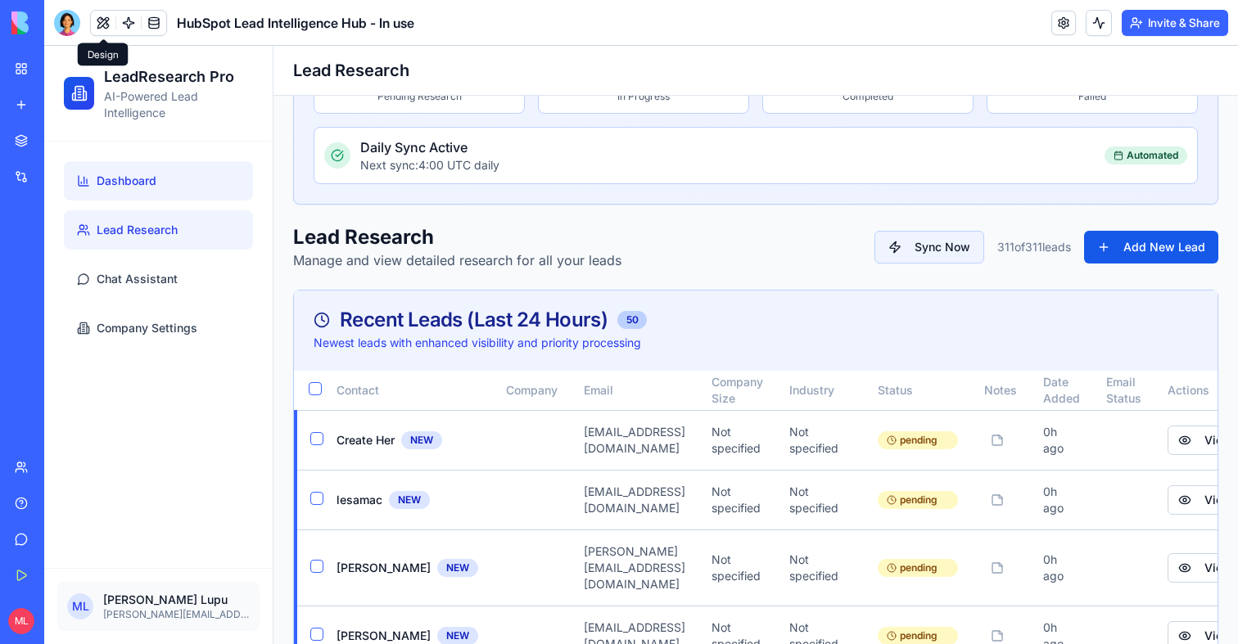
click at [143, 187] on span "Dashboard" at bounding box center [127, 181] width 60 height 16
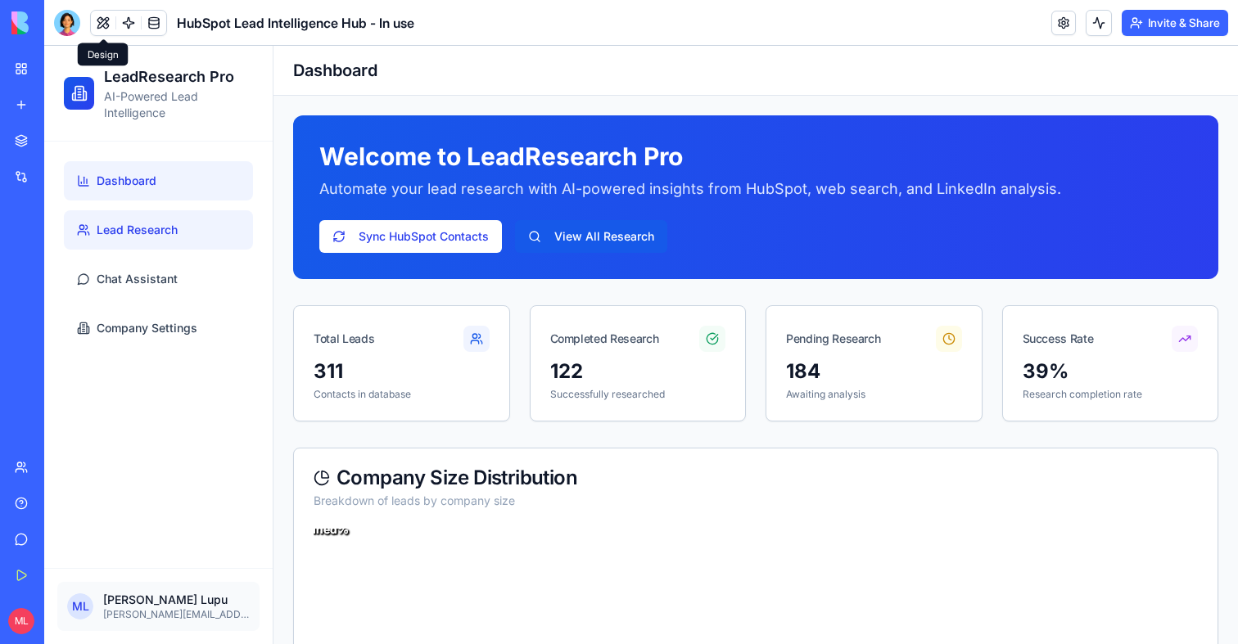
click at [136, 215] on link "Lead Research" at bounding box center [158, 229] width 189 height 39
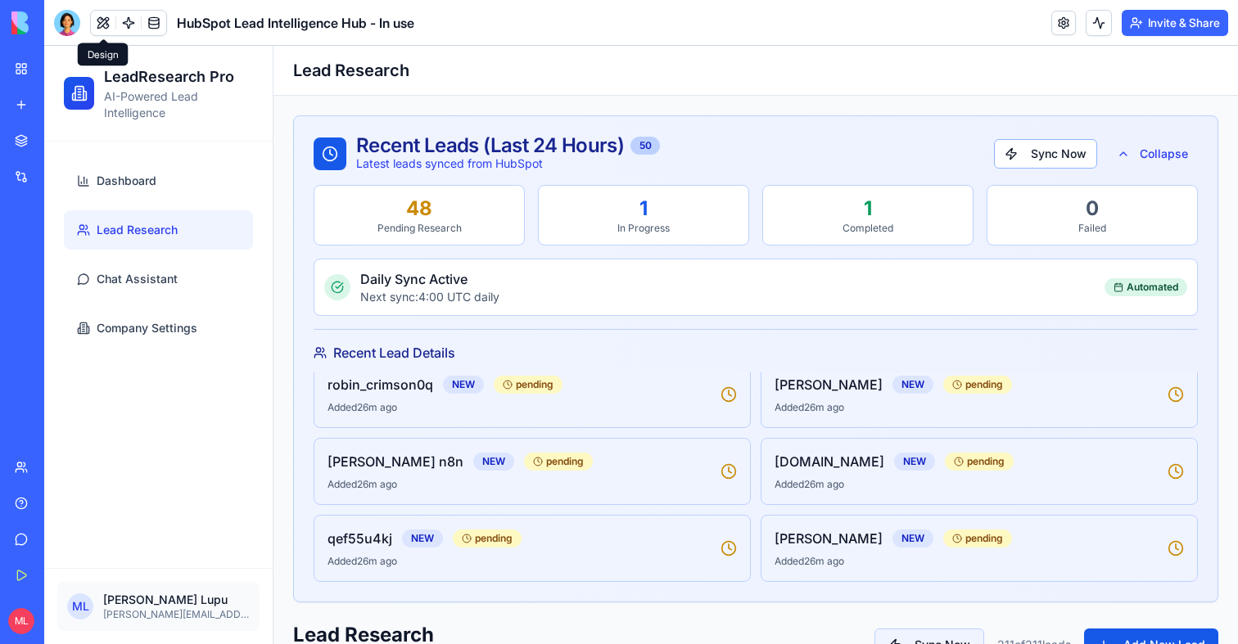
scroll to position [863, 0]
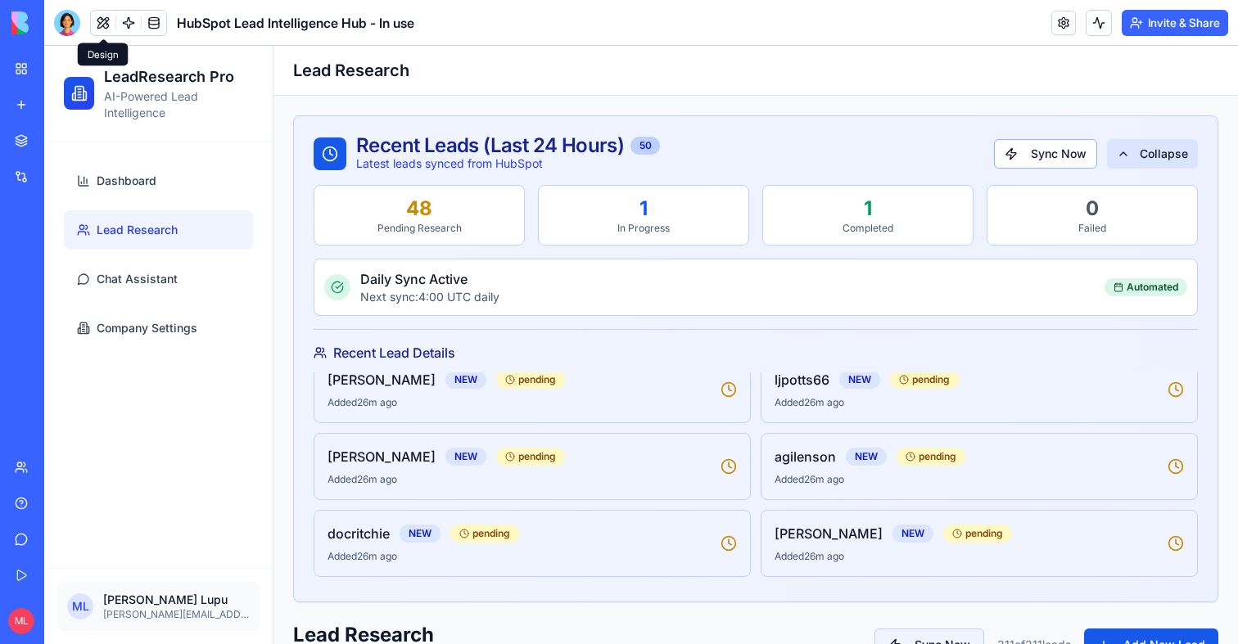
click at [1177, 159] on button "Collapse" at bounding box center [1152, 153] width 91 height 29
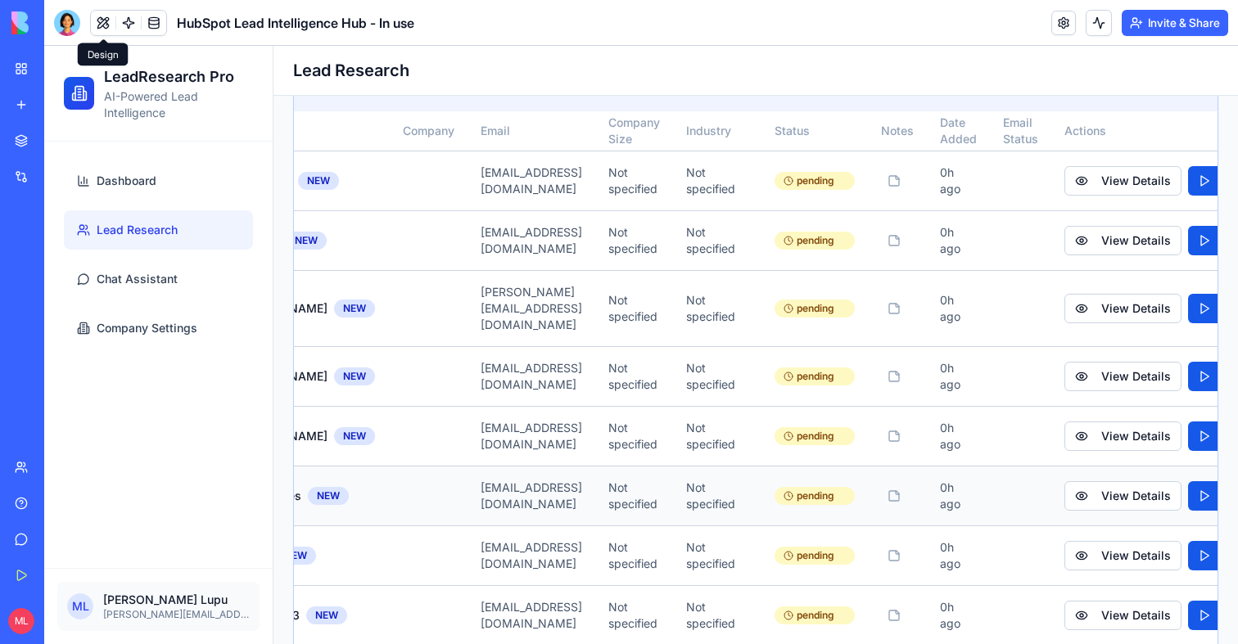
scroll to position [0, 322]
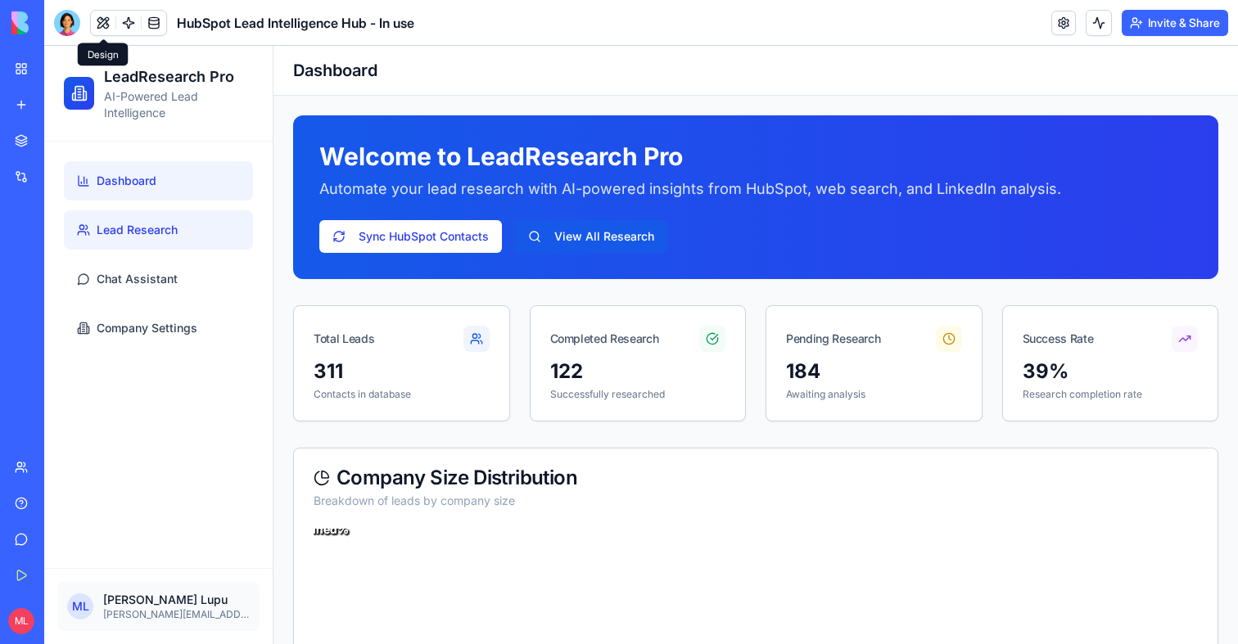
click at [145, 246] on link "Lead Research" at bounding box center [158, 229] width 189 height 39
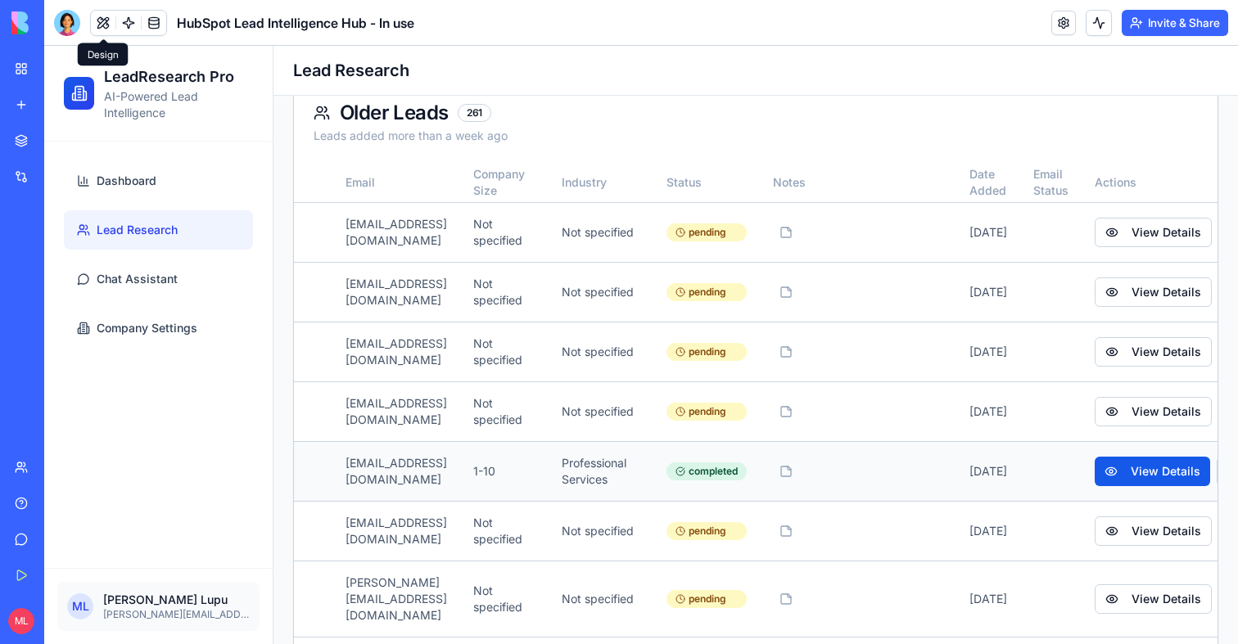
scroll to position [0, 391]
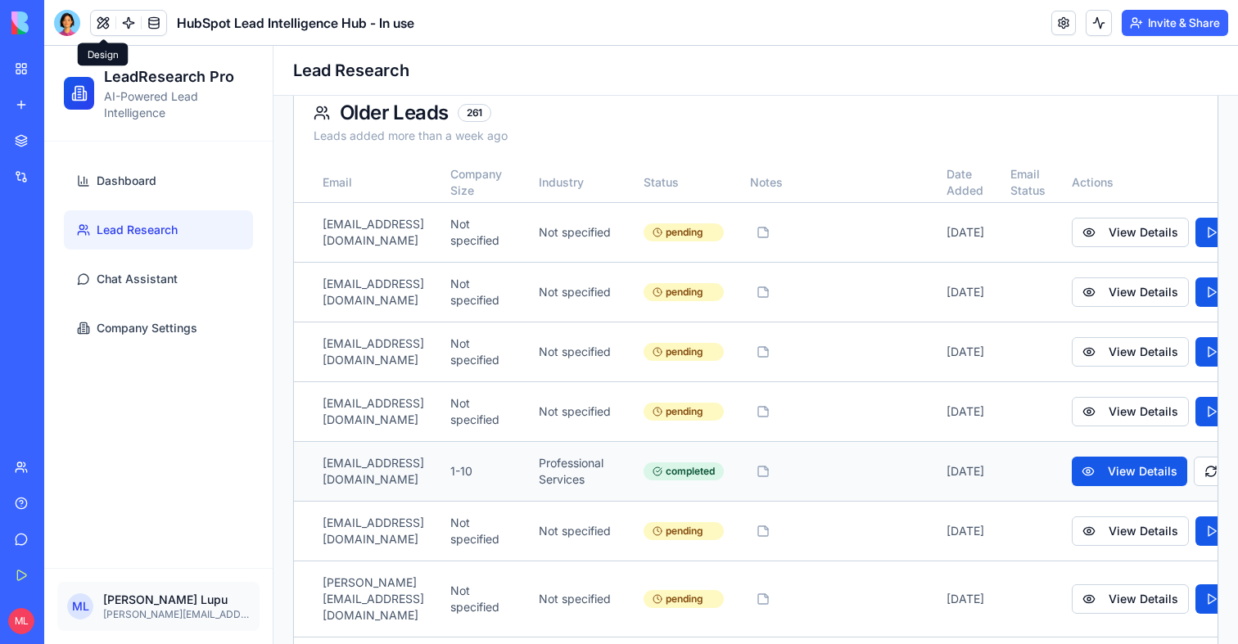
click at [1140, 442] on td "View Details Re-research" at bounding box center [1197, 472] width 276 height 60
click at [1163, 457] on button "View Details" at bounding box center [1129, 471] width 115 height 29
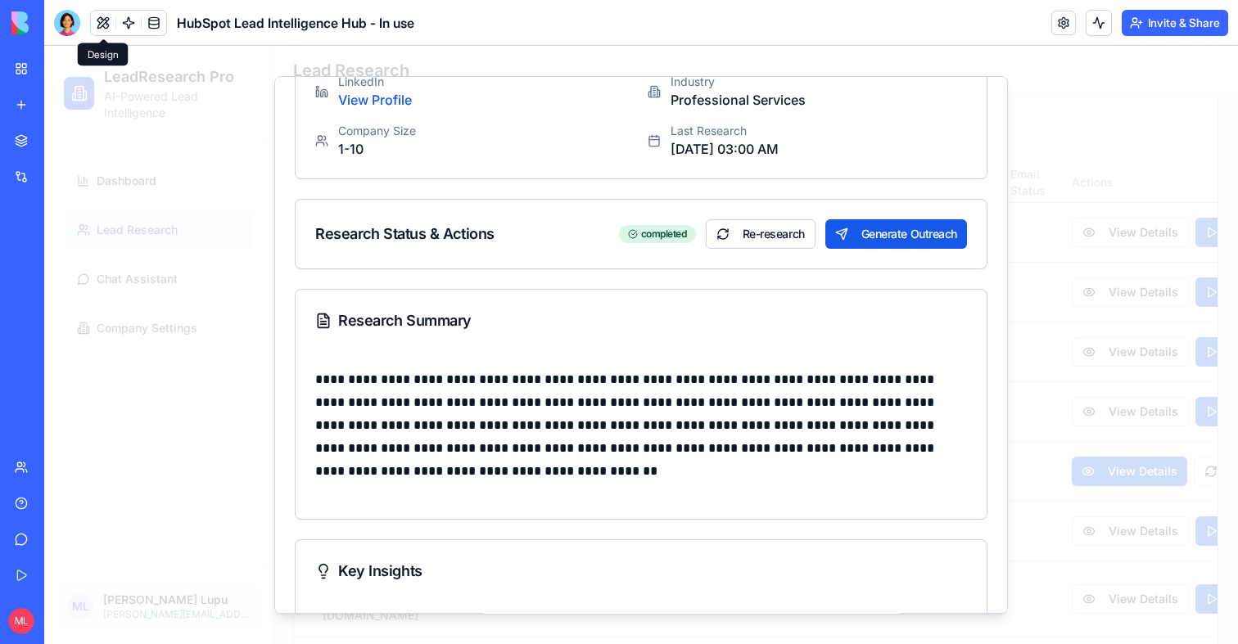
scroll to position [0, 0]
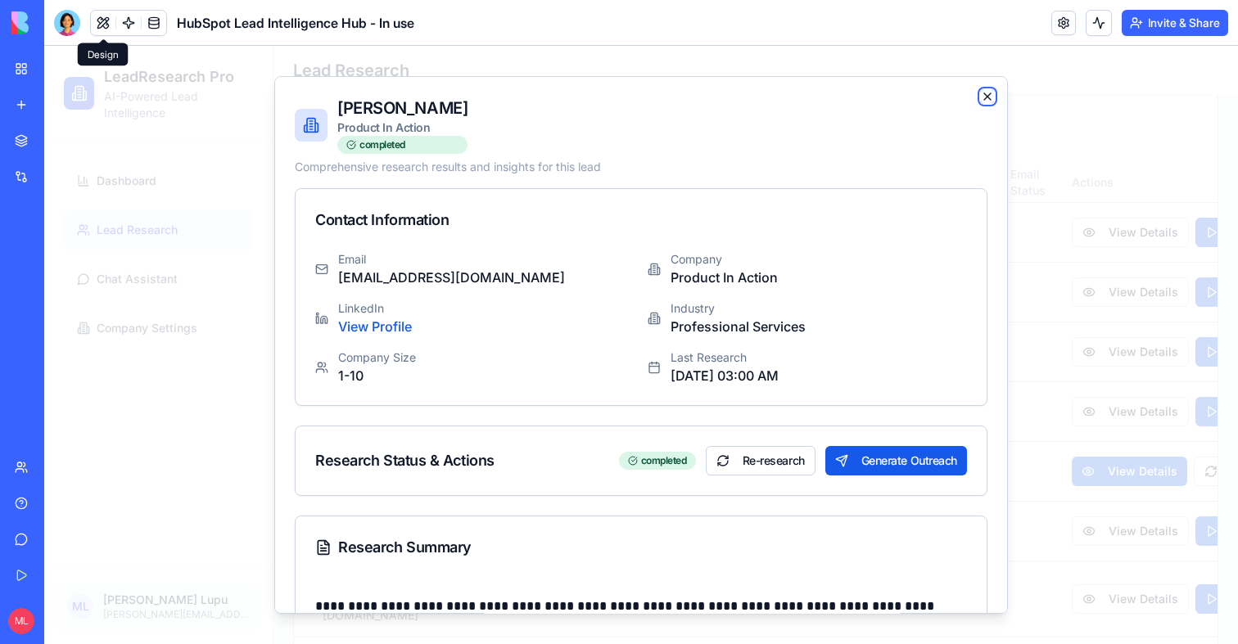
click at [991, 93] on icon "button" at bounding box center [987, 96] width 13 height 13
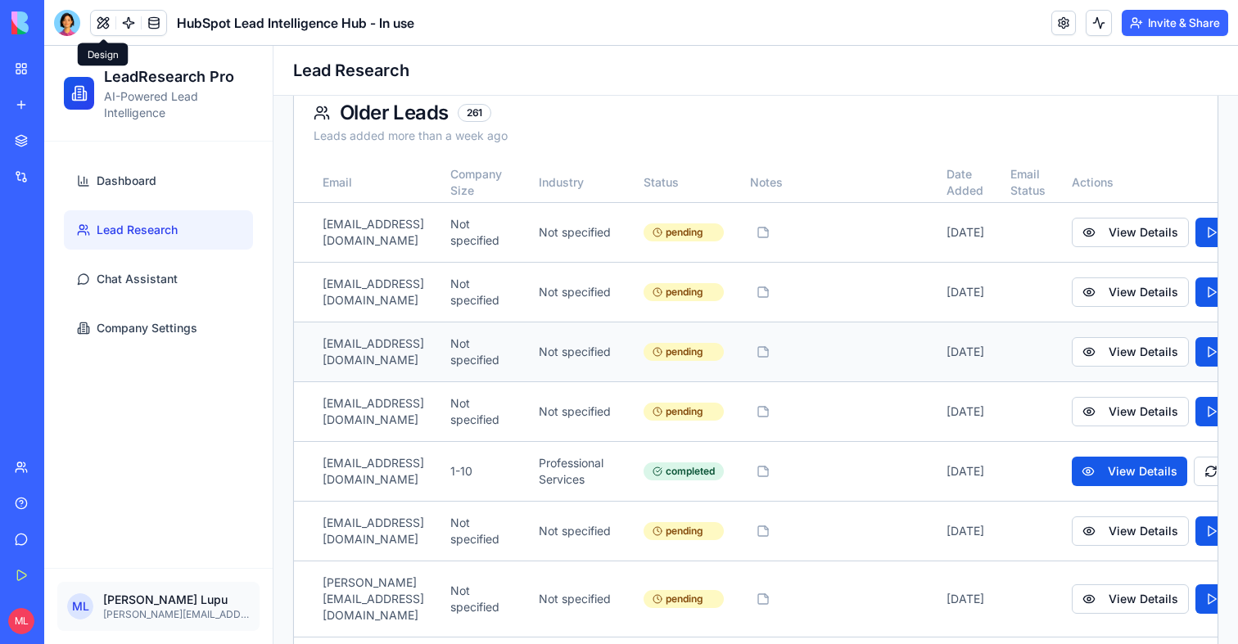
scroll to position [0, 391]
click at [125, 20] on link at bounding box center [128, 23] width 25 height 25
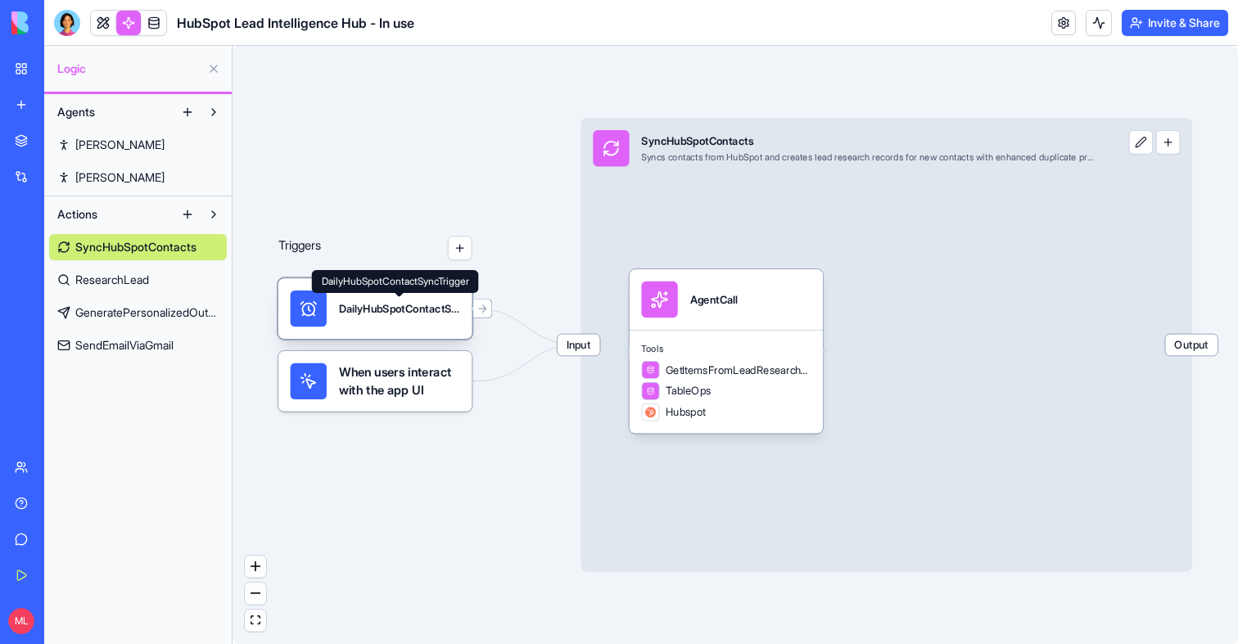
click at [350, 318] on div "DailyHubSpotContactSyncTrigger" at bounding box center [399, 309] width 121 height 36
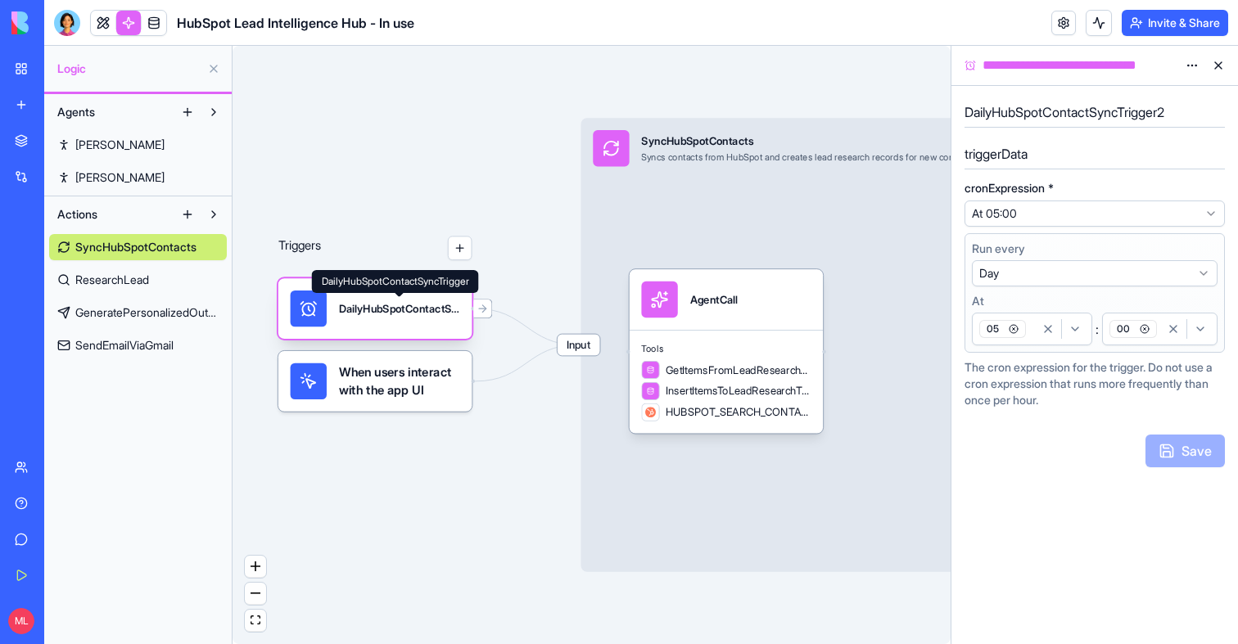
click at [369, 314] on div "DailyHubSpotContactSyncTrigger" at bounding box center [399, 308] width 121 height 15
click at [454, 251] on button "button" at bounding box center [460, 248] width 25 height 25
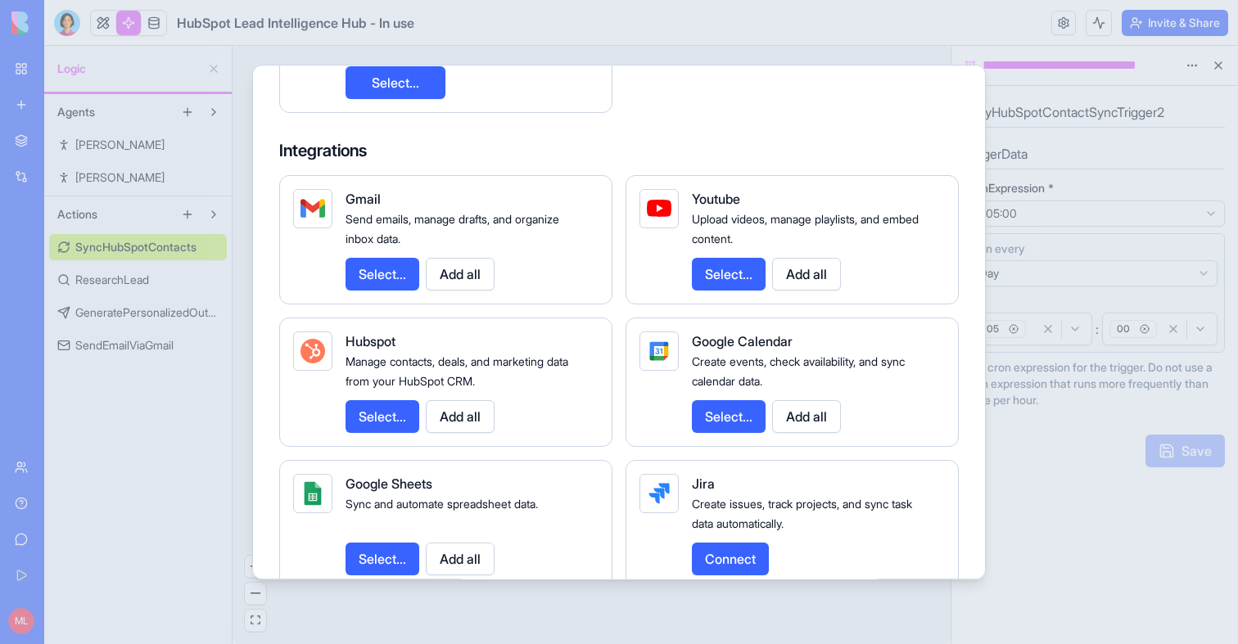
scroll to position [477, 0]
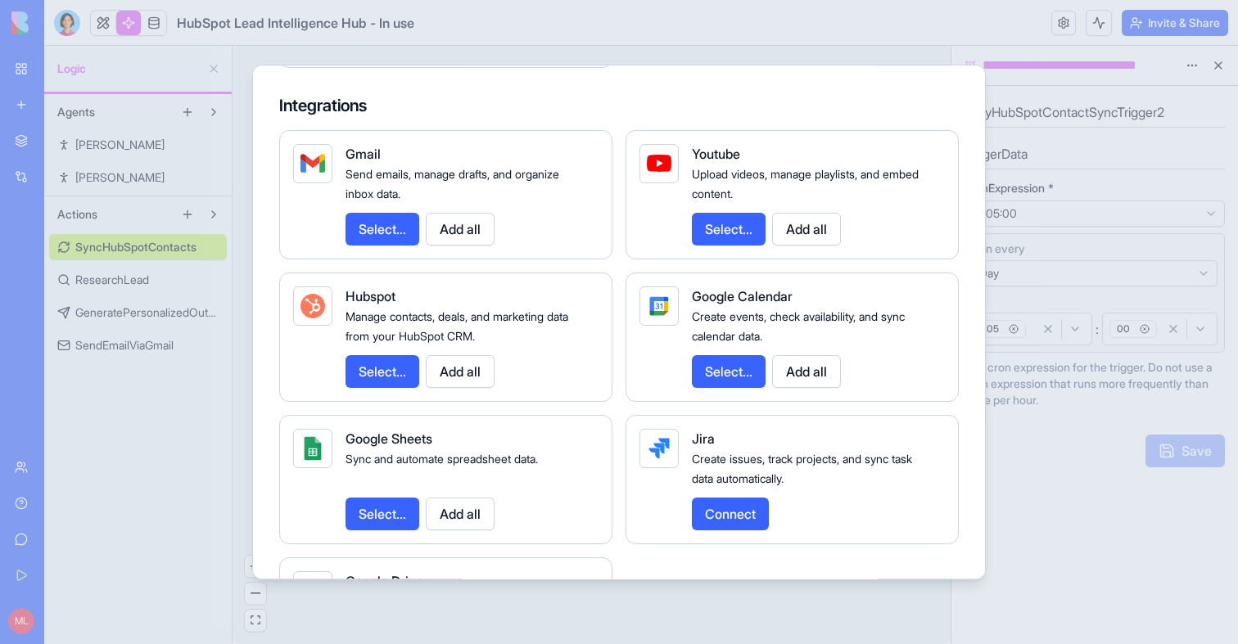
click at [520, 376] on div "Select... Add all" at bounding box center [466, 371] width 240 height 33
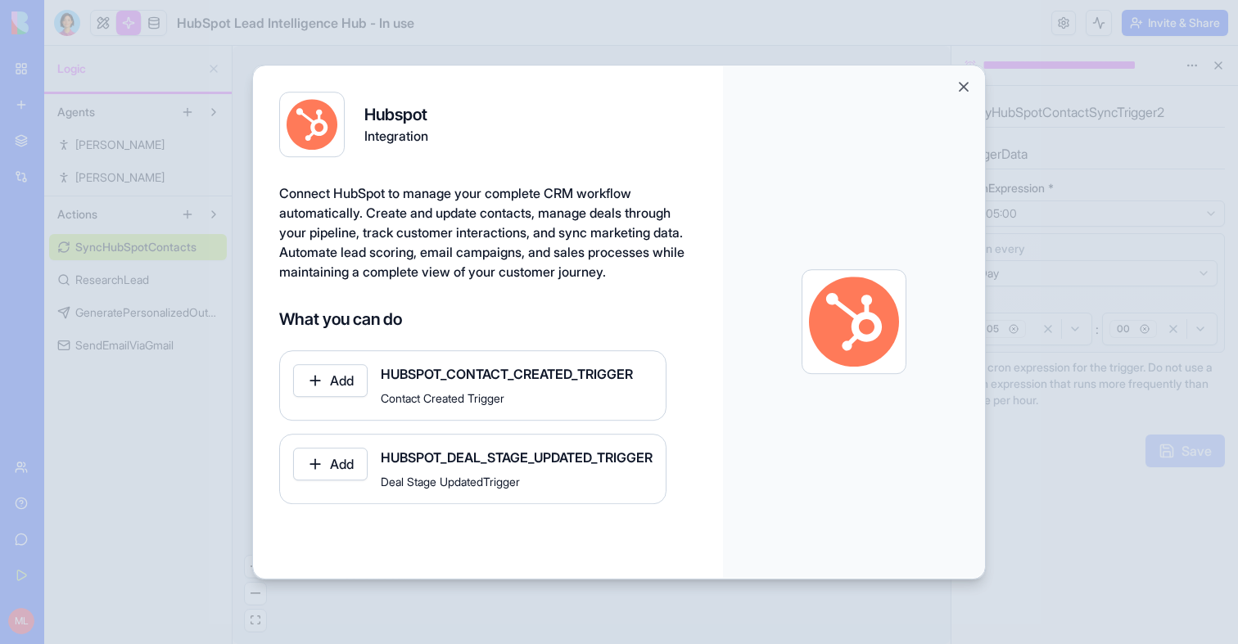
click at [328, 397] on button "Add" at bounding box center [330, 380] width 75 height 33
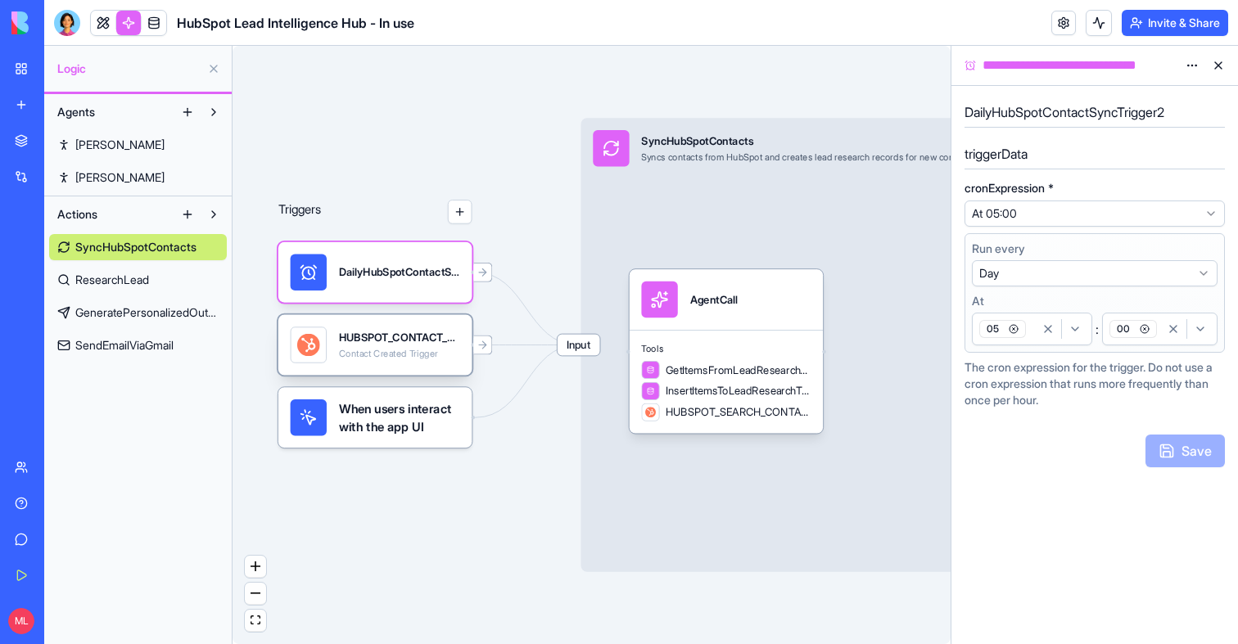
click at [364, 364] on div "HUBSPOT_CONTACT_CREATED_TRIGGER Contact Created Trigger" at bounding box center [375, 345] width 194 height 61
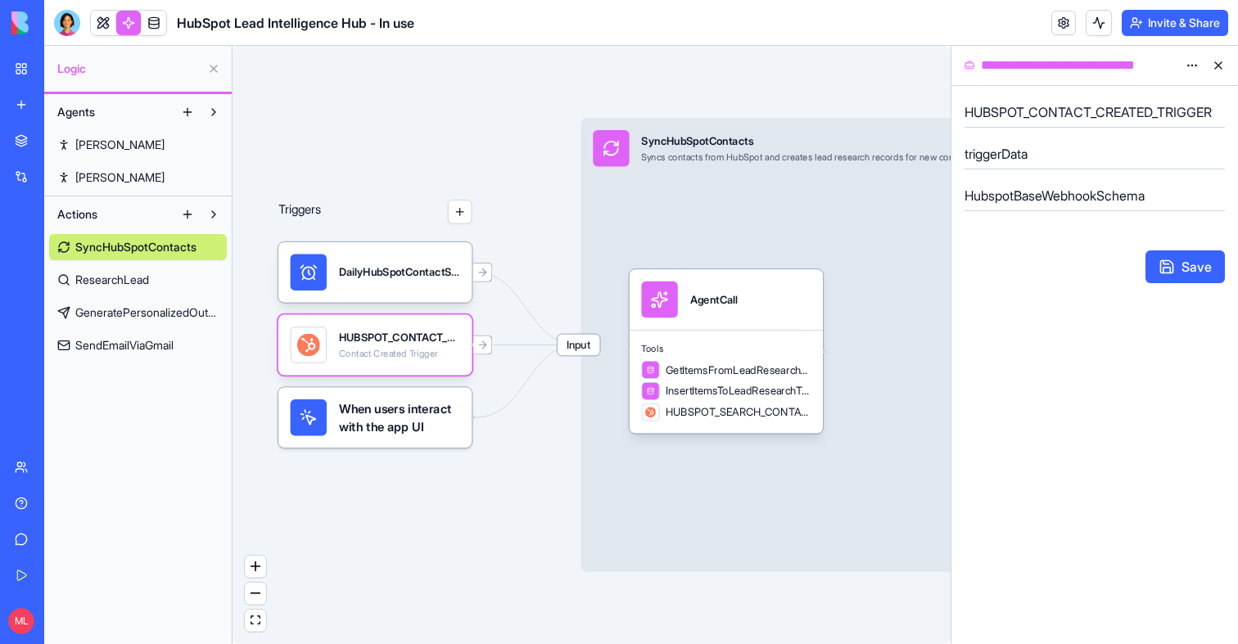
click at [587, 342] on span "Input" at bounding box center [579, 345] width 43 height 21
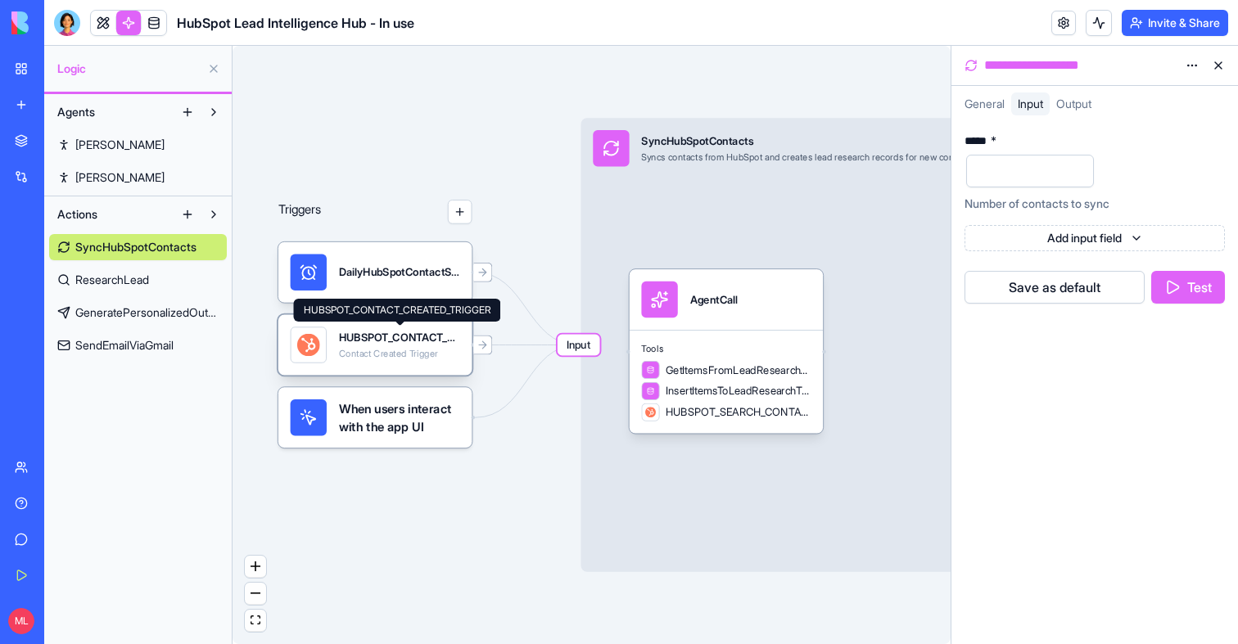
click at [427, 337] on div "HUBSPOT_CONTACT_CREATED_TRIGGER" at bounding box center [399, 337] width 121 height 15
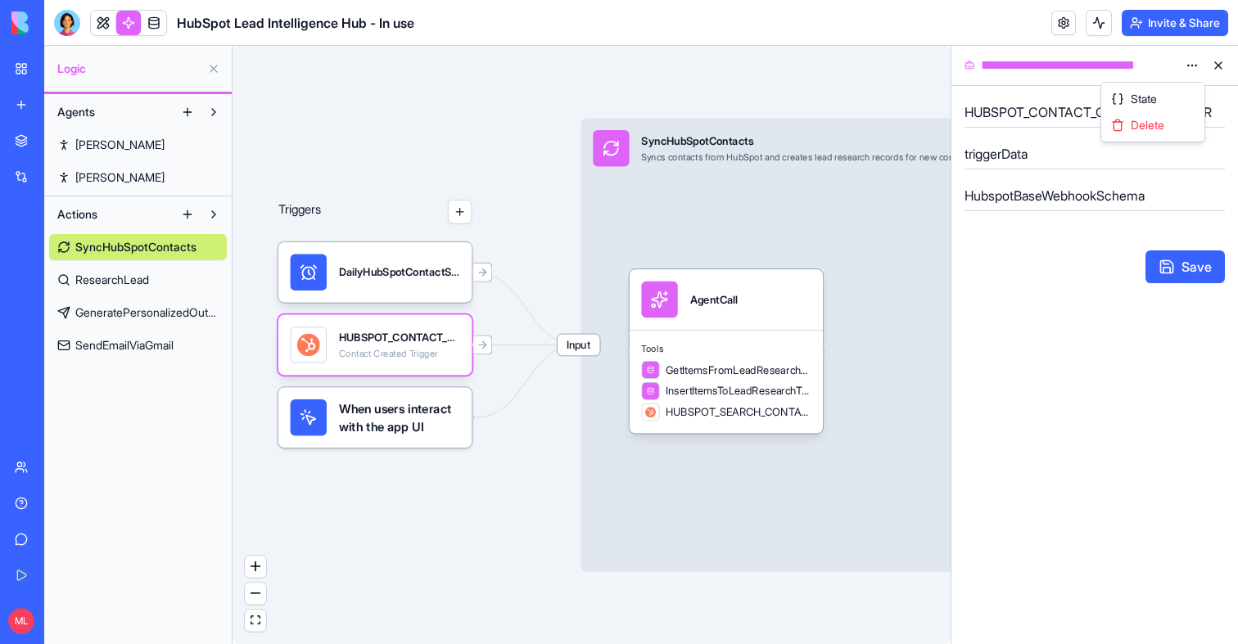
click at [1195, 66] on html "BETA My Workspace New app Marketplace Integrations Recent AI Persona Generator …" at bounding box center [619, 322] width 1238 height 644
click at [567, 350] on span "Input" at bounding box center [579, 345] width 43 height 21
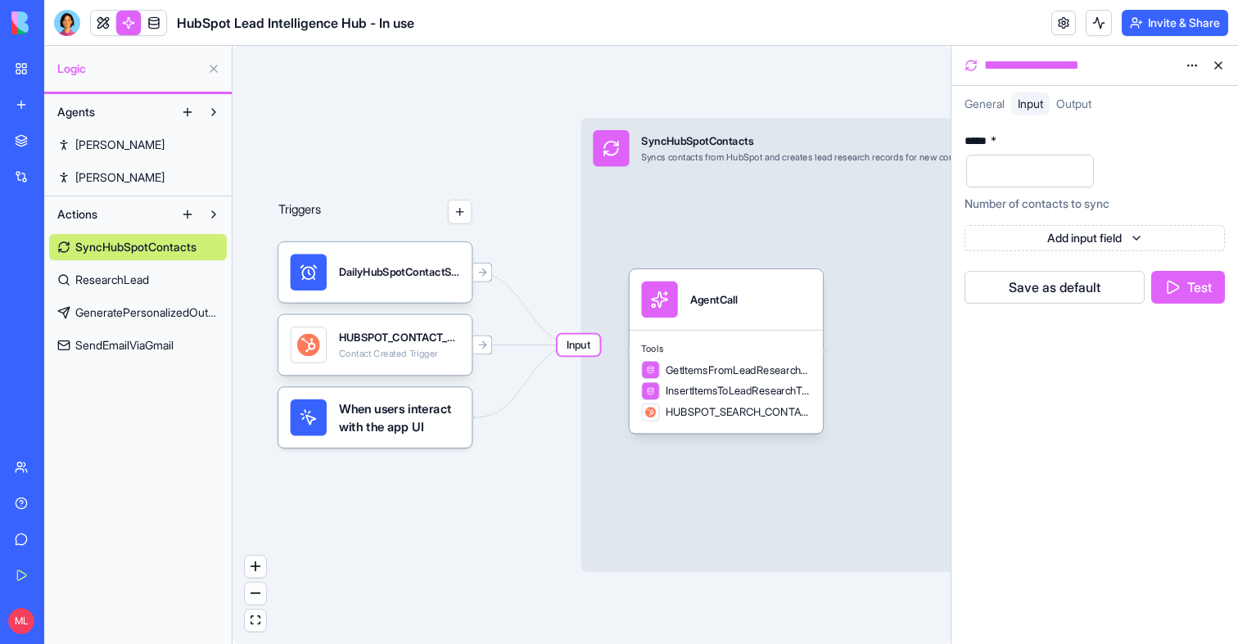
click at [573, 362] on div "Triggers DailyHubSpotContactSyncTrigger HUBSPOT_CONTACT_CREATED_TRIGGER Contact…" at bounding box center [592, 345] width 718 height 599
click at [455, 373] on div "HUBSPOT_CONTACT_CREATED_TRIGGER Contact Created Trigger" at bounding box center [375, 345] width 194 height 61
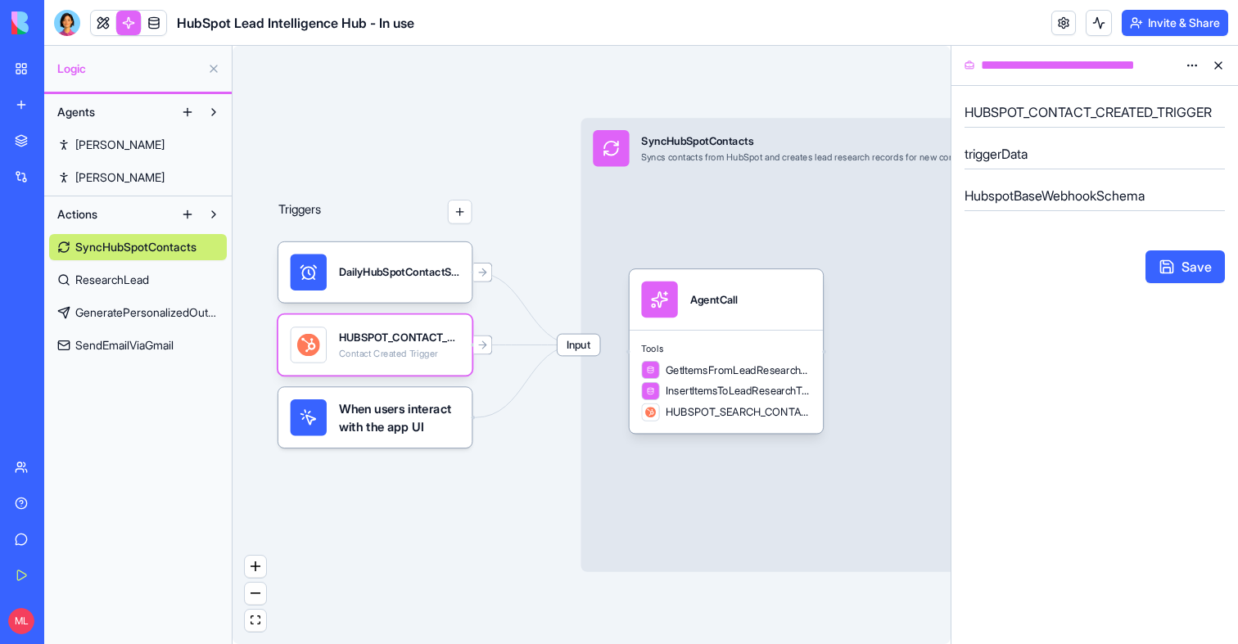
click at [1190, 67] on html "BETA My Workspace New app Marketplace Integrations Recent AI Persona Generator …" at bounding box center [619, 322] width 1238 height 644
drag, startPoint x: 1172, startPoint y: 109, endPoint x: 1172, endPoint y: 121, distance: 12.3
click at [1172, 121] on div "State Delete" at bounding box center [1153, 112] width 97 height 52
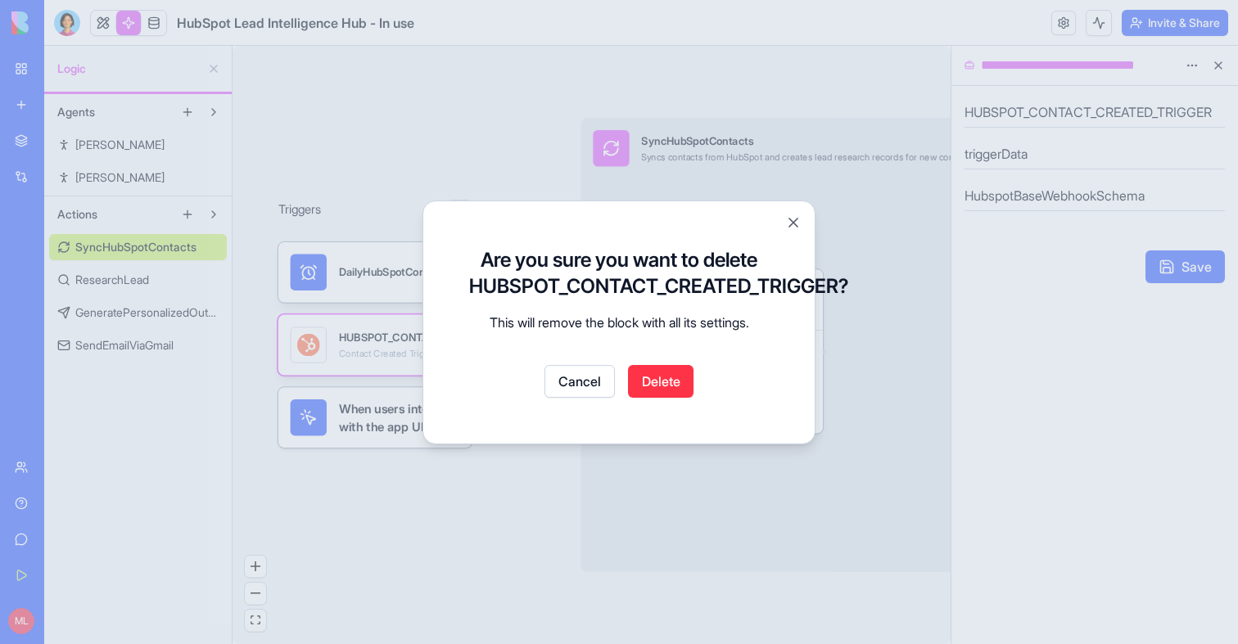
click at [657, 394] on button "Delete" at bounding box center [661, 381] width 66 height 33
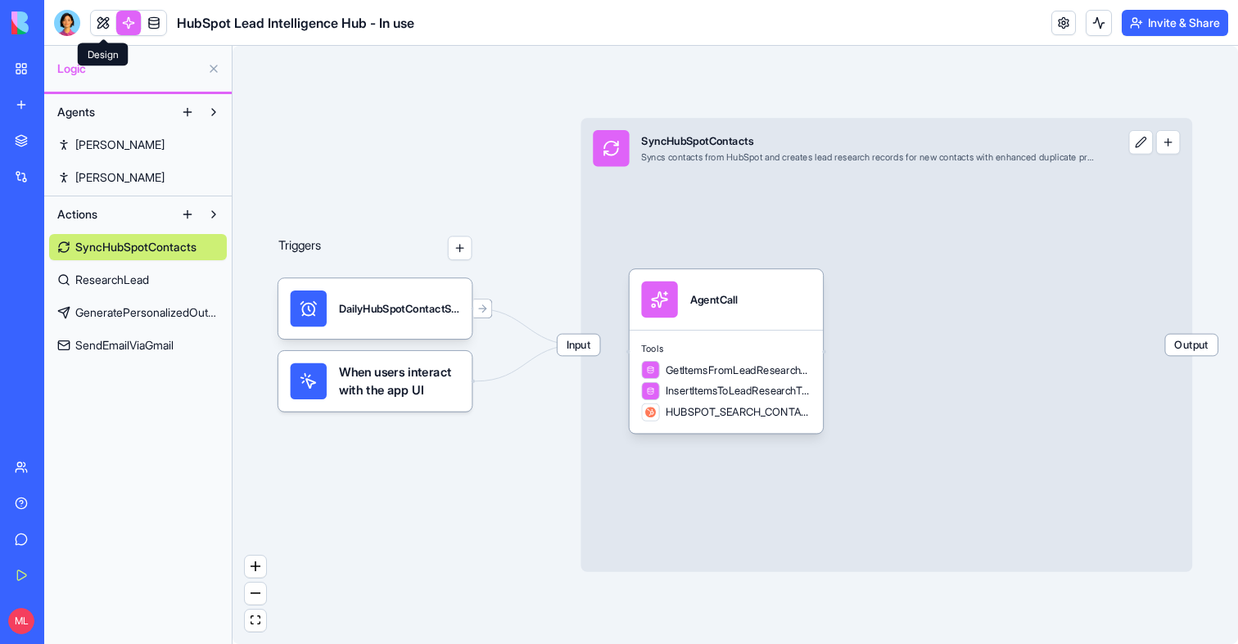
click at [103, 34] on body "BETA My Workspace New app Marketplace Integrations Recent AI Persona Generator …" at bounding box center [619, 322] width 1238 height 644
click at [103, 27] on link at bounding box center [103, 23] width 25 height 25
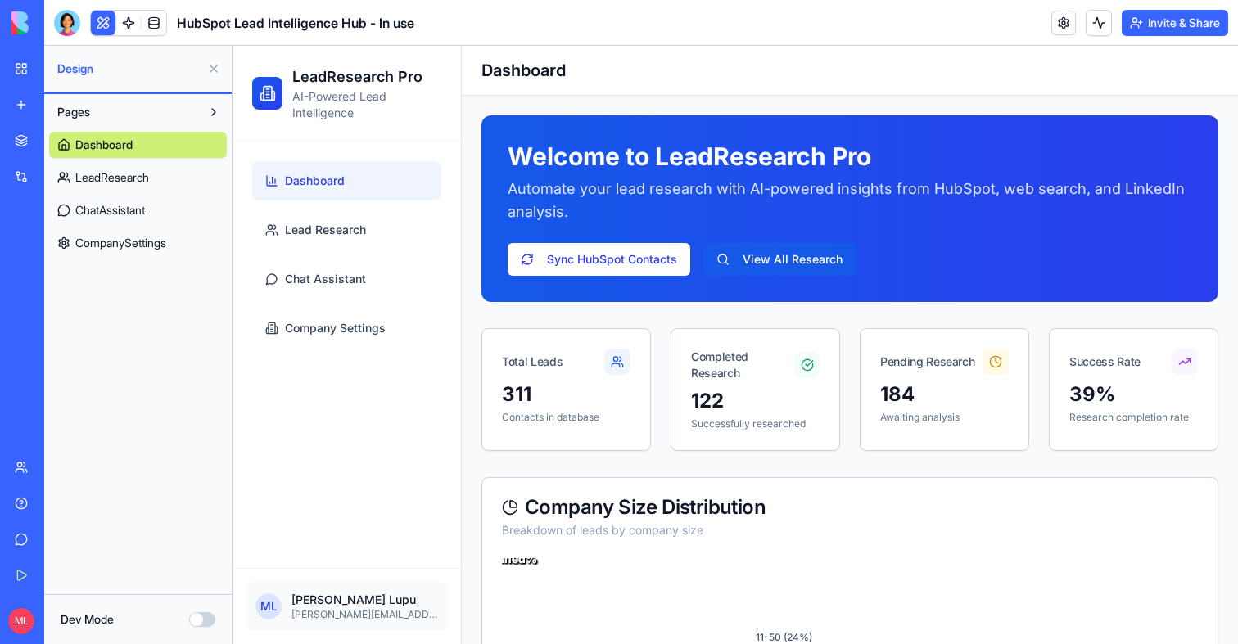
click at [212, 67] on button at bounding box center [214, 69] width 26 height 26
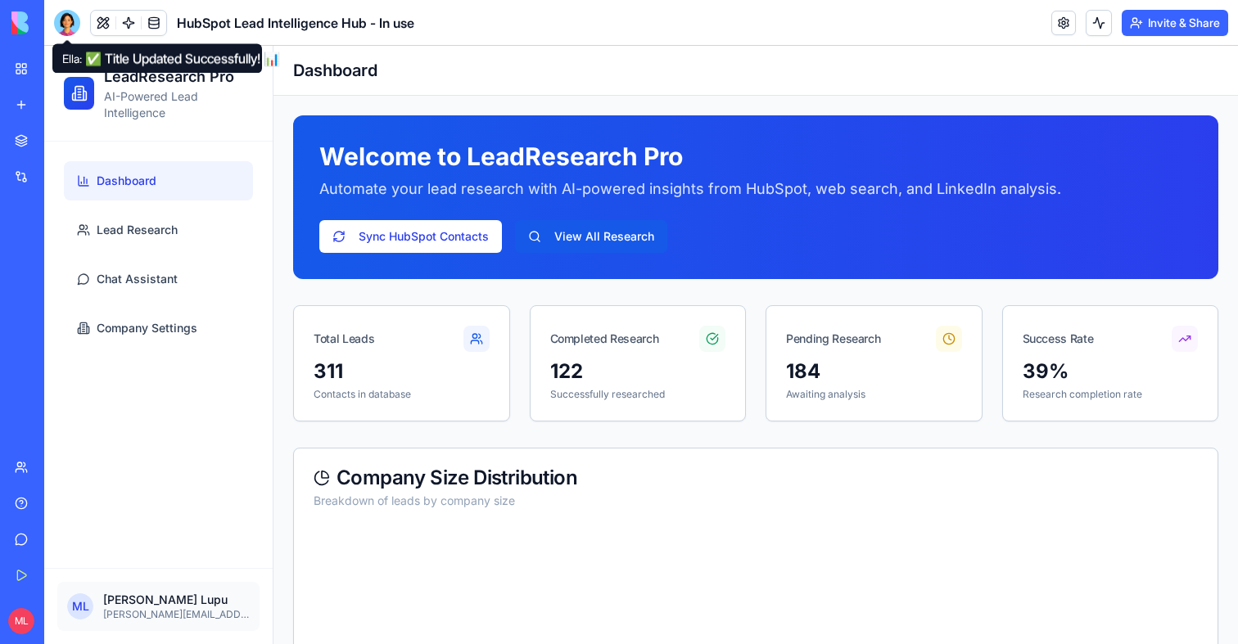
click at [70, 22] on div at bounding box center [67, 23] width 26 height 26
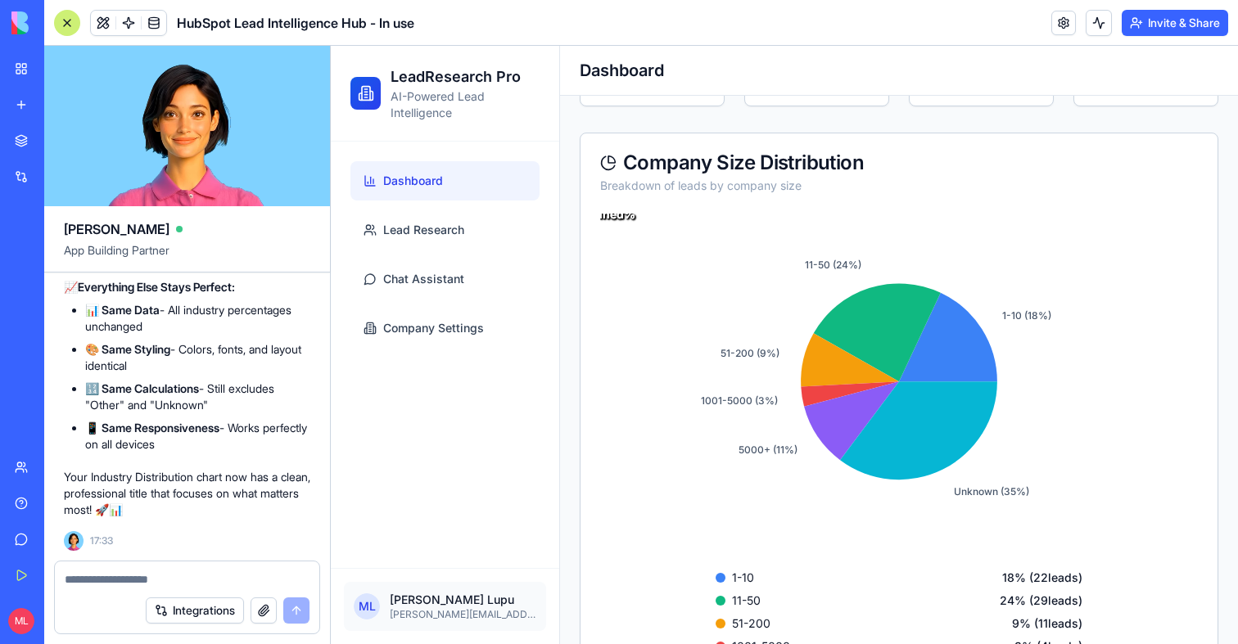
scroll to position [585, 0]
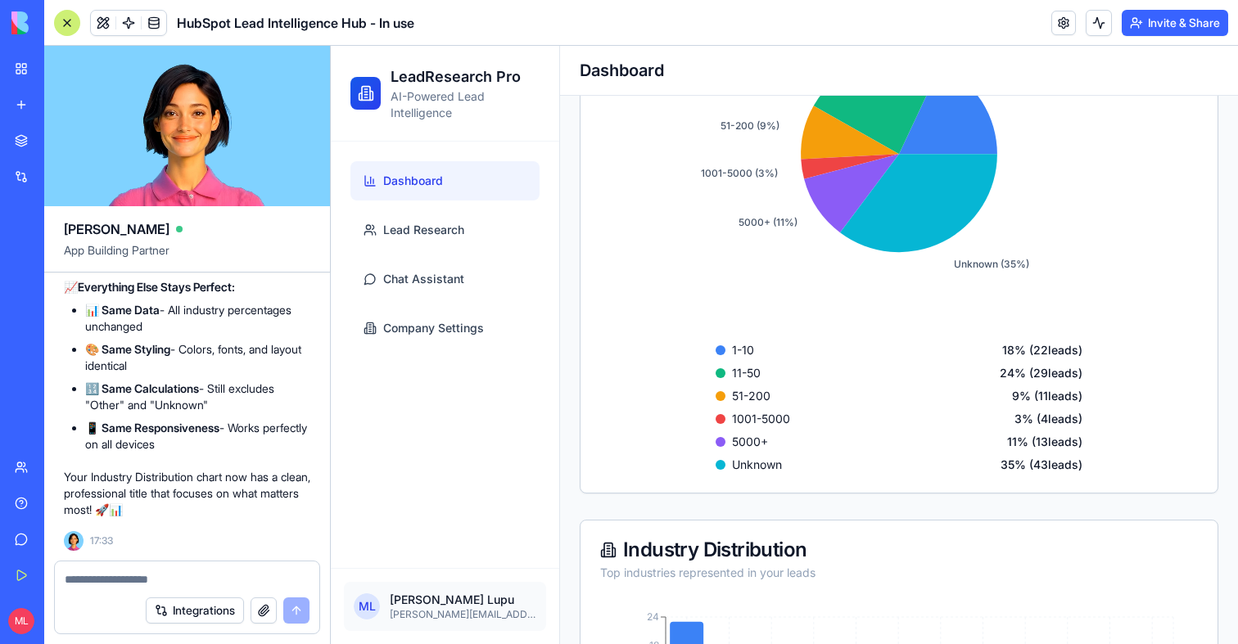
click at [172, 575] on textarea at bounding box center [187, 579] width 245 height 16
paste textarea "**********"
type textarea "**********"
click at [162, 577] on textarea at bounding box center [187, 579] width 245 height 16
type textarea "*"
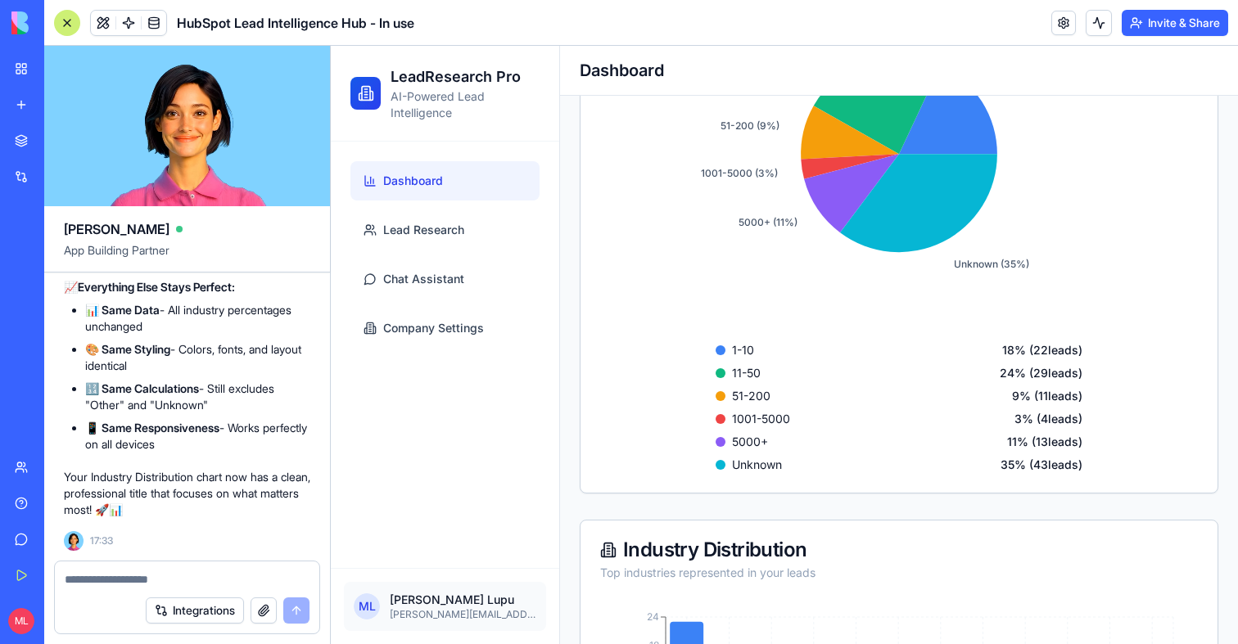
type textarea "*"
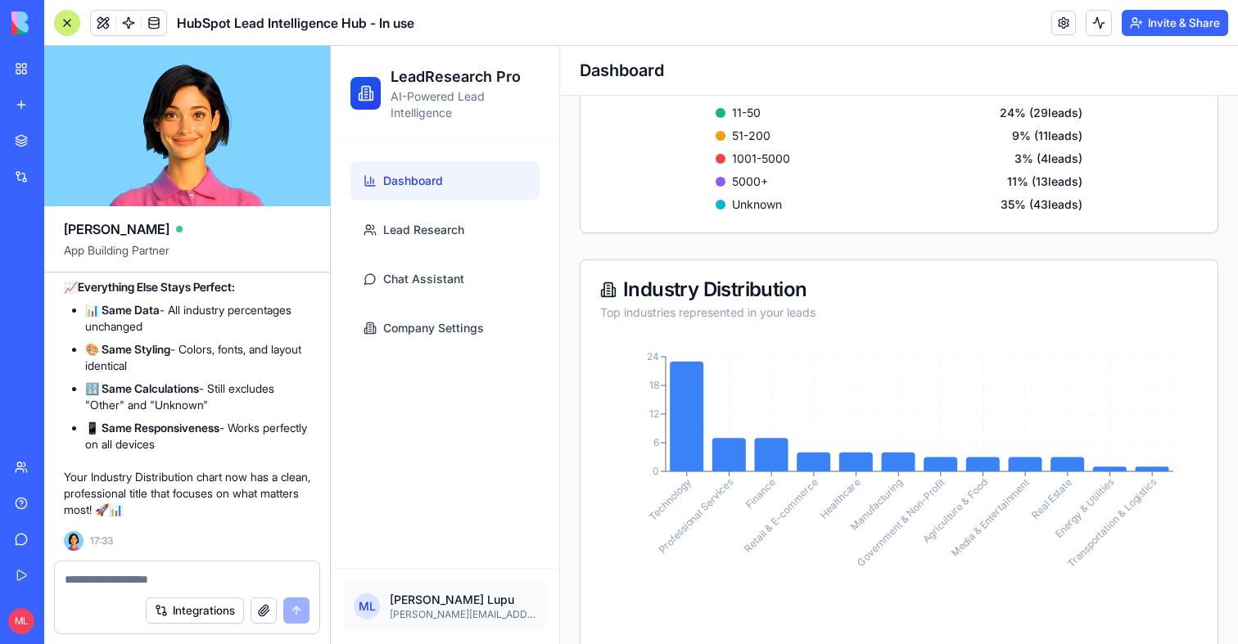
scroll to position [0, 0]
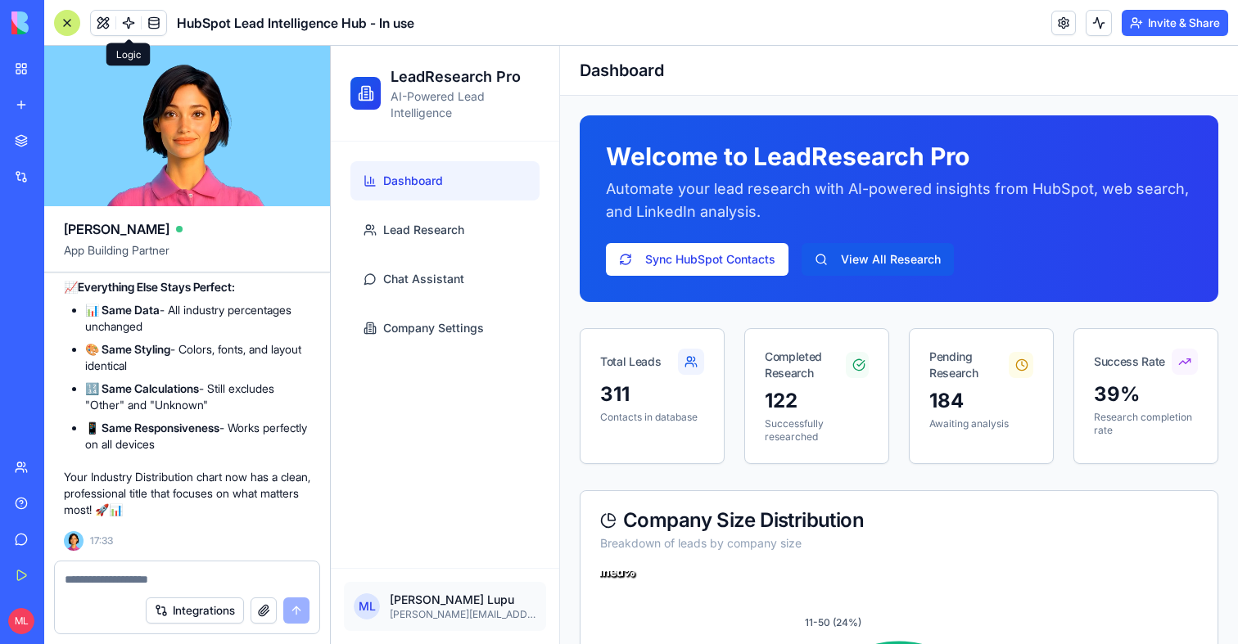
click at [131, 26] on link at bounding box center [128, 23] width 25 height 25
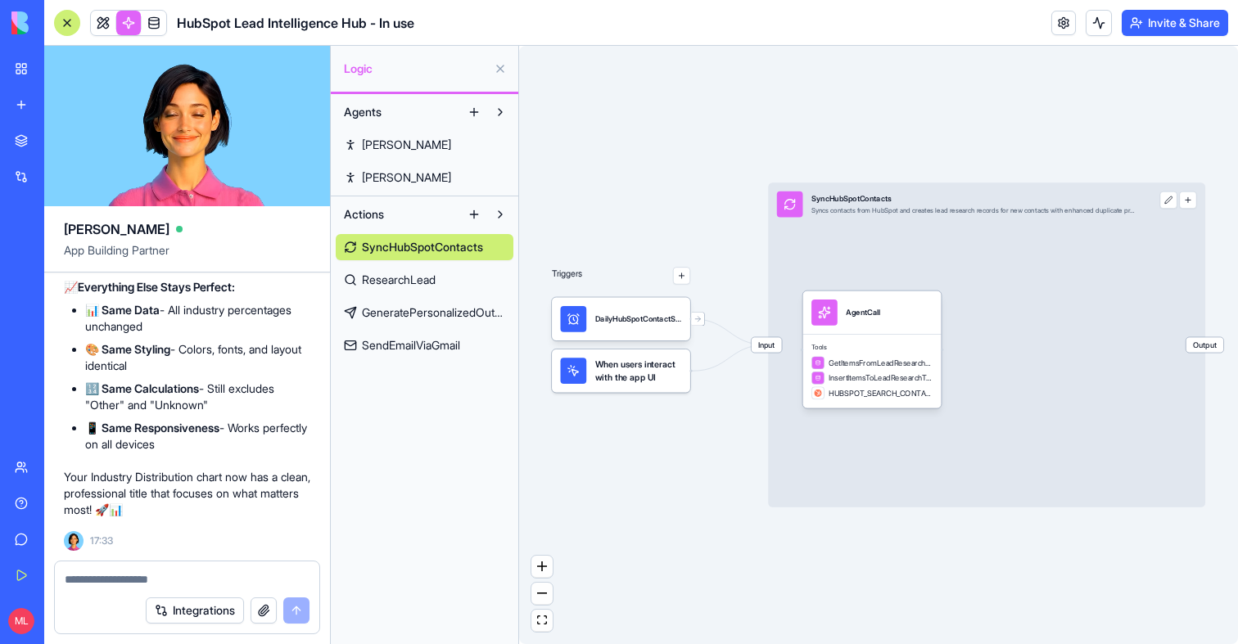
click at [399, 274] on span "ResearchLead" at bounding box center [399, 280] width 74 height 16
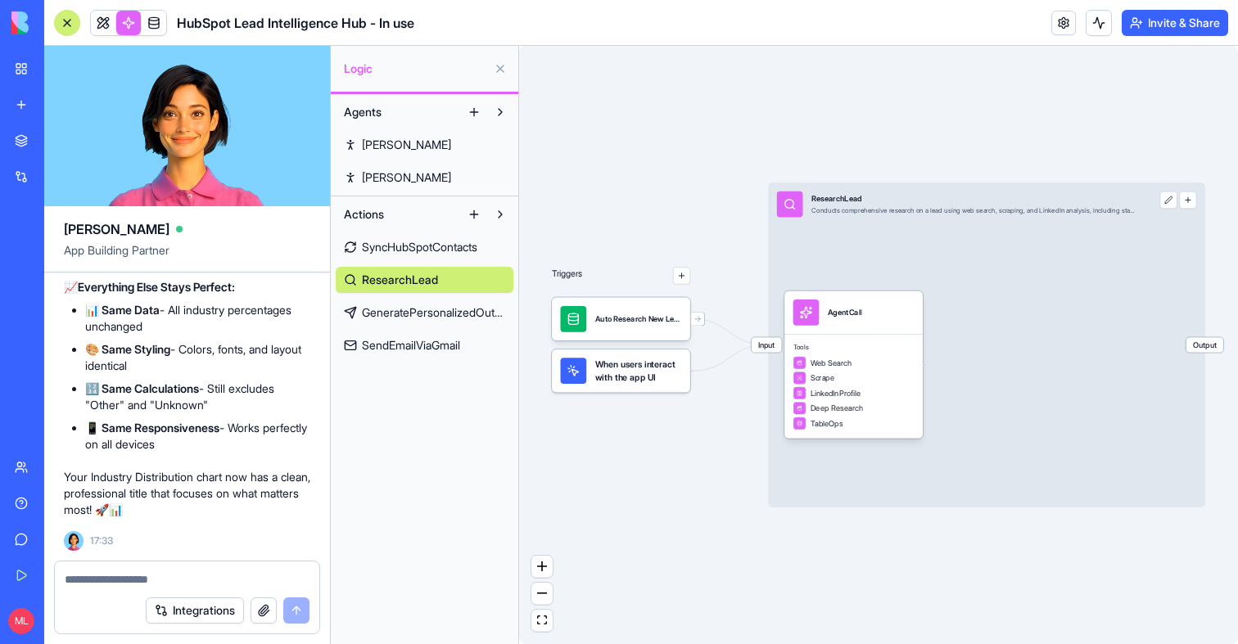
click at [409, 314] on span "GeneratePersonalizedOutreach" at bounding box center [433, 313] width 143 height 16
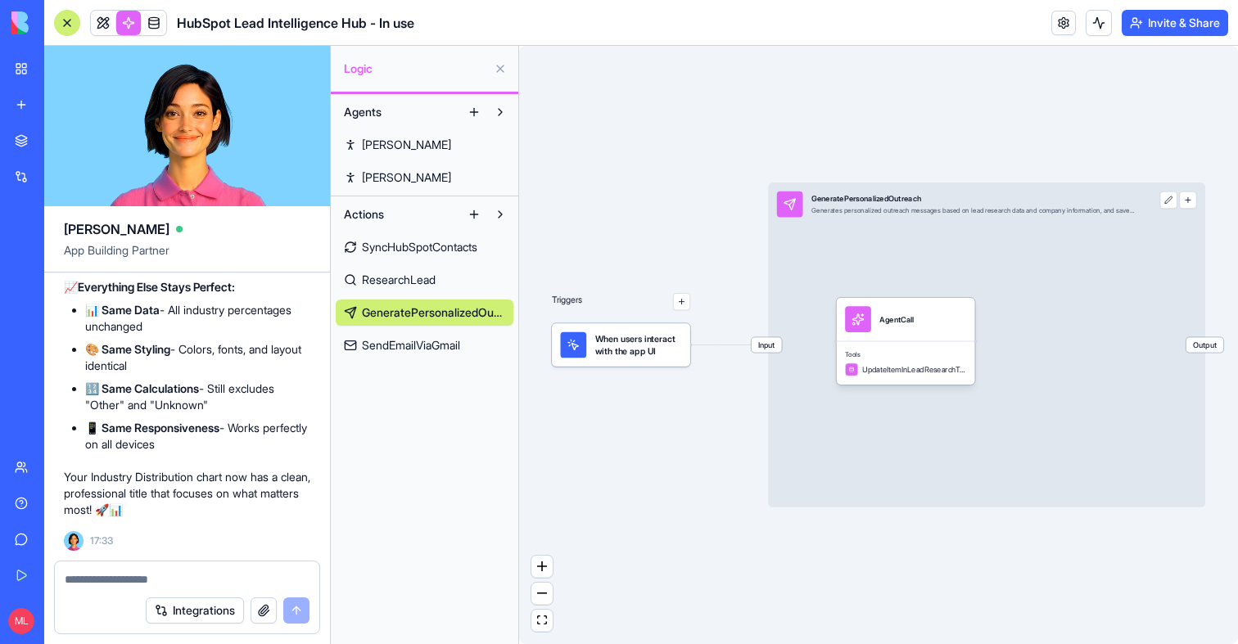
click at [414, 246] on span "SyncHubSpotContacts" at bounding box center [419, 247] width 115 height 16
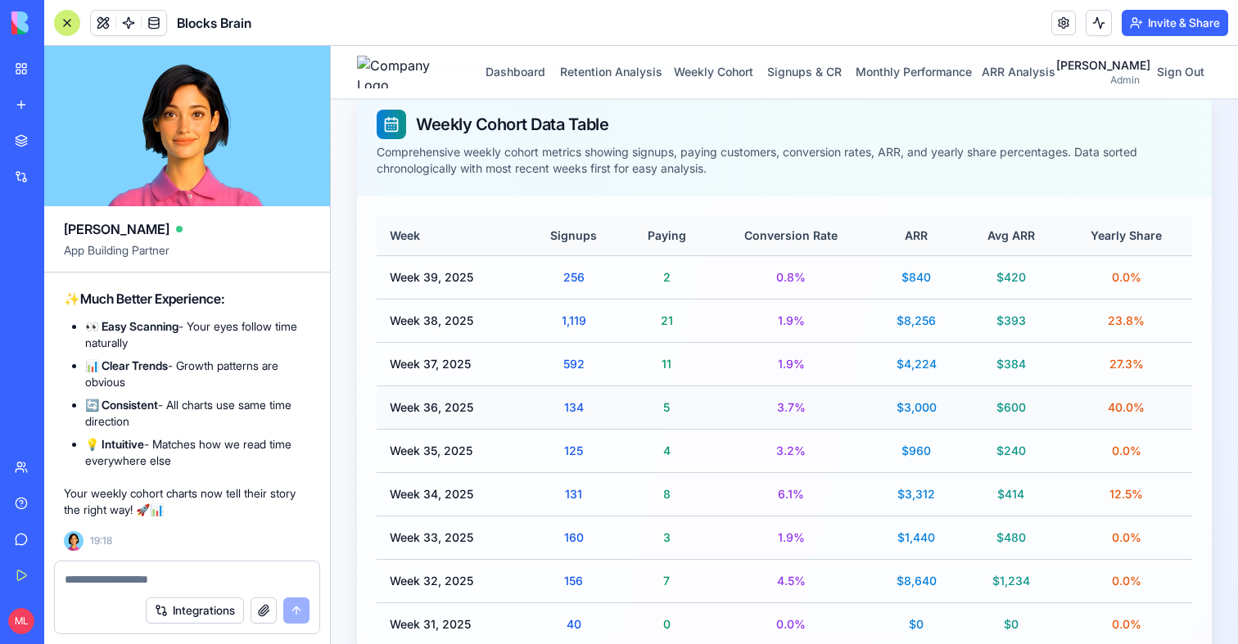
scroll to position [478, 0]
